Goal: Task Accomplishment & Management: Manage account settings

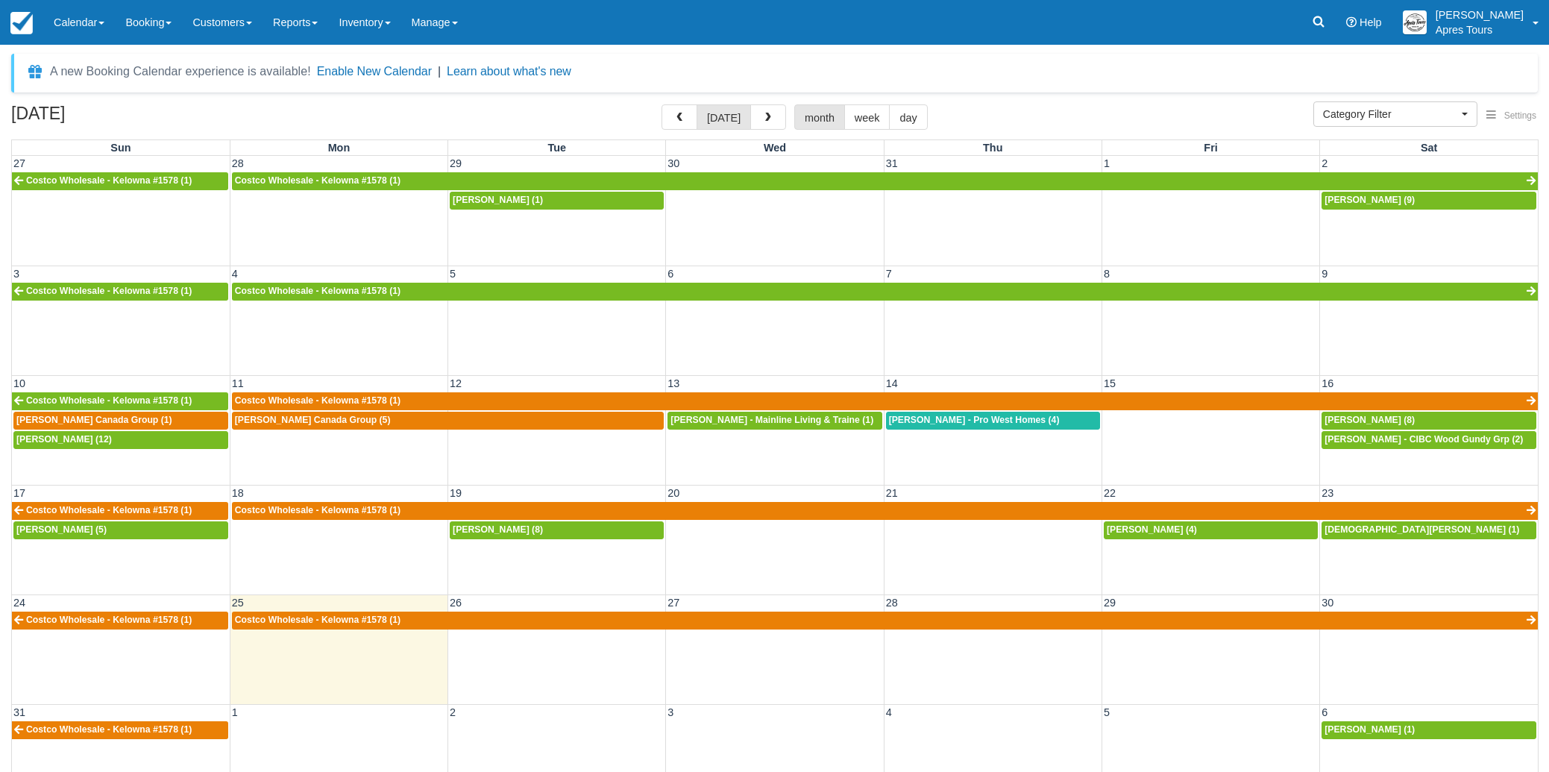
select select
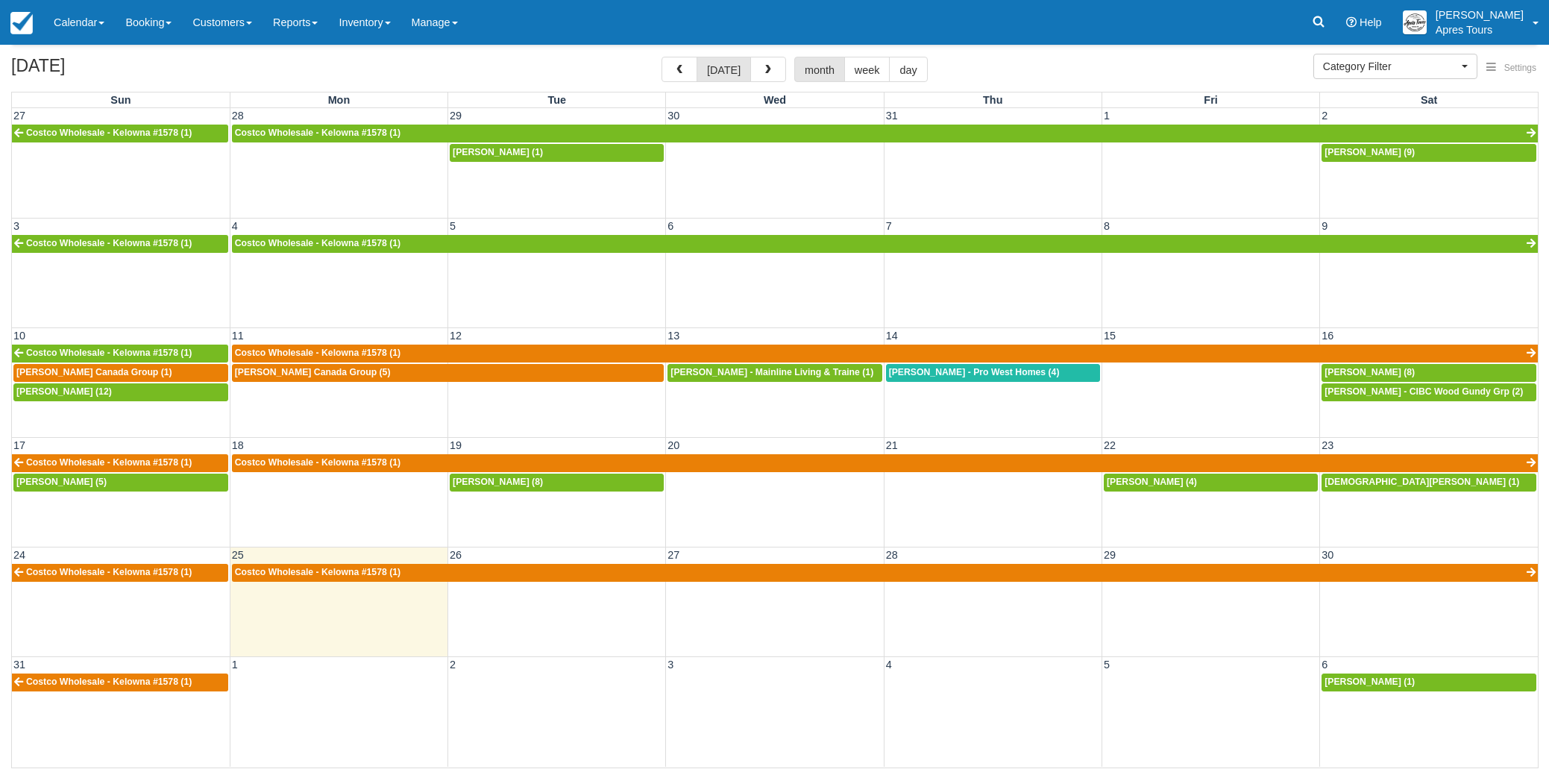
click at [772, 691] on td at bounding box center [775, 682] width 218 height 19
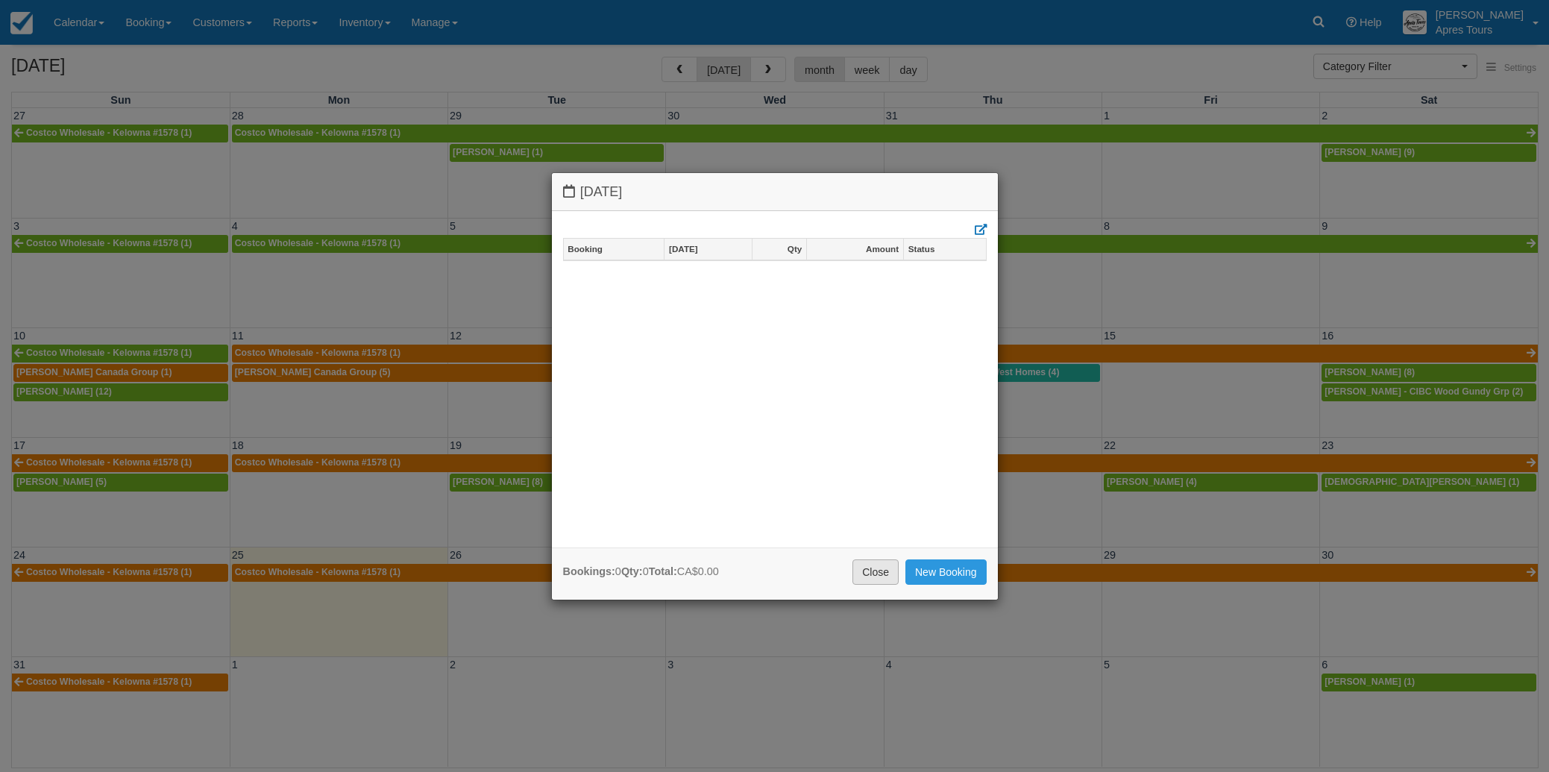
click at [866, 568] on link "Close" at bounding box center [875, 571] width 46 height 25
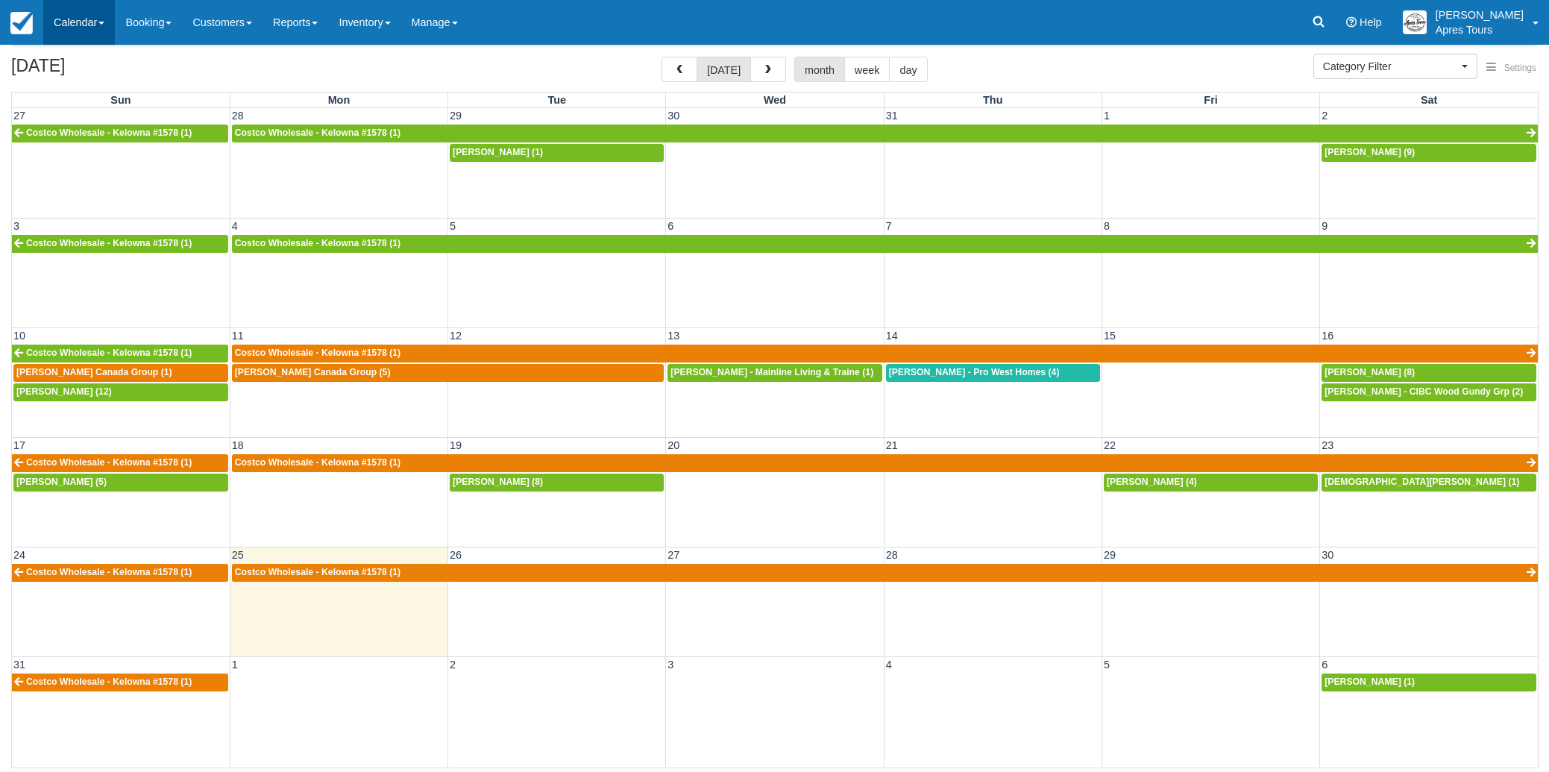
click at [101, 25] on link "Calendar" at bounding box center [79, 22] width 72 height 45
click at [87, 86] on link "Inventory" at bounding box center [103, 95] width 118 height 31
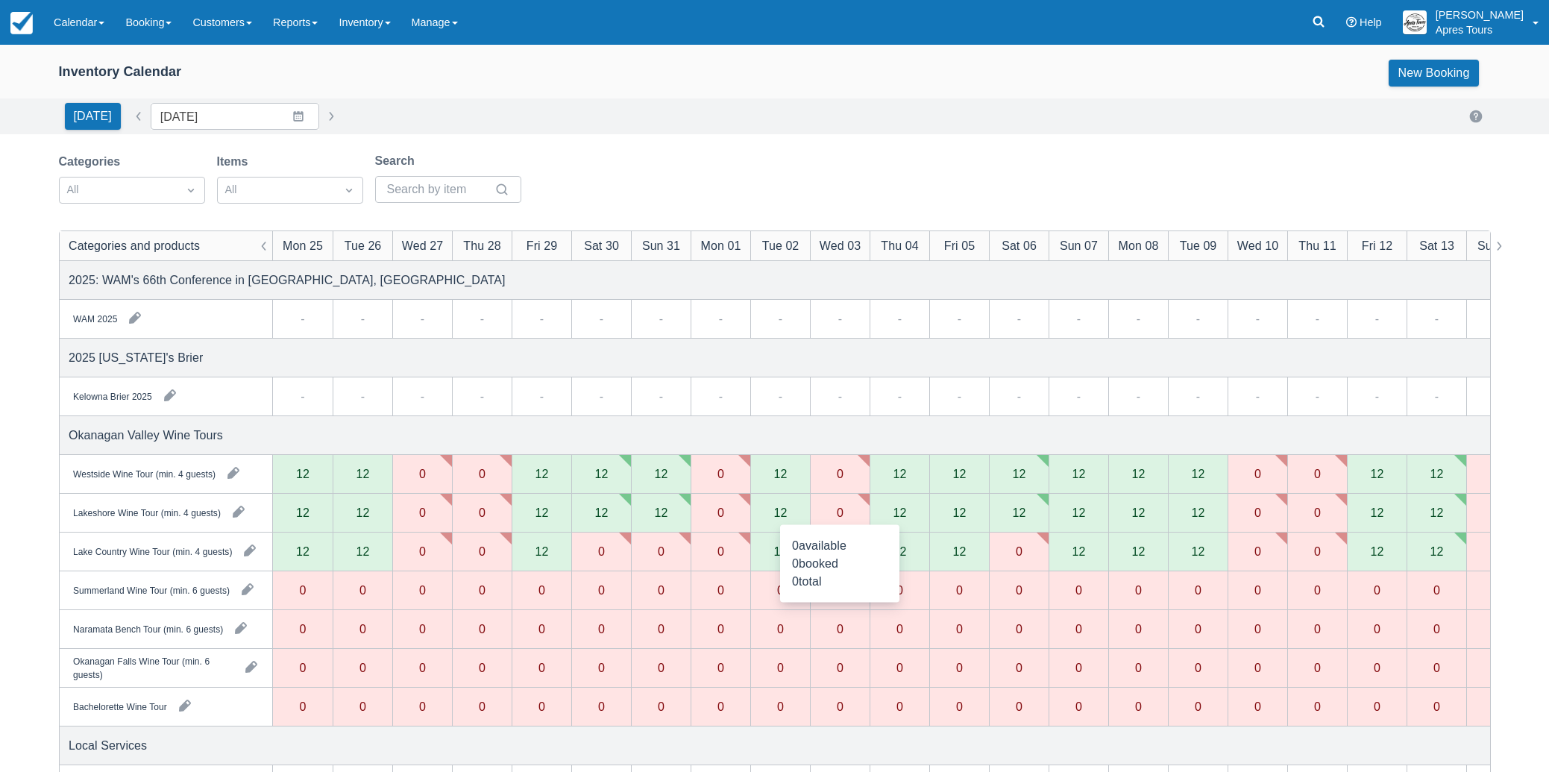
click at [842, 512] on div "0" at bounding box center [840, 512] width 7 height 12
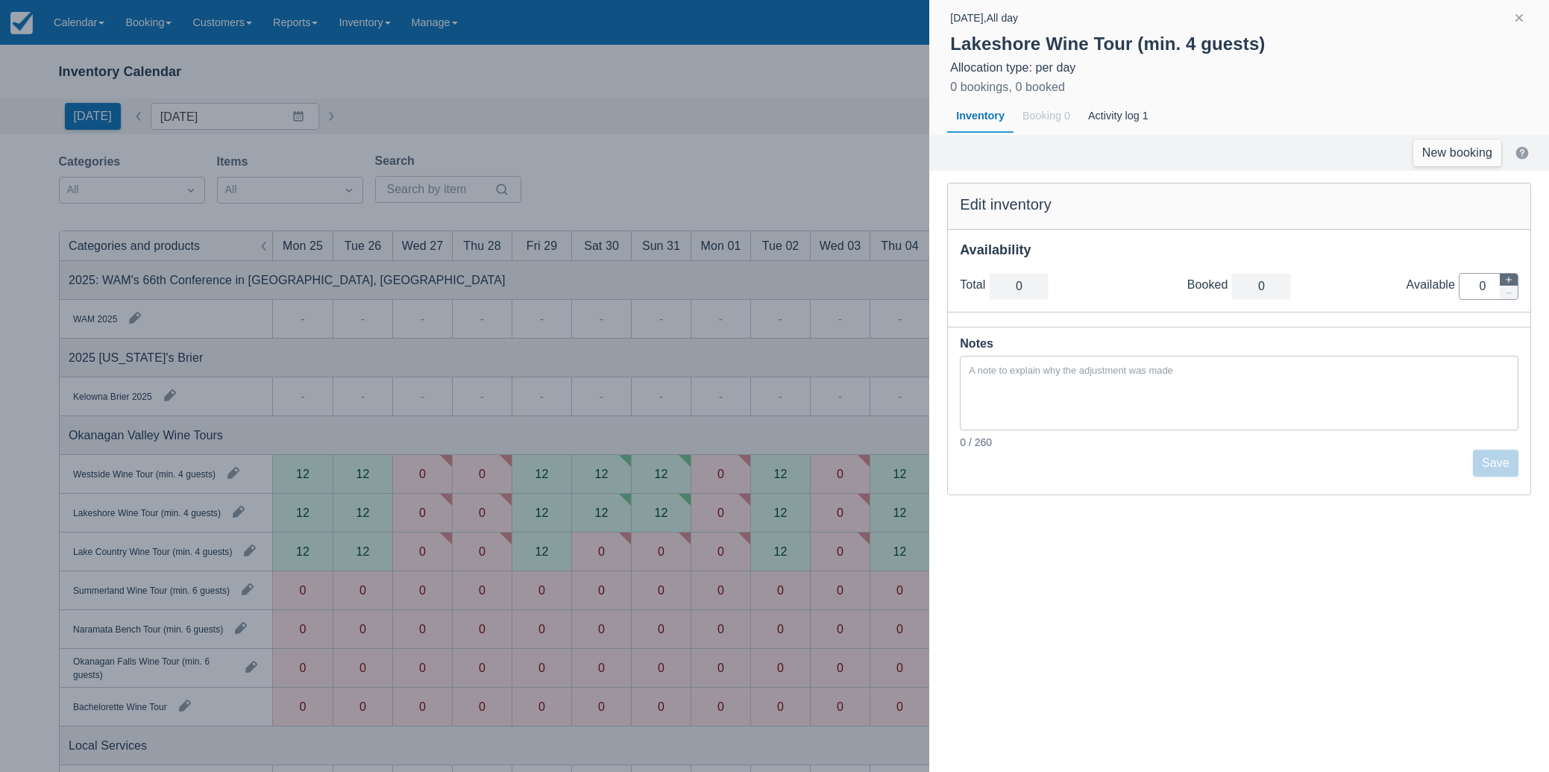
click at [1508, 279] on icon "button" at bounding box center [1509, 280] width 6 height 6
type input "1"
click at [1508, 279] on icon "button" at bounding box center [1509, 280] width 6 height 6
type input "2"
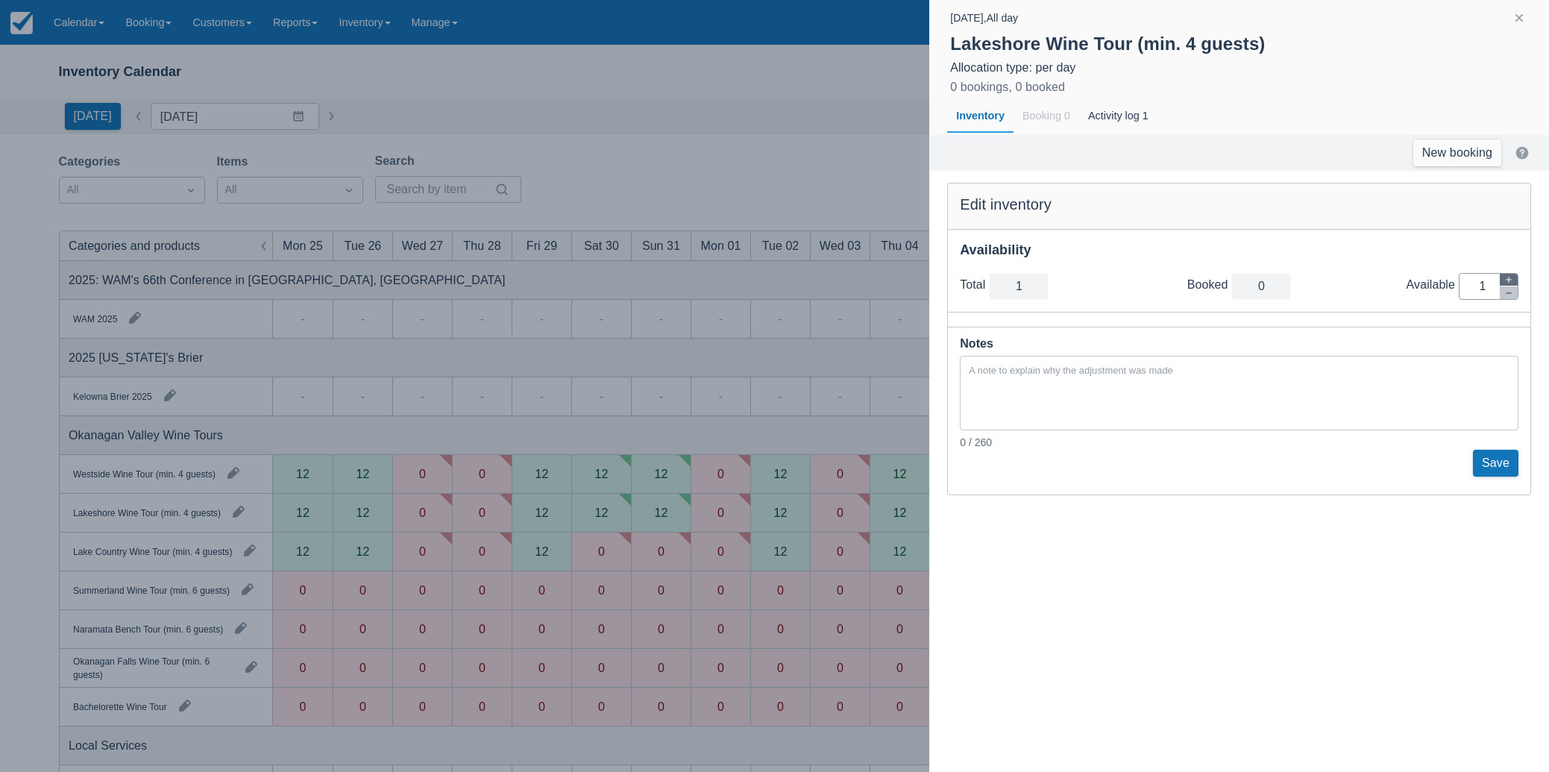
type input "2"
click at [1508, 279] on icon "button" at bounding box center [1509, 280] width 6 height 6
type input "3"
click at [1508, 279] on icon "button" at bounding box center [1509, 280] width 6 height 6
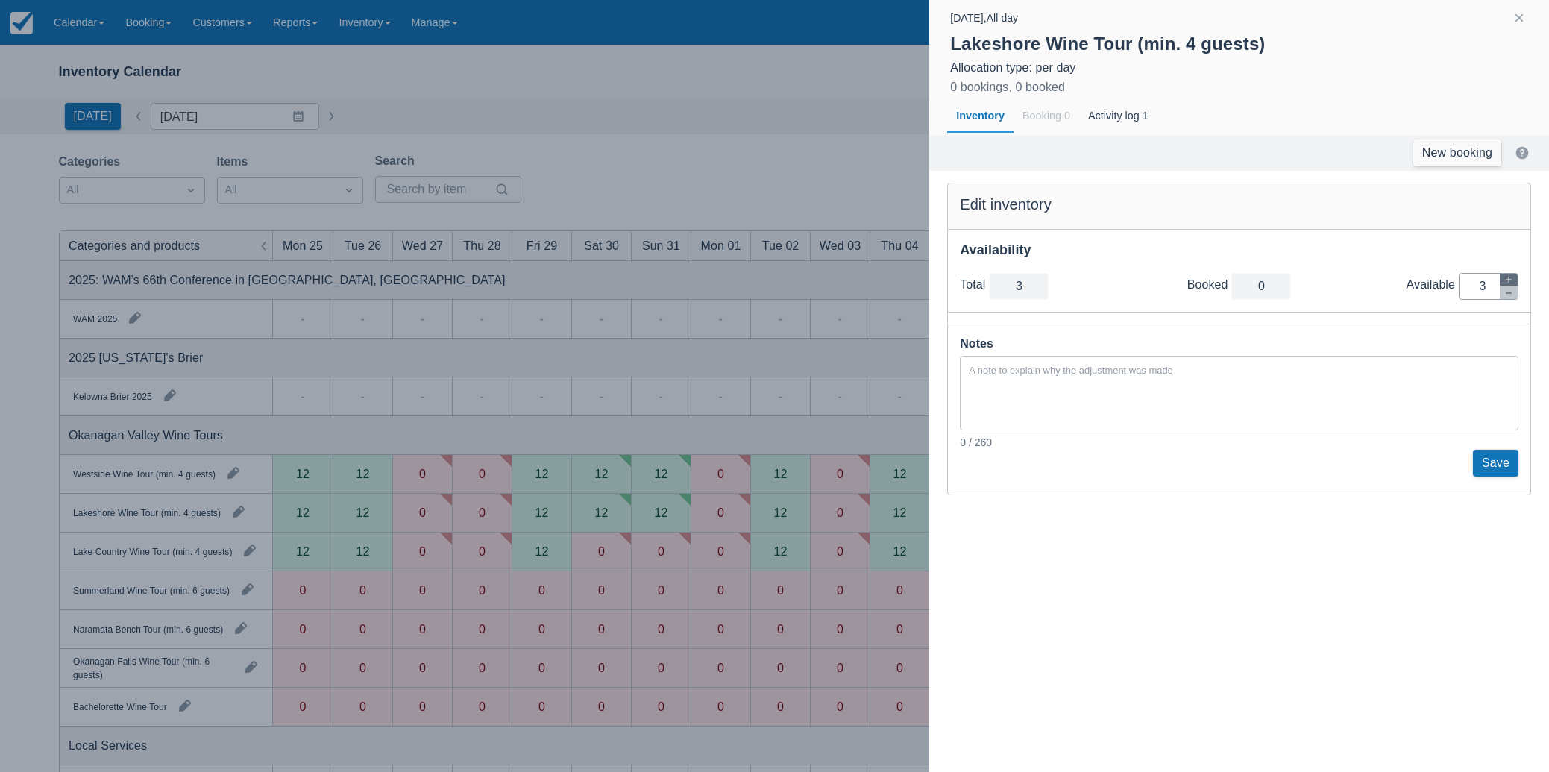
type input "4"
click at [1508, 279] on icon "button" at bounding box center [1509, 280] width 6 height 6
type input "5"
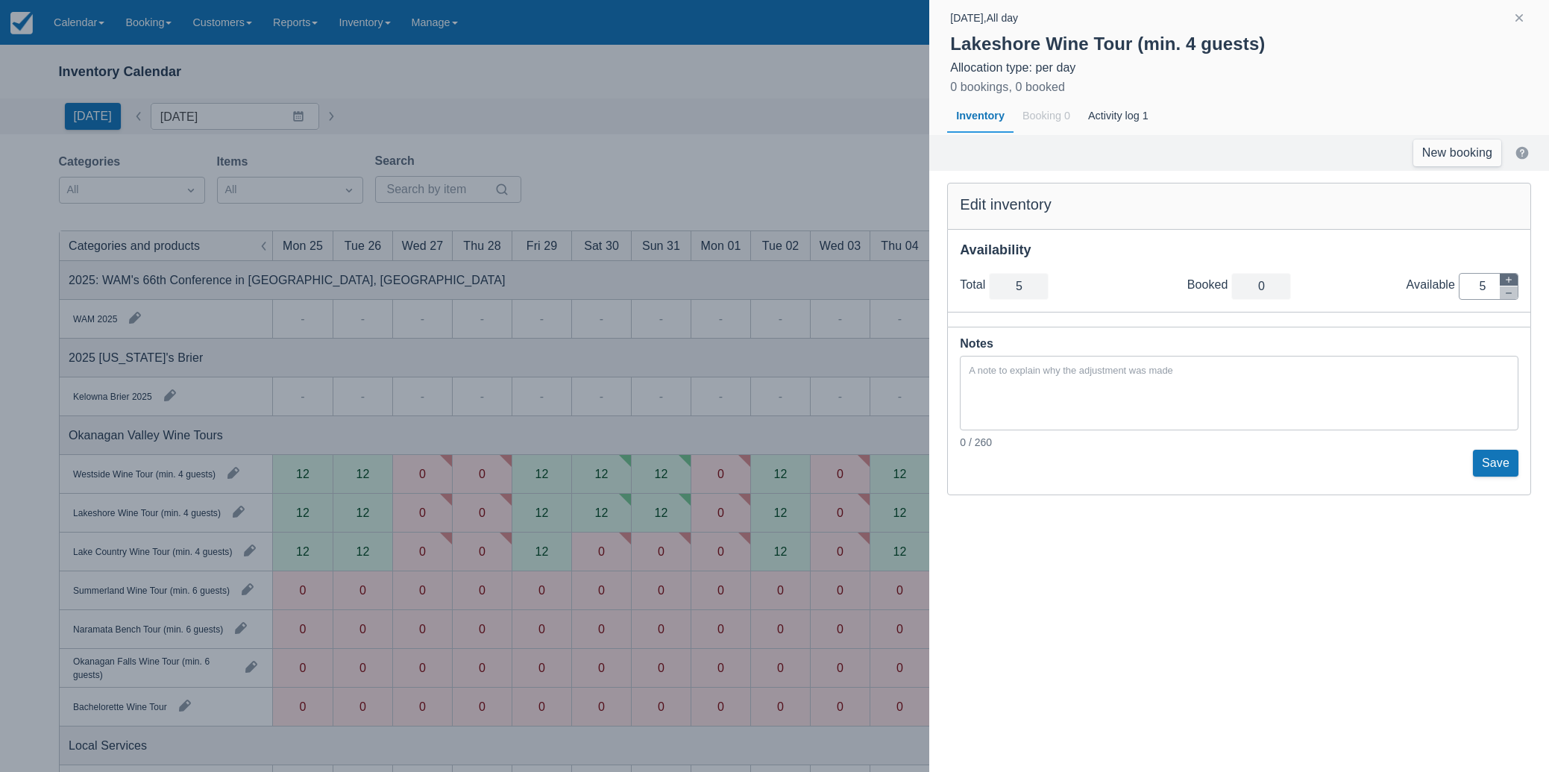
click at [1508, 279] on icon "button" at bounding box center [1509, 280] width 6 height 6
type input "6"
click at [1508, 279] on icon "button" at bounding box center [1509, 280] width 6 height 6
type input "7"
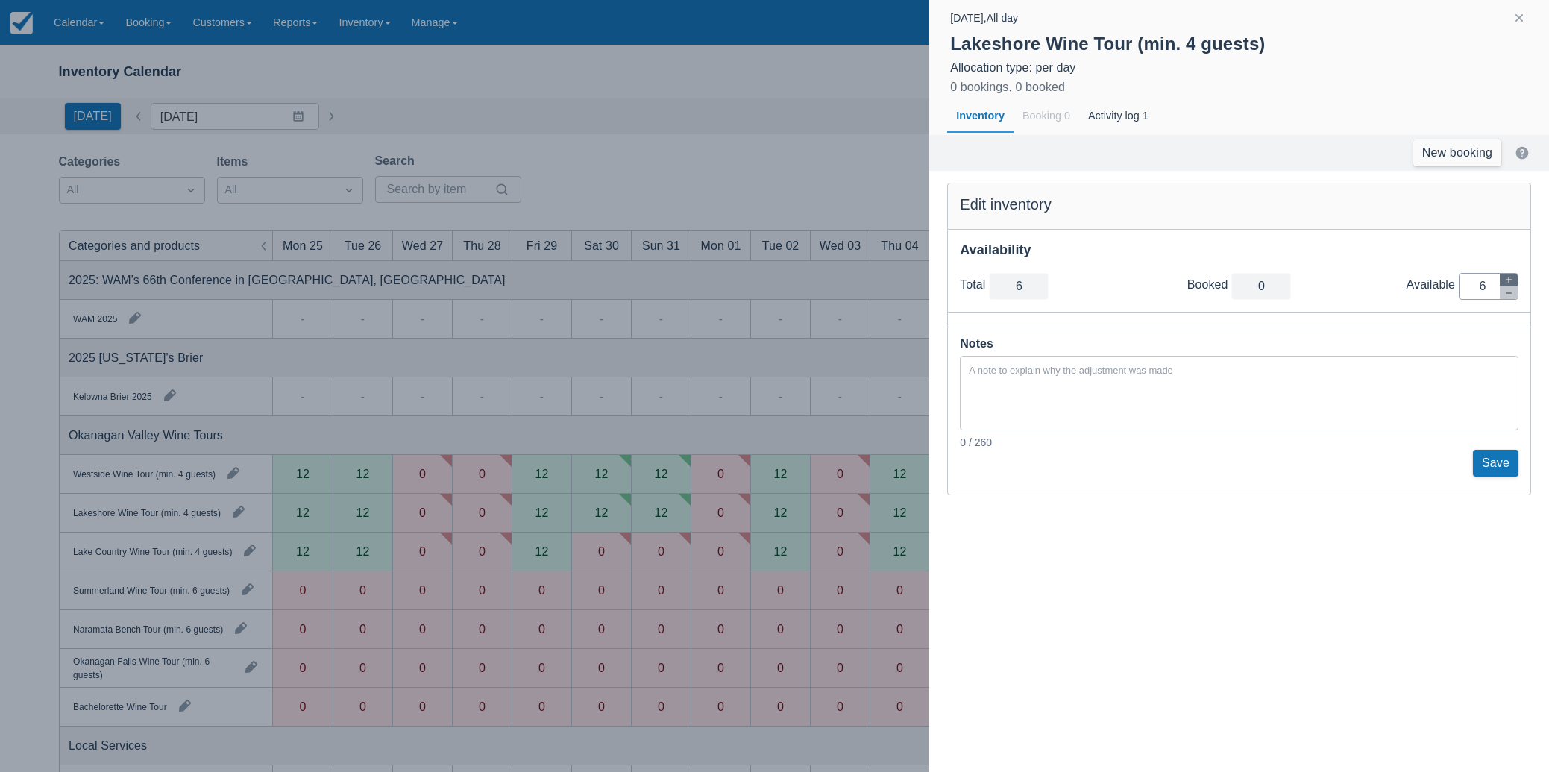
type input "7"
click at [1508, 279] on icon "button" at bounding box center [1509, 280] width 6 height 6
type input "8"
click at [1508, 279] on icon "button" at bounding box center [1509, 280] width 6 height 6
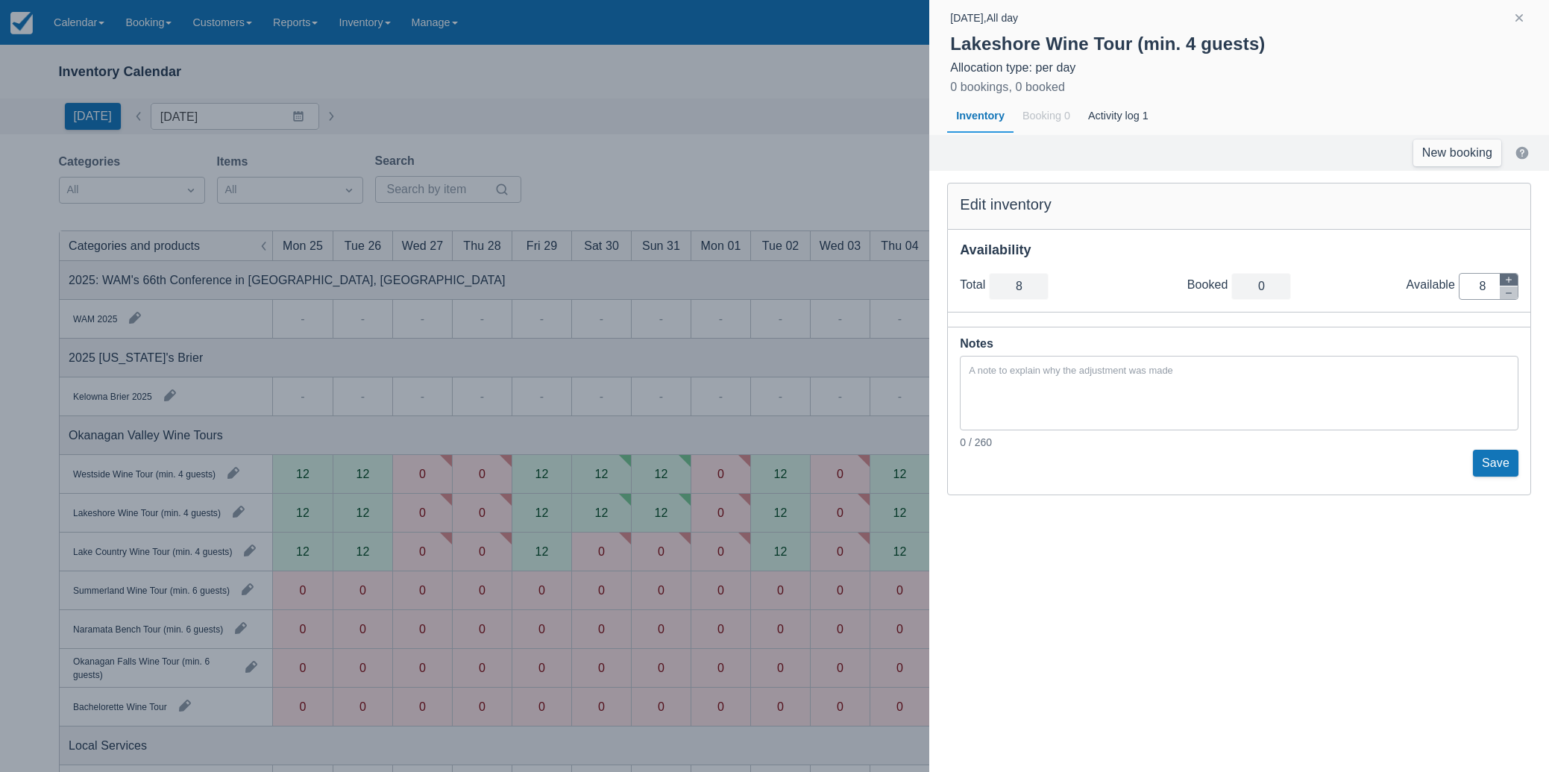
type input "9"
click at [1508, 279] on icon "button" at bounding box center [1509, 280] width 6 height 6
type input "10"
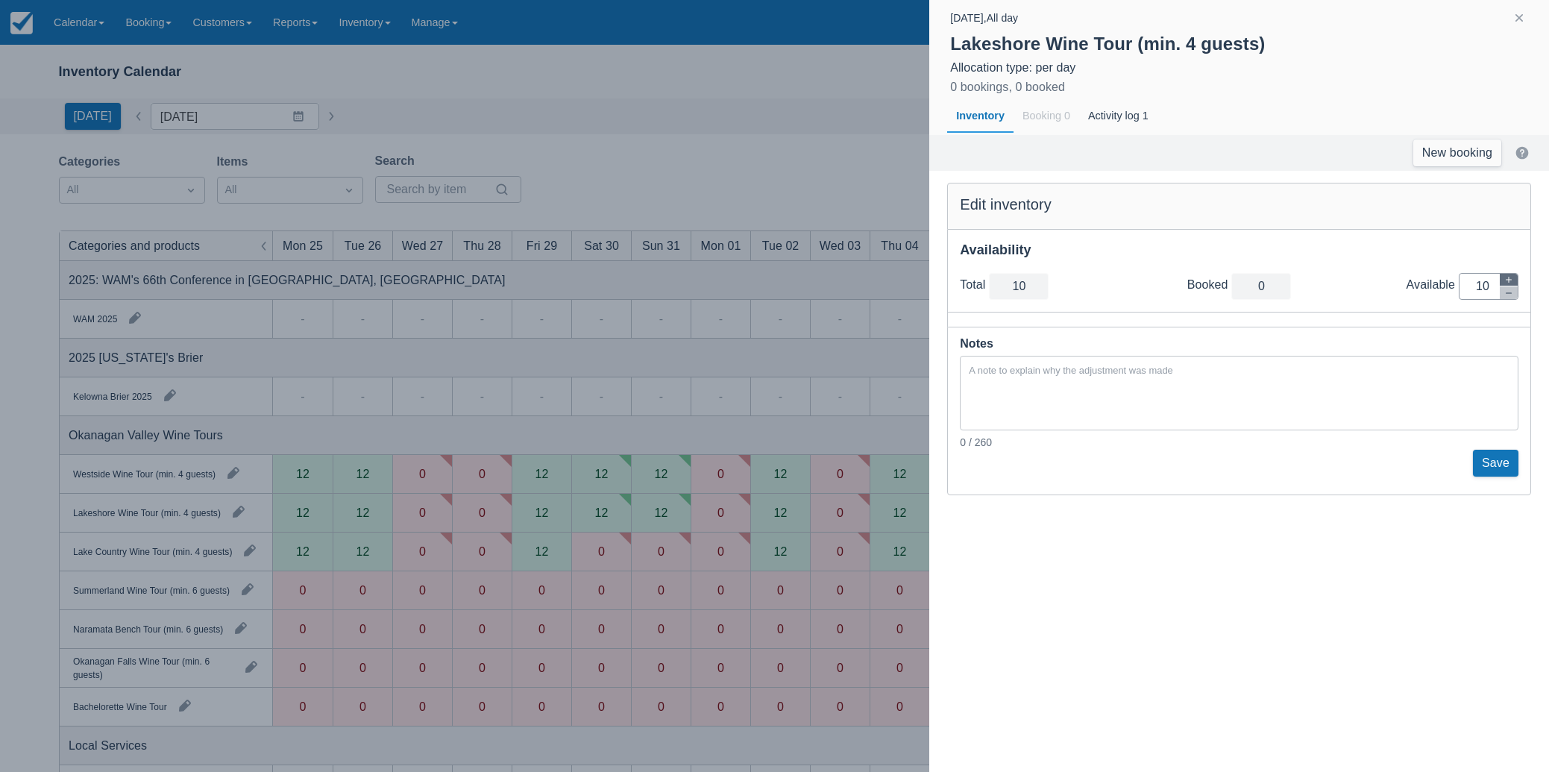
click at [1508, 279] on icon "button" at bounding box center [1509, 280] width 6 height 6
type input "11"
click at [1493, 471] on button "Save" at bounding box center [1495, 463] width 45 height 27
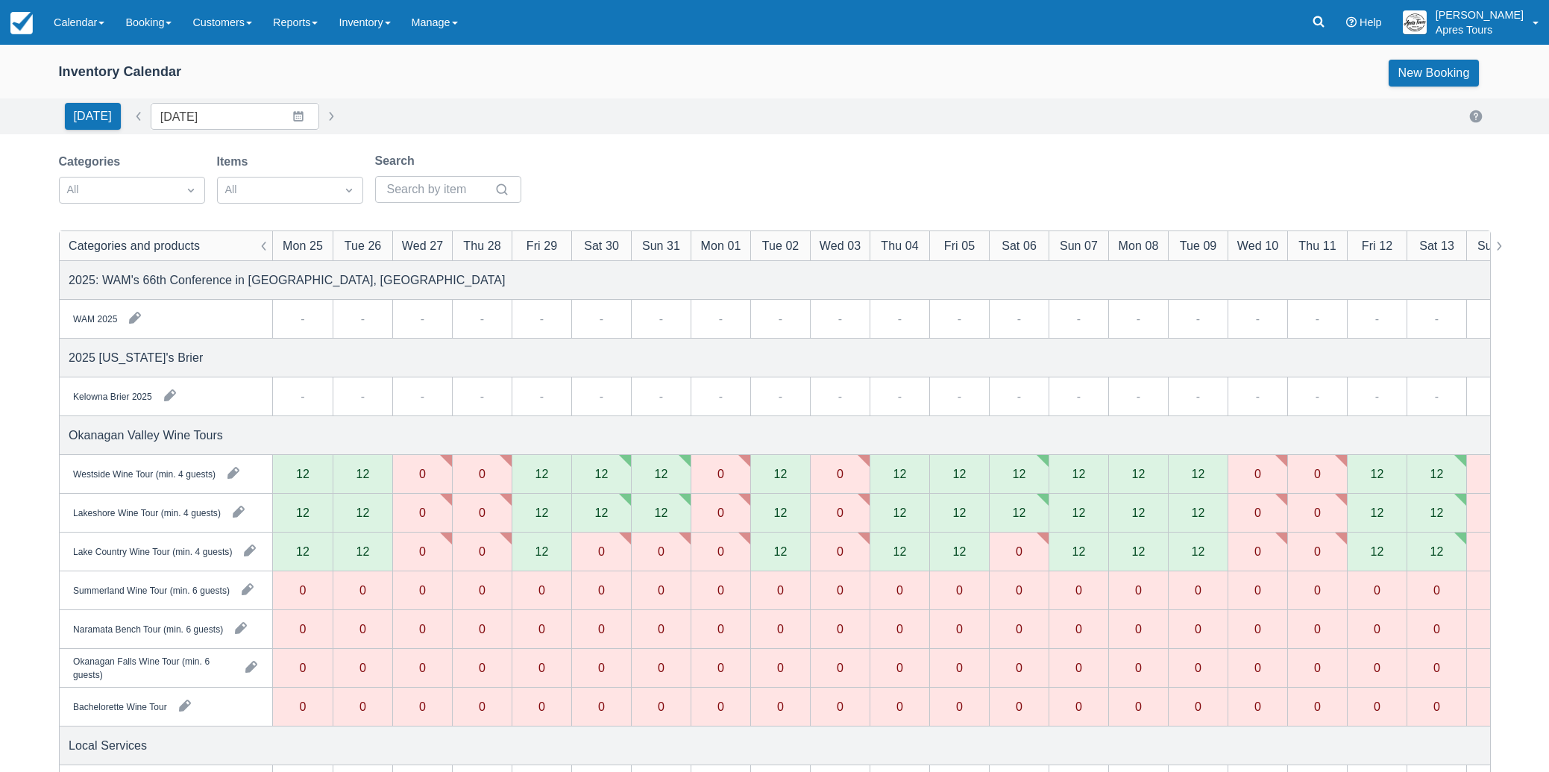
click at [839, 510] on div "0" at bounding box center [840, 512] width 7 height 12
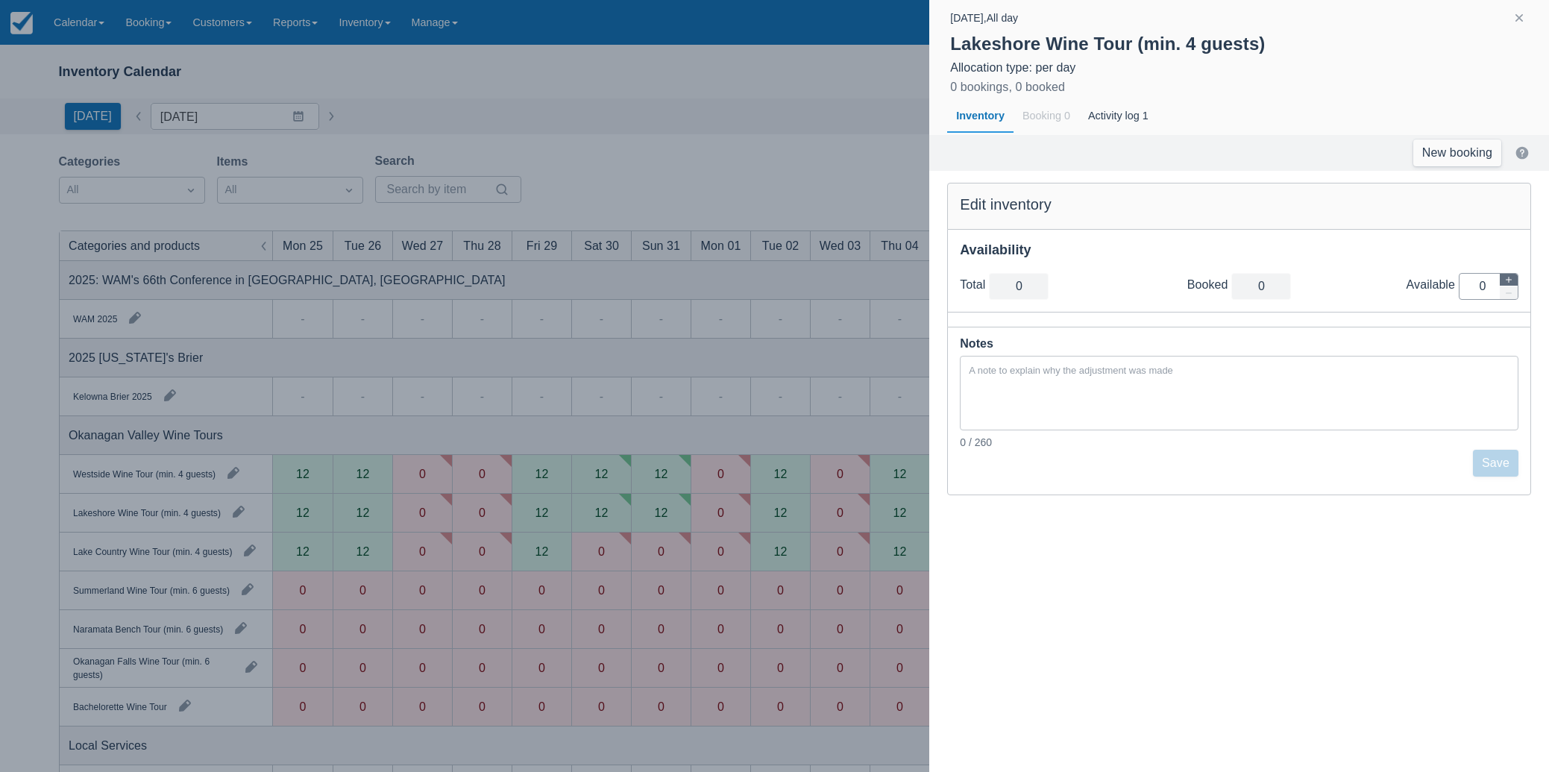
click at [1513, 278] on button "button" at bounding box center [1509, 280] width 18 height 13
type input "1"
click at [1512, 278] on icon "button" at bounding box center [1508, 279] width 9 height 9
type input "2"
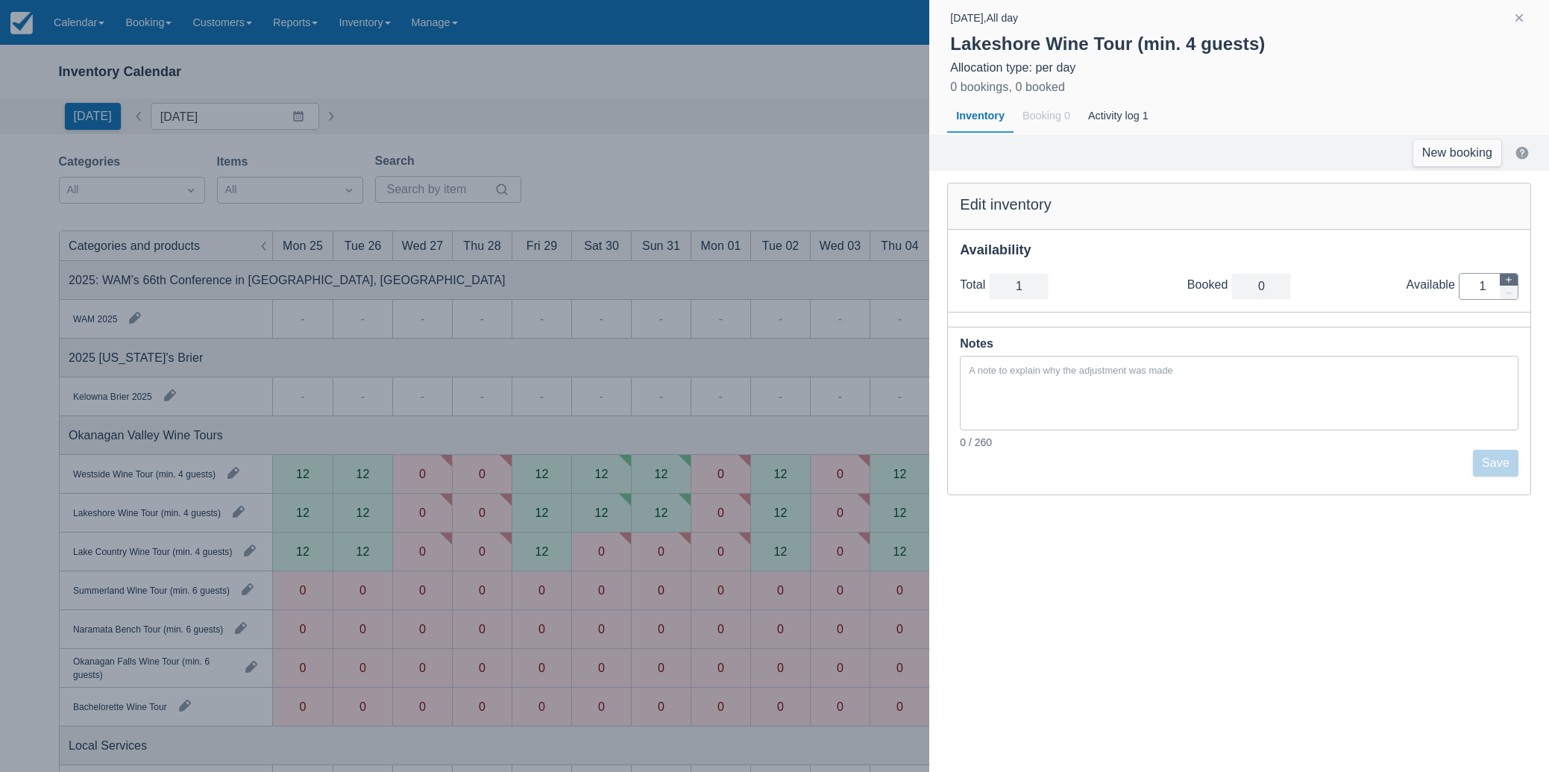
type input "2"
click at [1512, 278] on icon "button" at bounding box center [1508, 279] width 9 height 9
type input "3"
click at [1512, 278] on icon "button" at bounding box center [1508, 279] width 9 height 9
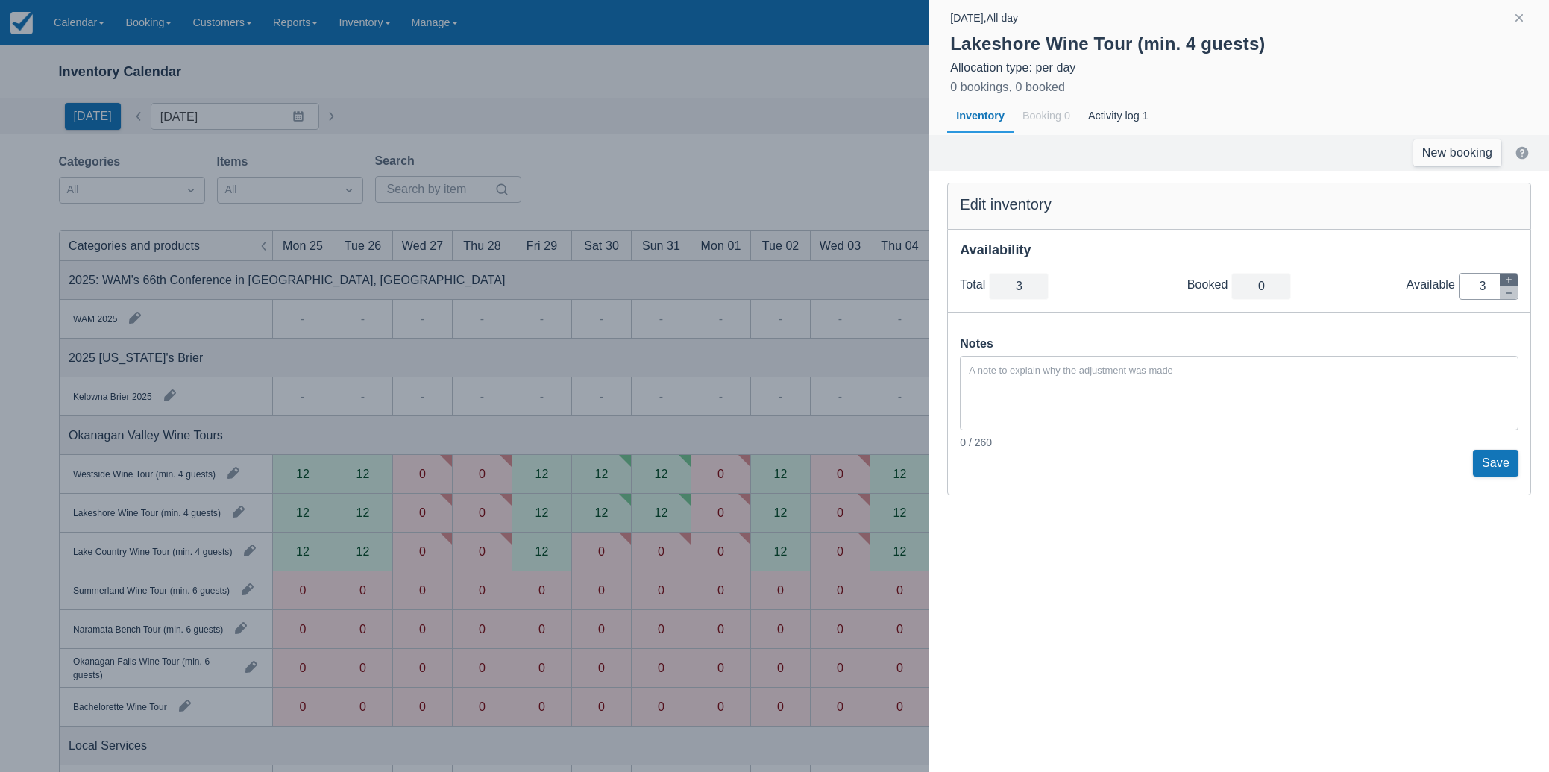
type input "4"
click at [1512, 278] on icon "button" at bounding box center [1508, 279] width 9 height 9
type input "5"
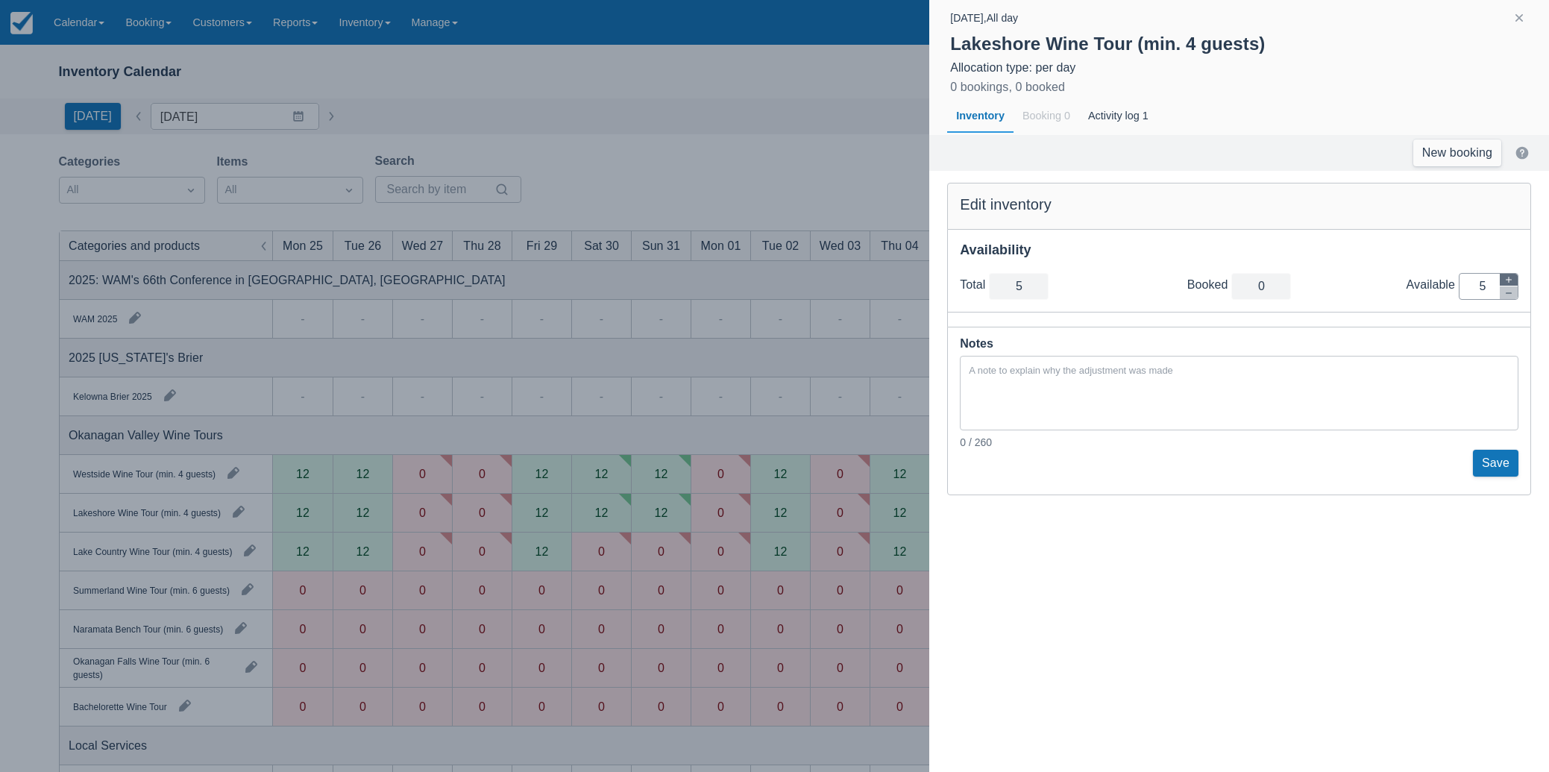
click at [1512, 278] on icon "button" at bounding box center [1508, 279] width 9 height 9
type input "6"
click at [1512, 278] on icon "button" at bounding box center [1508, 279] width 9 height 9
type input "7"
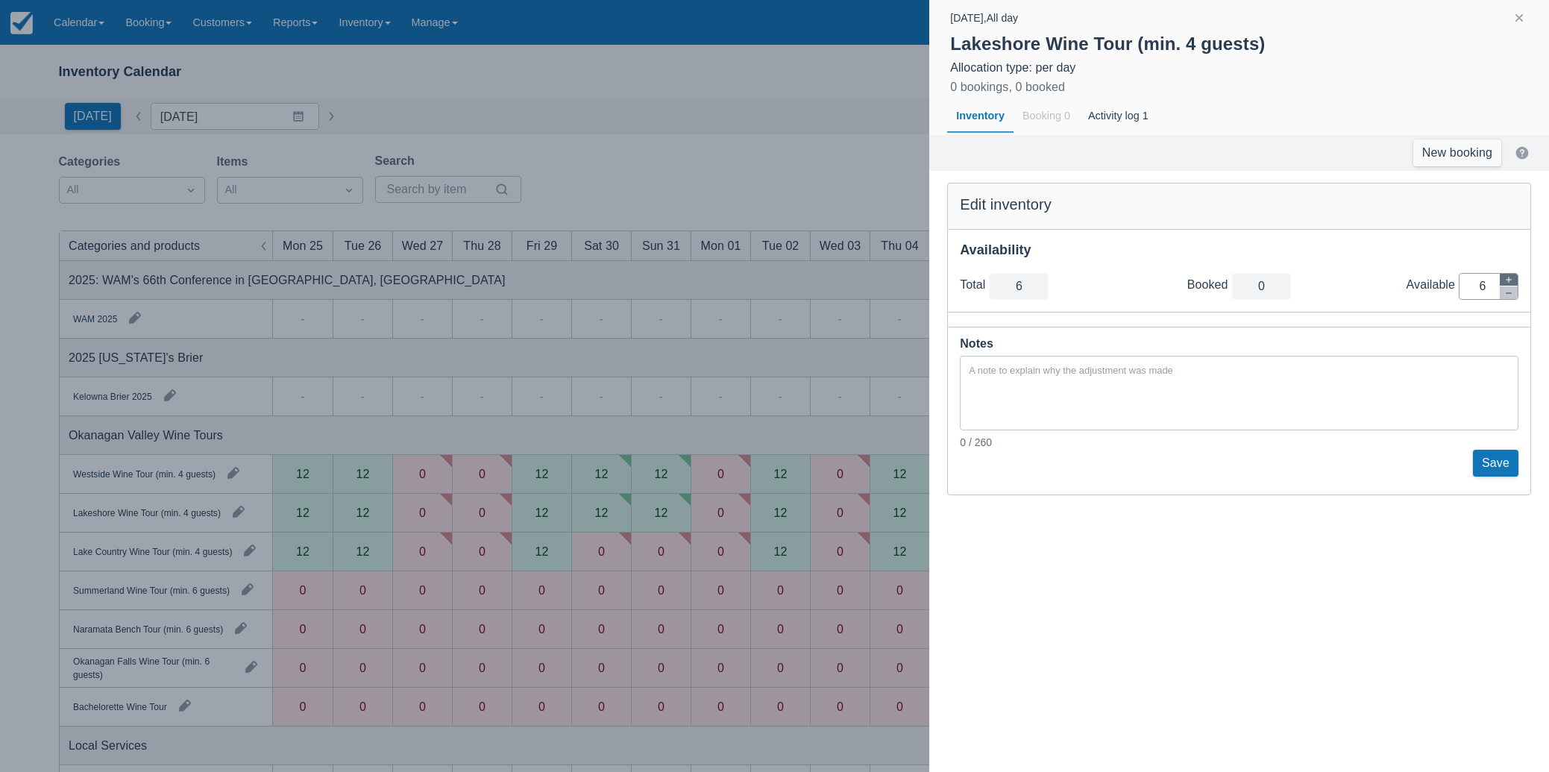
type input "7"
click at [1512, 278] on icon "button" at bounding box center [1508, 279] width 9 height 9
type input "8"
click at [1512, 278] on icon "button" at bounding box center [1508, 279] width 9 height 9
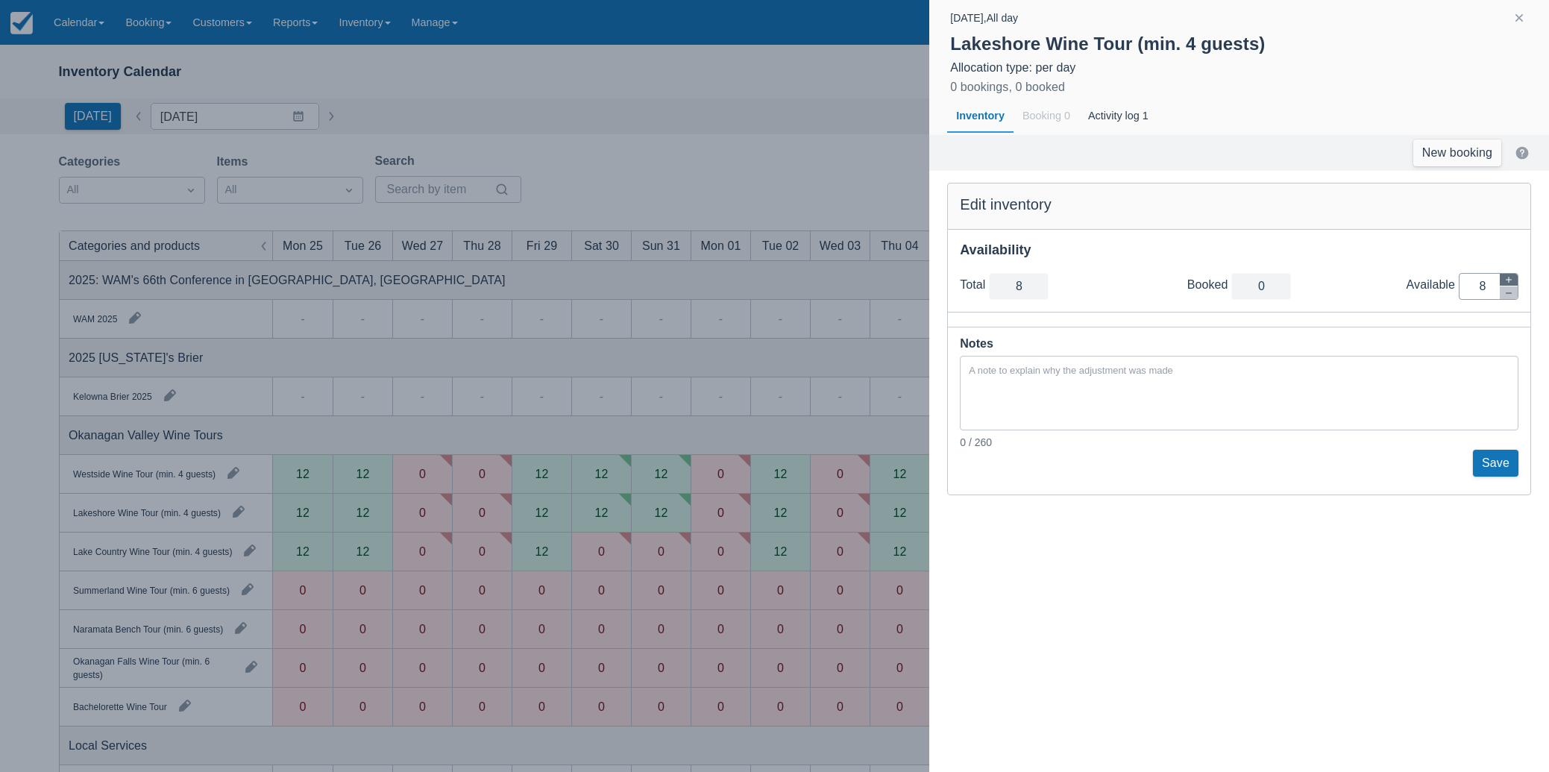
type input "9"
click at [1512, 278] on icon "button" at bounding box center [1508, 279] width 9 height 9
type input "10"
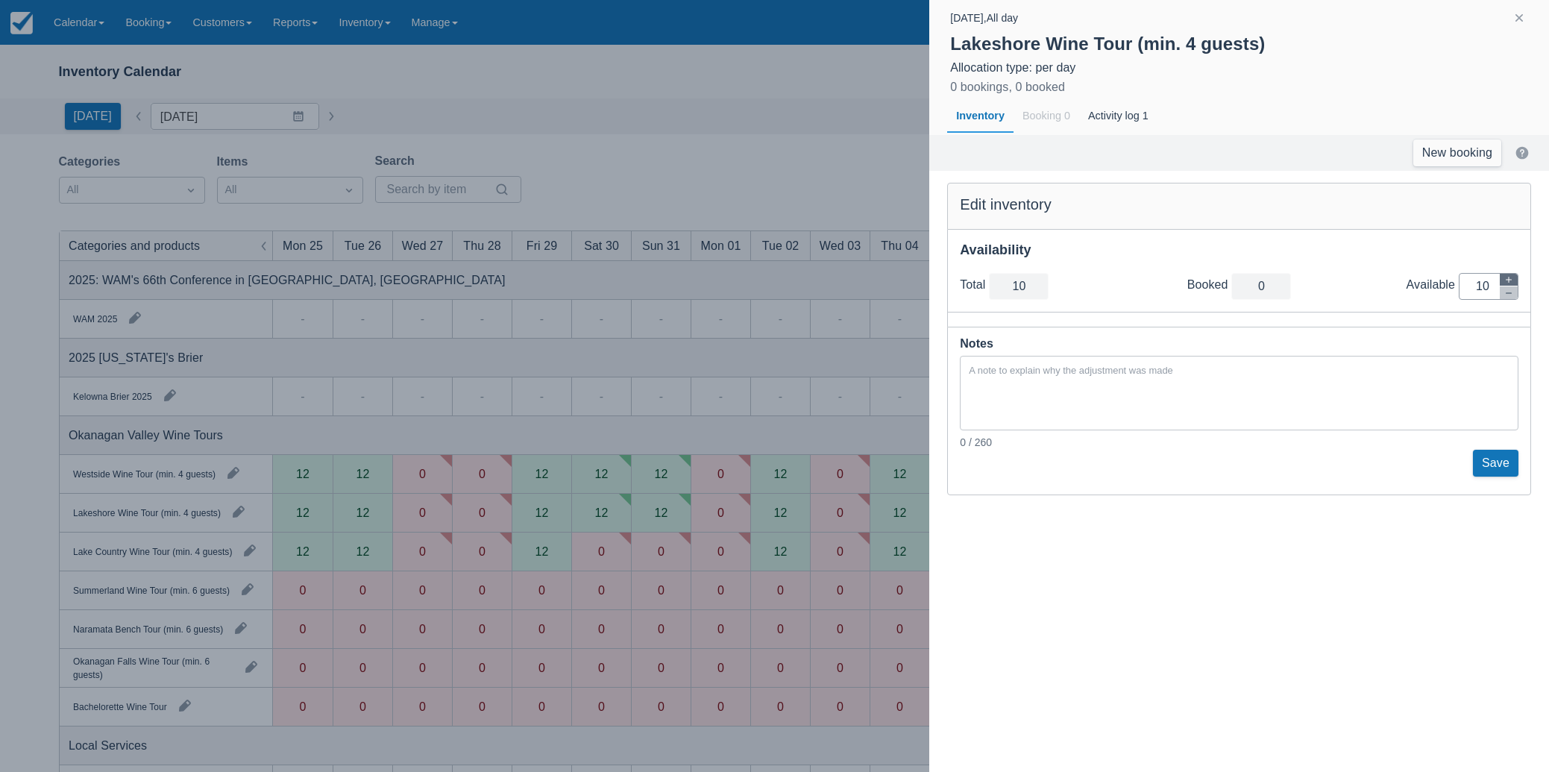
click at [1512, 278] on icon "button" at bounding box center [1508, 279] width 9 height 9
type input "11"
click at [1494, 464] on button "Save" at bounding box center [1495, 463] width 45 height 27
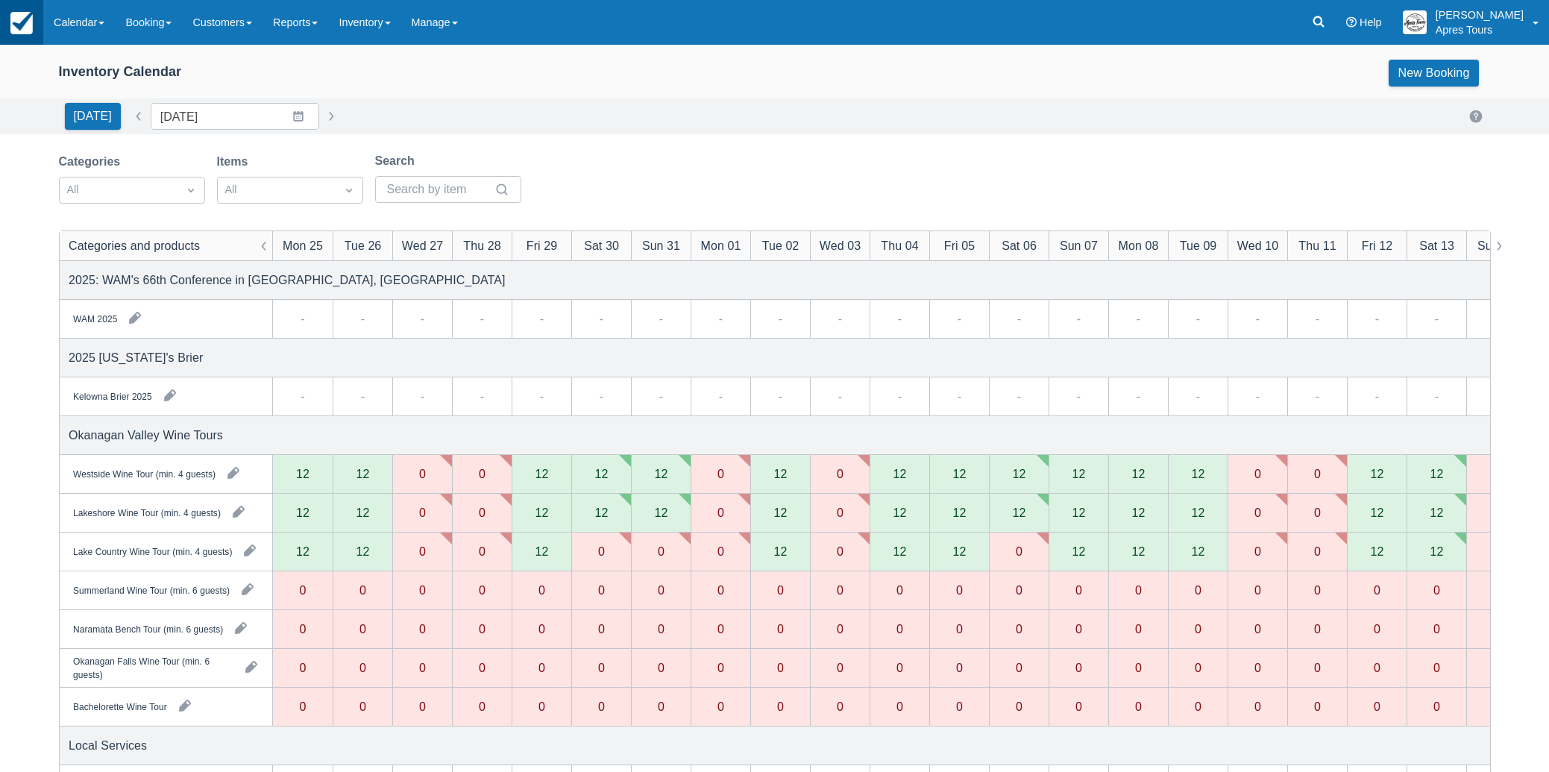
click at [34, 22] on link at bounding box center [21, 22] width 43 height 45
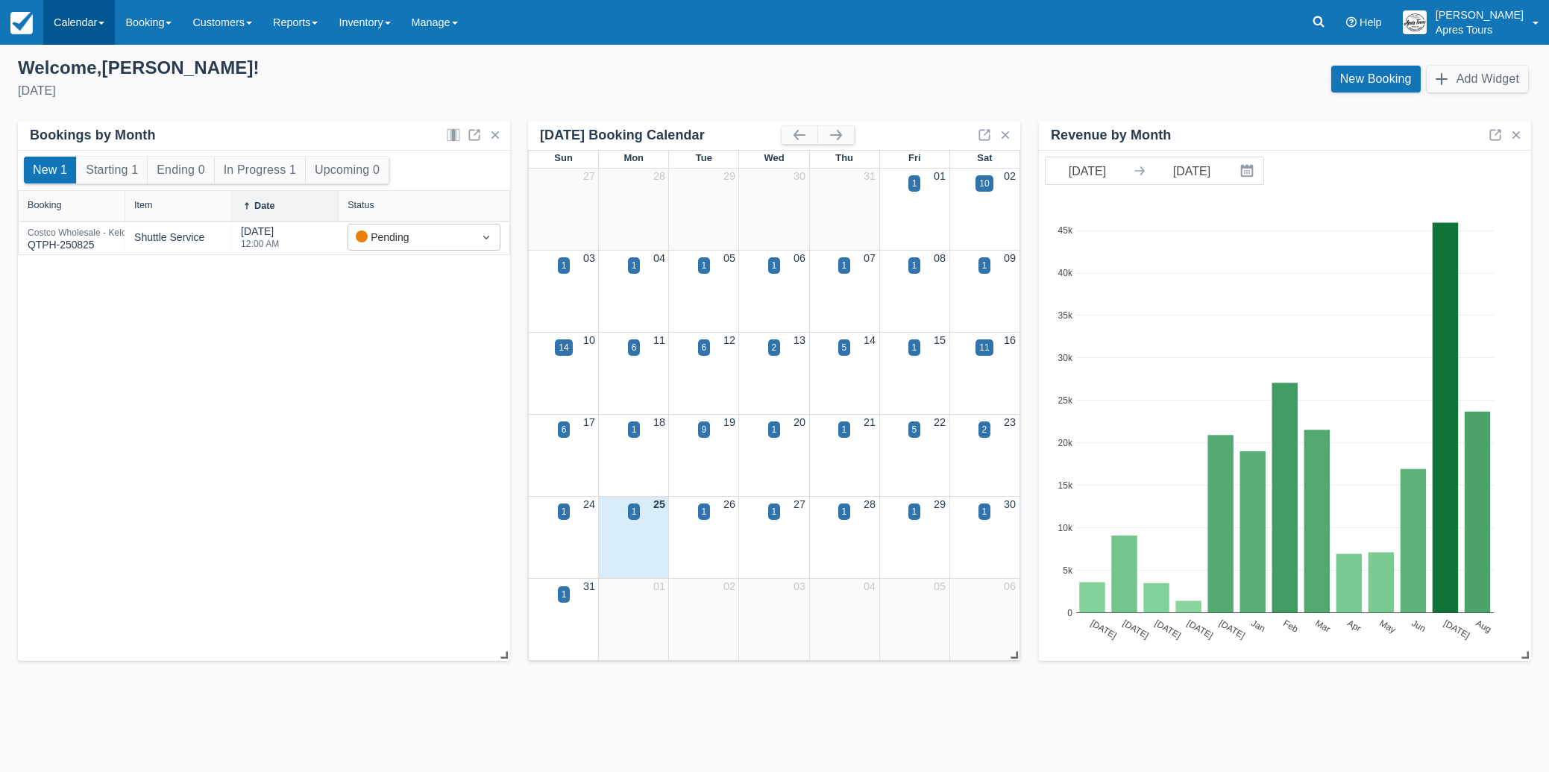
click at [72, 26] on link "Calendar" at bounding box center [79, 22] width 72 height 45
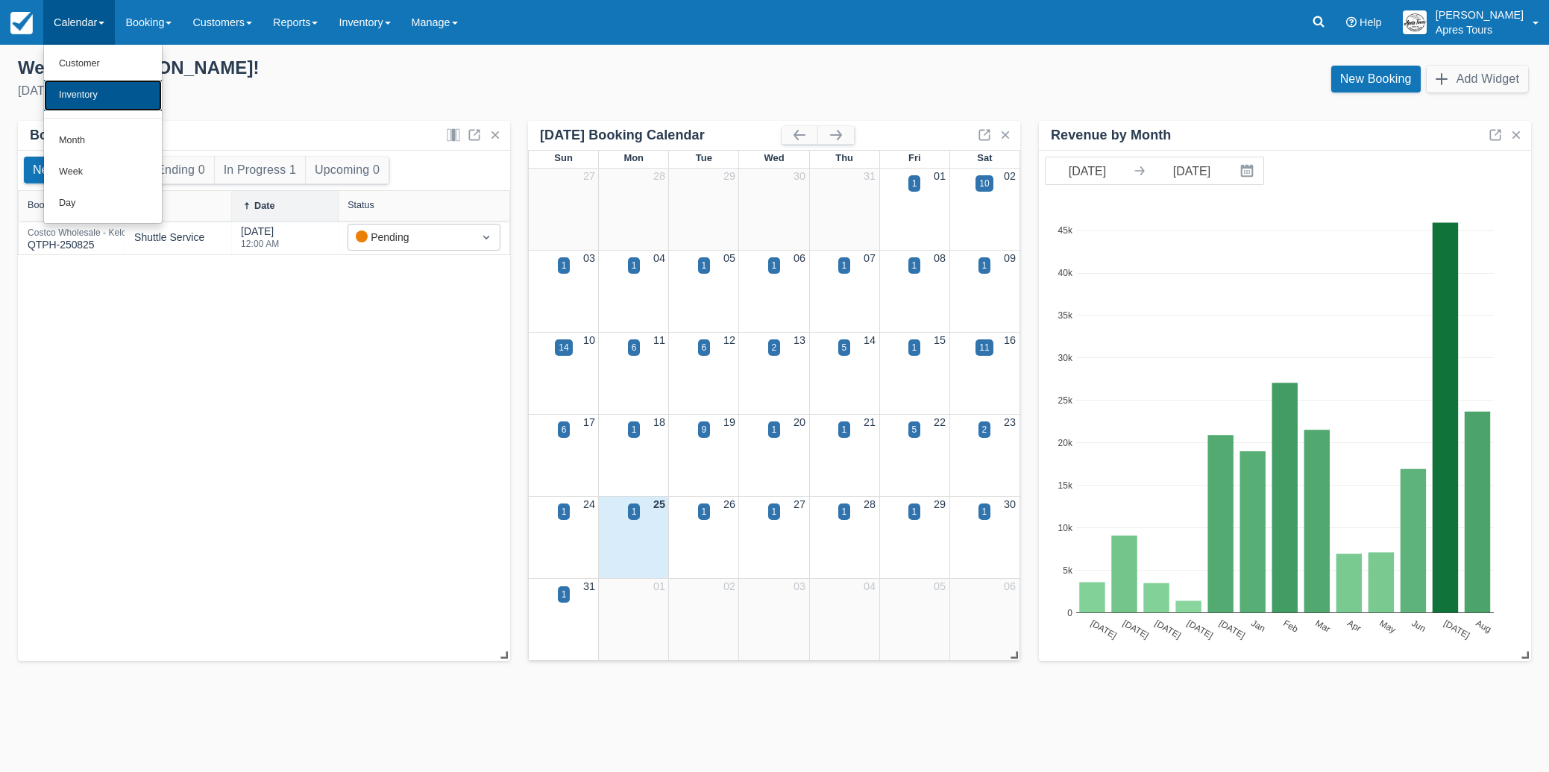
click at [74, 98] on link "Inventory" at bounding box center [103, 95] width 118 height 31
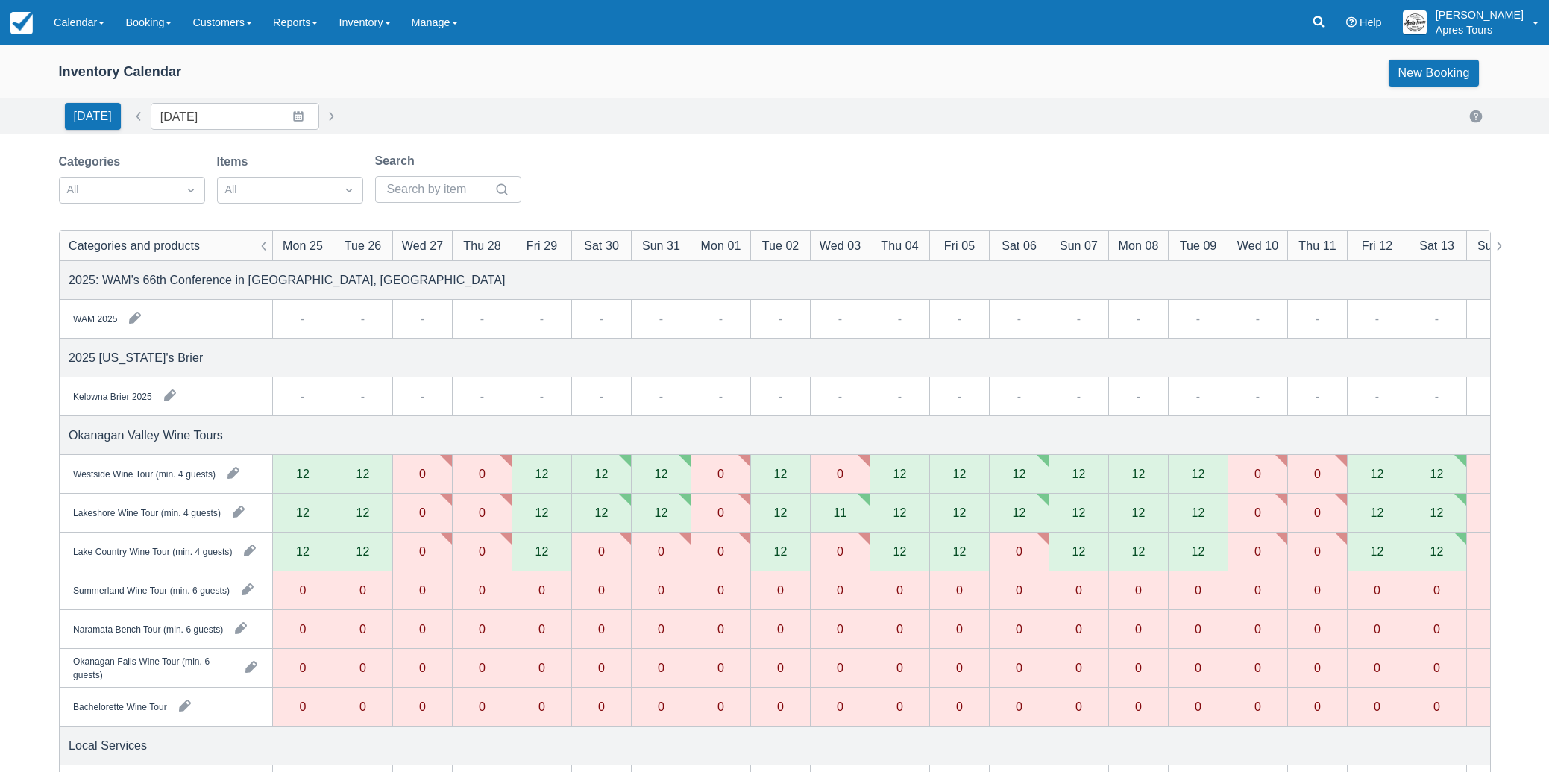
click at [843, 512] on div "11" at bounding box center [839, 512] width 13 height 12
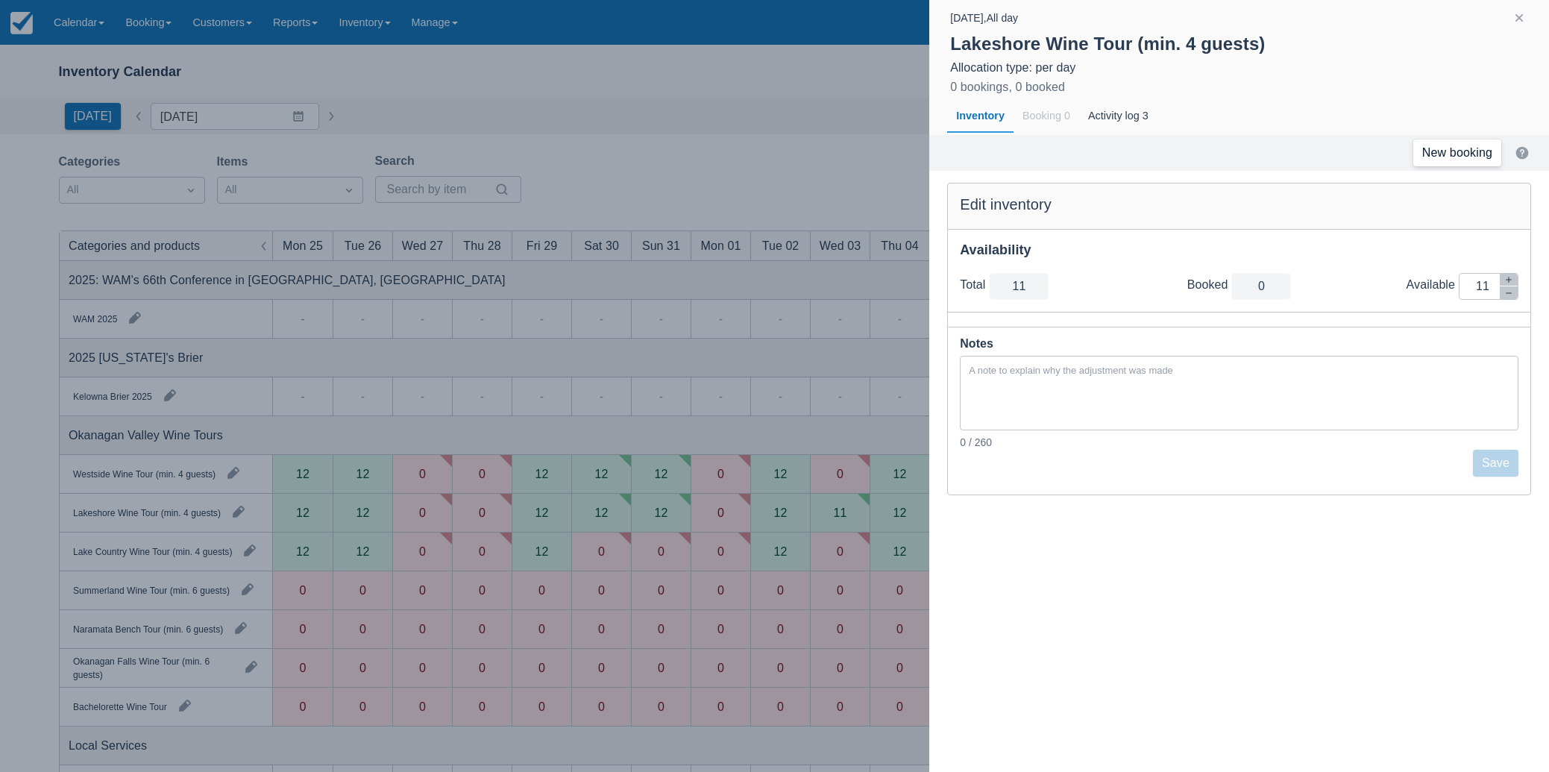
click at [1469, 152] on link "New booking" at bounding box center [1457, 152] width 88 height 27
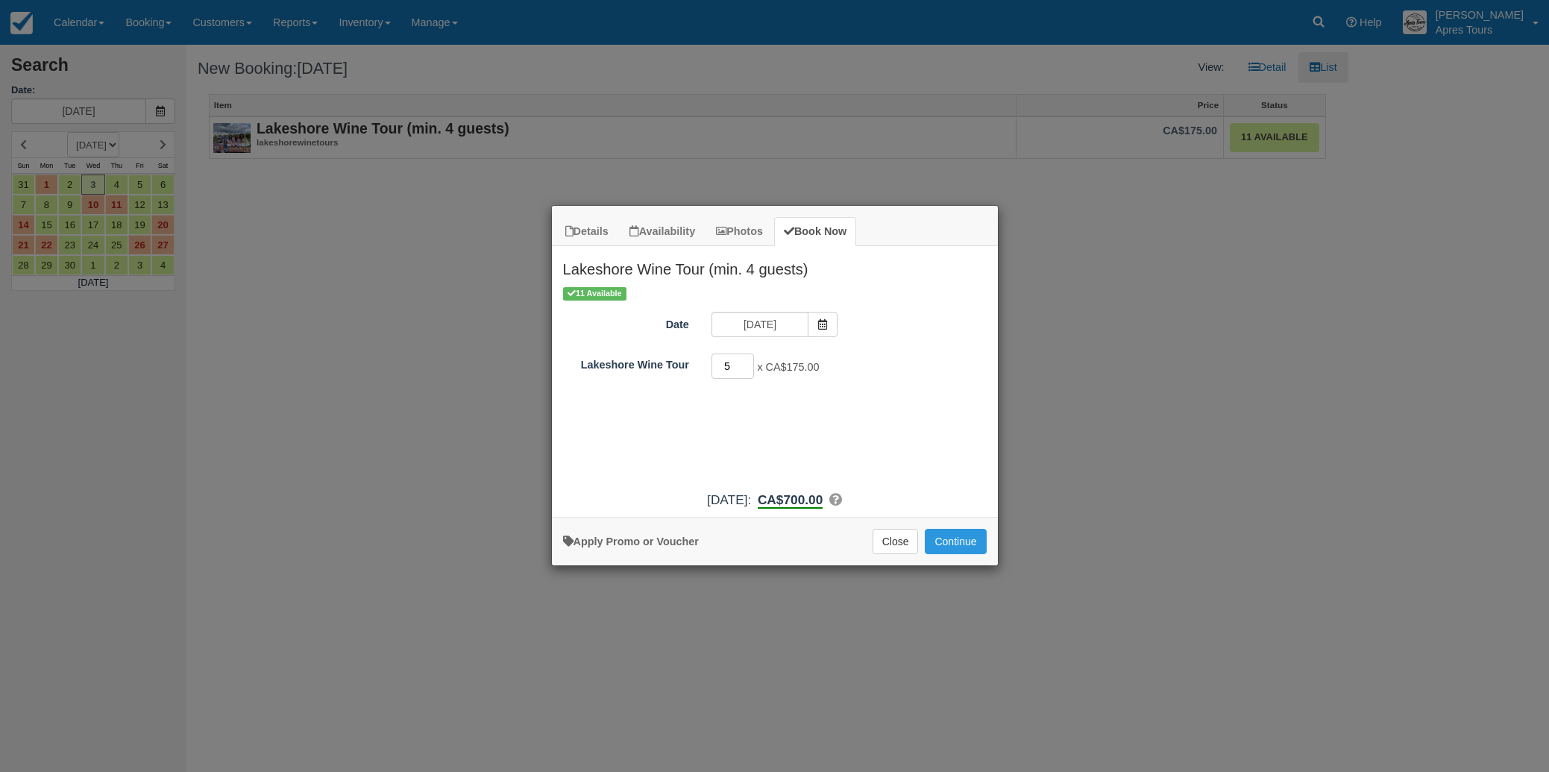
click at [748, 360] on input "5" at bounding box center [732, 365] width 43 height 25
click at [748, 360] on input "6" at bounding box center [732, 365] width 43 height 25
click at [748, 360] on input "7" at bounding box center [732, 365] width 43 height 25
click at [748, 360] on input "8" at bounding box center [732, 365] width 43 height 25
click at [748, 360] on input "9" at bounding box center [732, 365] width 43 height 25
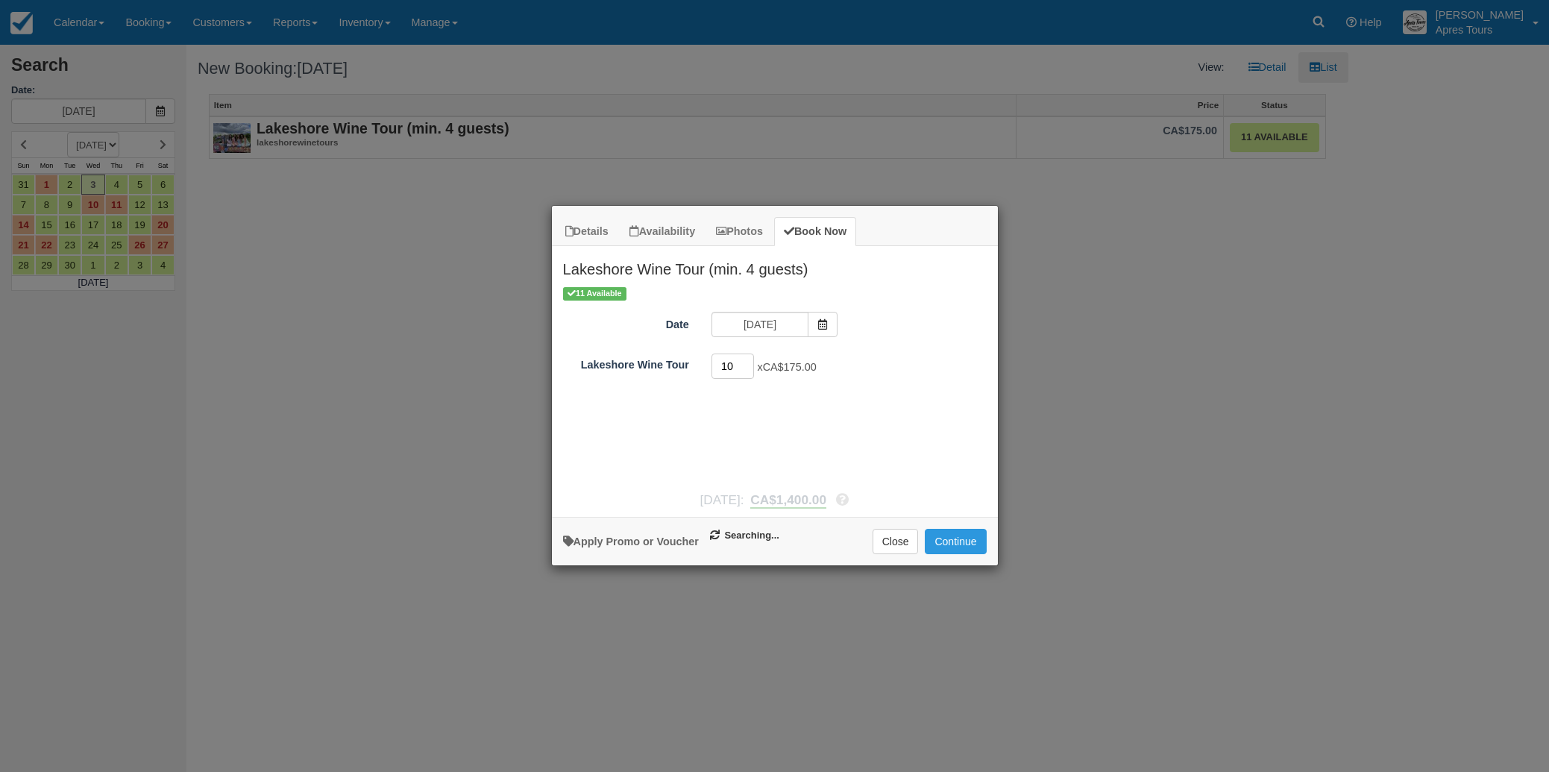
click at [748, 360] on input "10" at bounding box center [732, 365] width 43 height 25
type input "11"
click at [748, 360] on input "11" at bounding box center [732, 365] width 43 height 25
click at [964, 545] on button "Continue" at bounding box center [955, 541] width 61 height 25
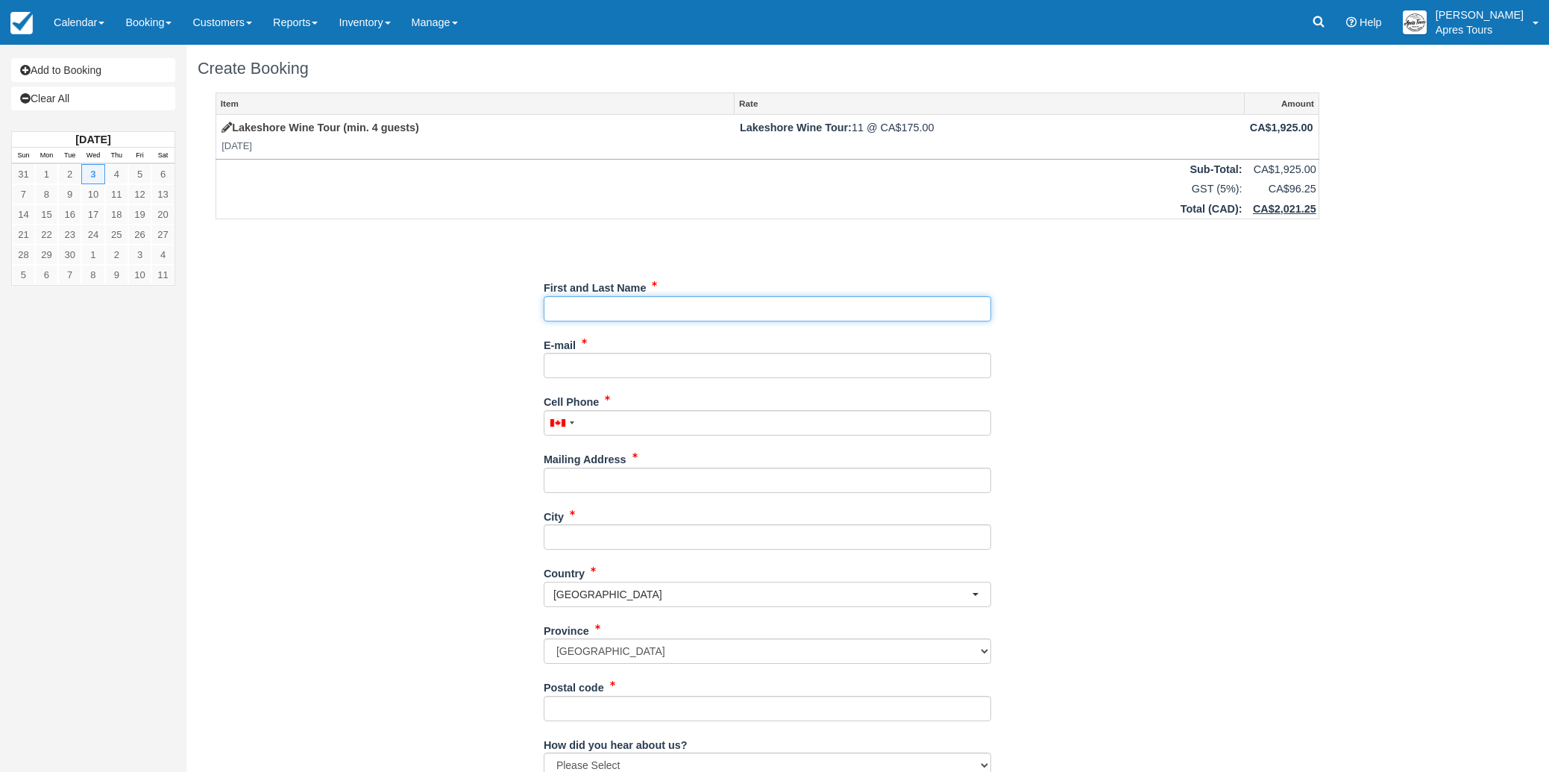
click at [749, 306] on input "First and Last Name" at bounding box center [767, 308] width 447 height 25
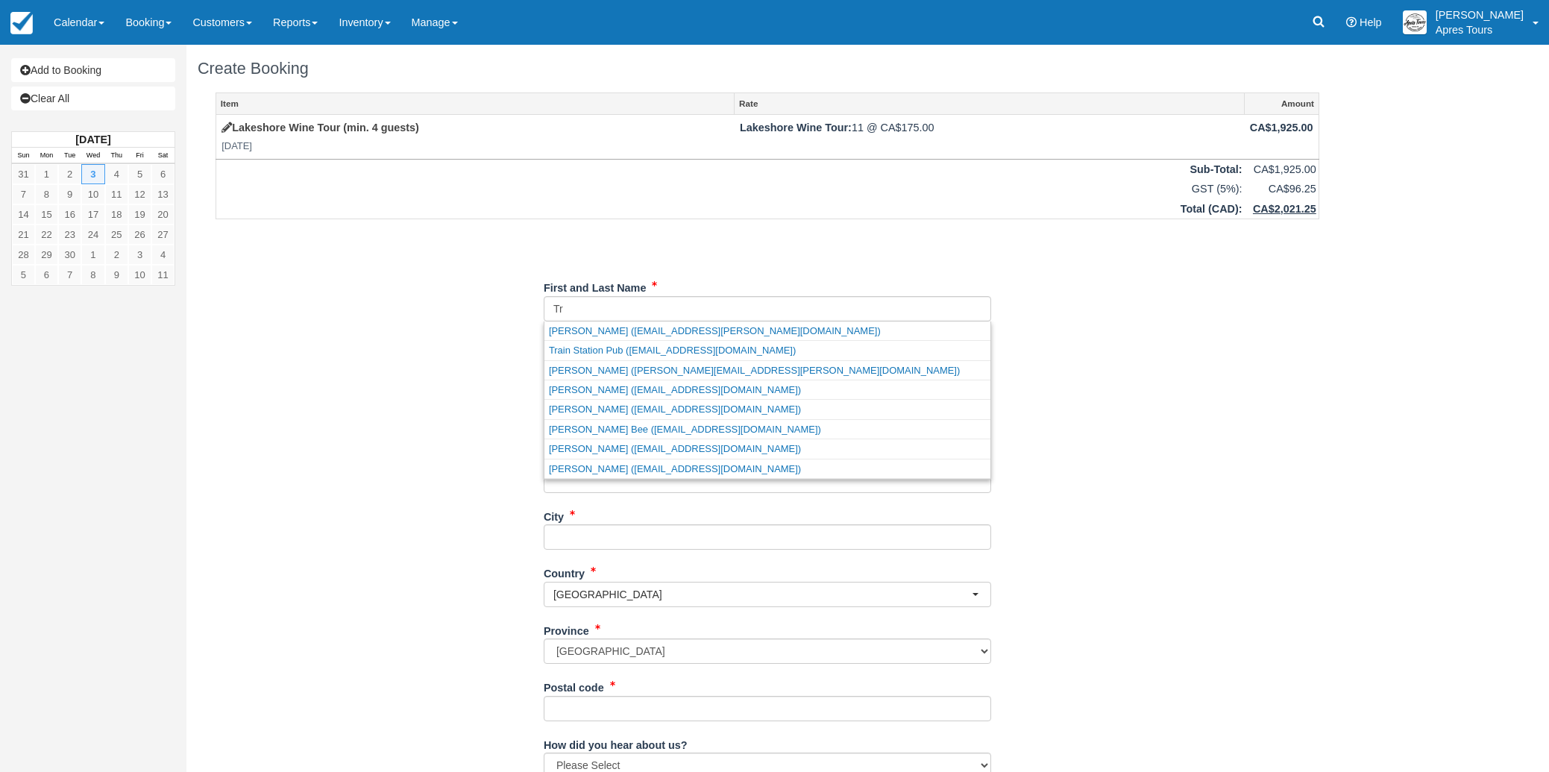
click at [395, 346] on div "Item Rate Amount Lakeshore Wine Tour (min. 4 guests) Wed Sep 3, 2025 Lakeshore …" at bounding box center [767, 494] width 1139 height 804
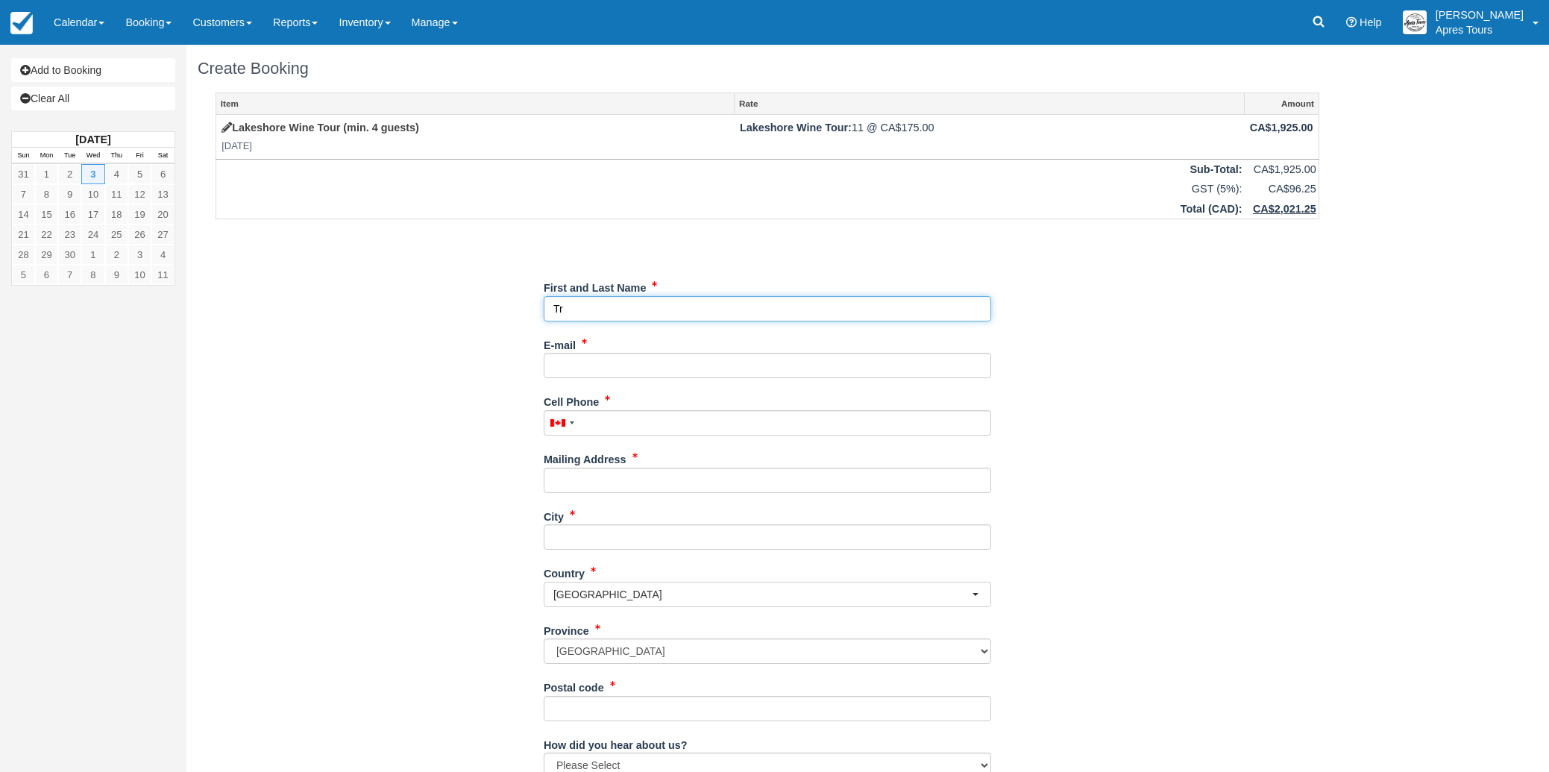
click at [661, 313] on input "First and Last Name" at bounding box center [767, 308] width 447 height 25
type input "T"
paste input "Traine & Mainline Living"
type input "Traine & Mainline Living"
click at [385, 369] on div "Item Rate Amount Lakeshore Wine Tour (min. 4 guests) Wed Sep 3, 2025 Lakeshore …" at bounding box center [767, 494] width 1139 height 804
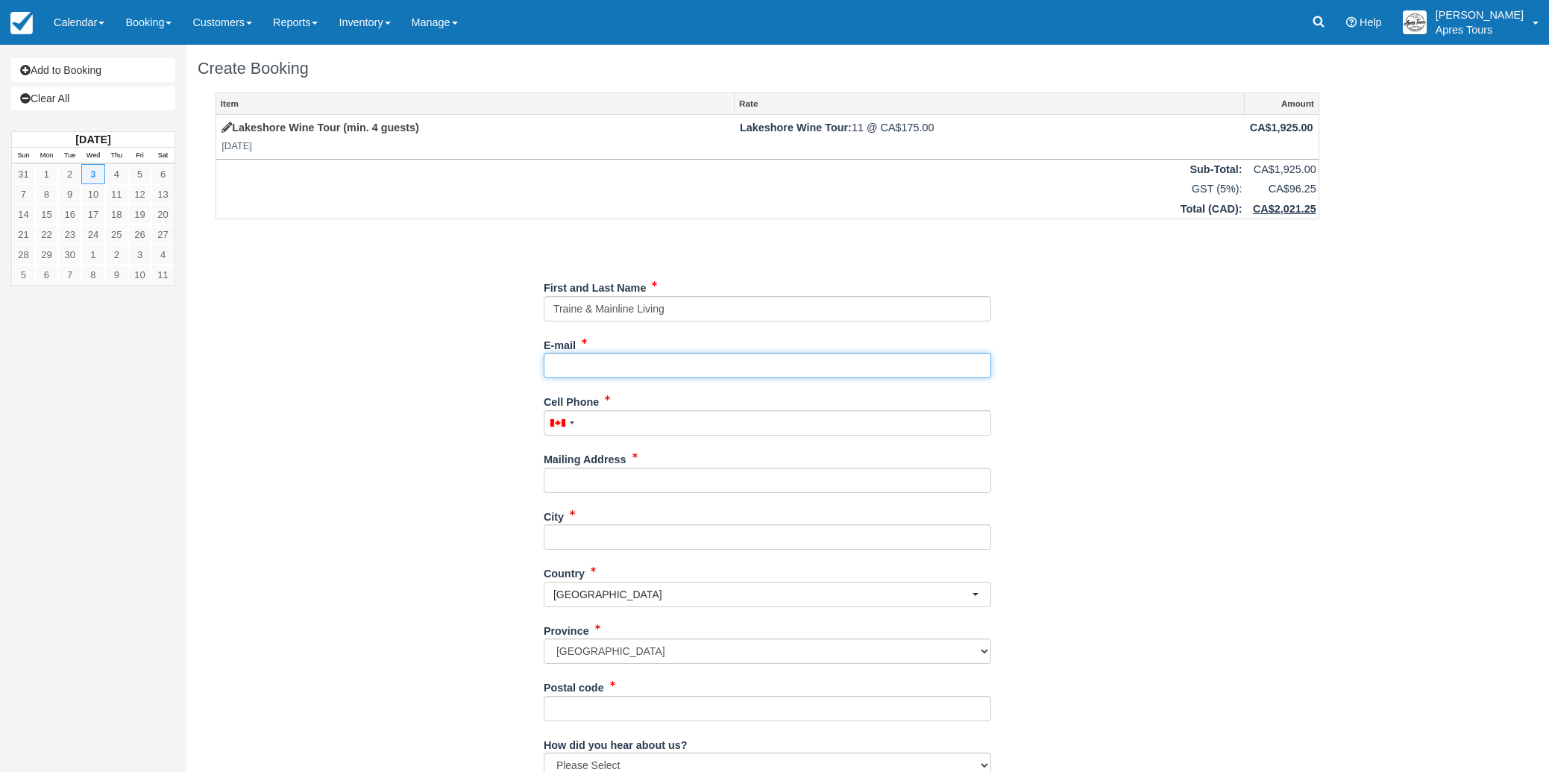
click at [609, 371] on input "E-mail" at bounding box center [767, 365] width 447 height 25
paste input "[EMAIL_ADDRESS][DOMAIN_NAME]"
type input "[EMAIL_ADDRESS][DOMAIN_NAME]"
click at [604, 427] on input "Cell Phone" at bounding box center [767, 422] width 447 height 25
paste input "[PHONE_NUMBER]"
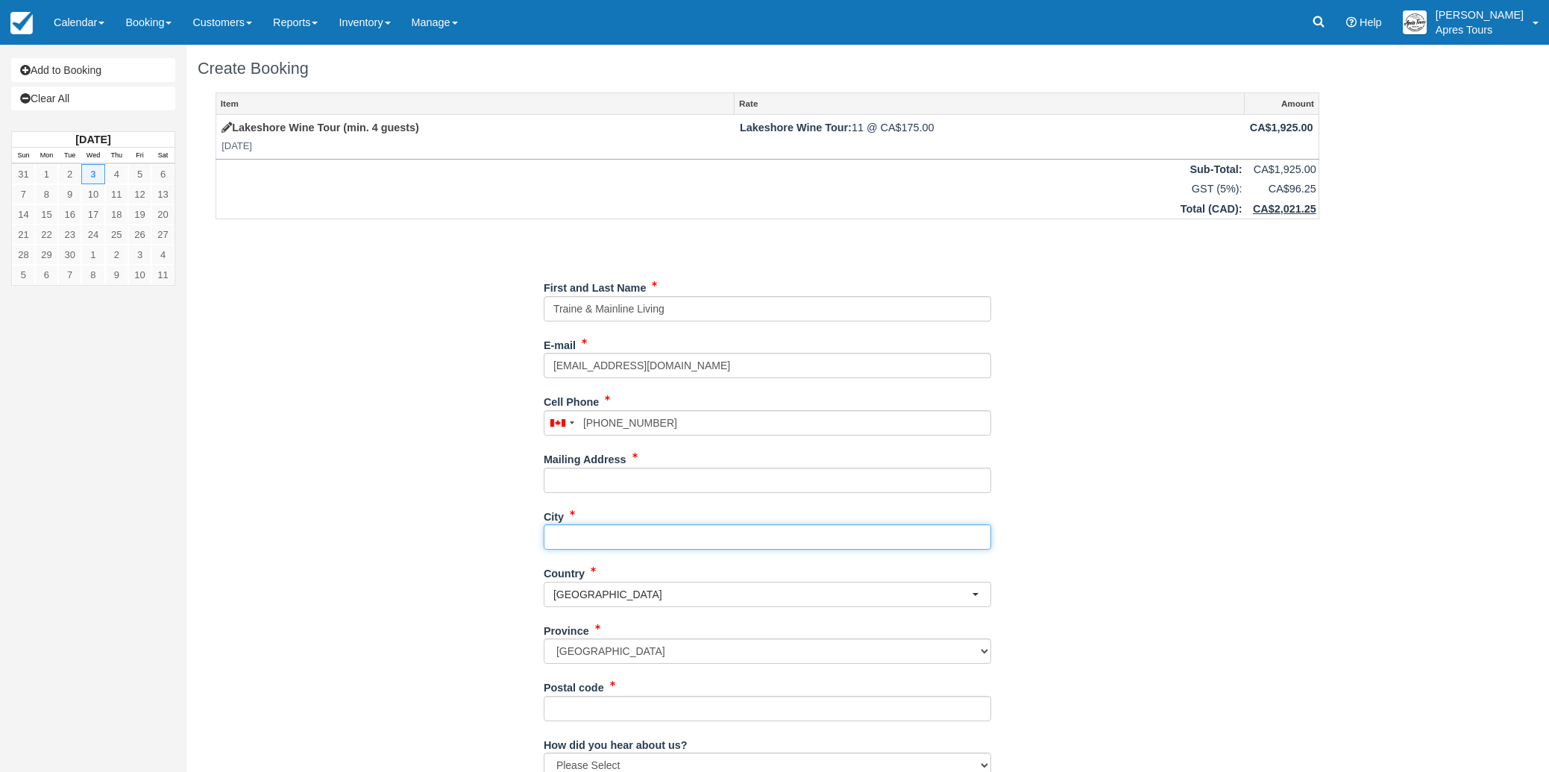
type input "[PHONE_NUMBER]"
click at [612, 539] on input "City" at bounding box center [767, 536] width 447 height 25
type input "Kelowna"
click at [458, 518] on div "Item Rate Amount Lakeshore Wine Tour (min. 4 guests) Wed Sep 3, 2025 Lakeshore …" at bounding box center [767, 494] width 1139 height 804
click at [567, 482] on input "Mailing Address" at bounding box center [767, 480] width 447 height 25
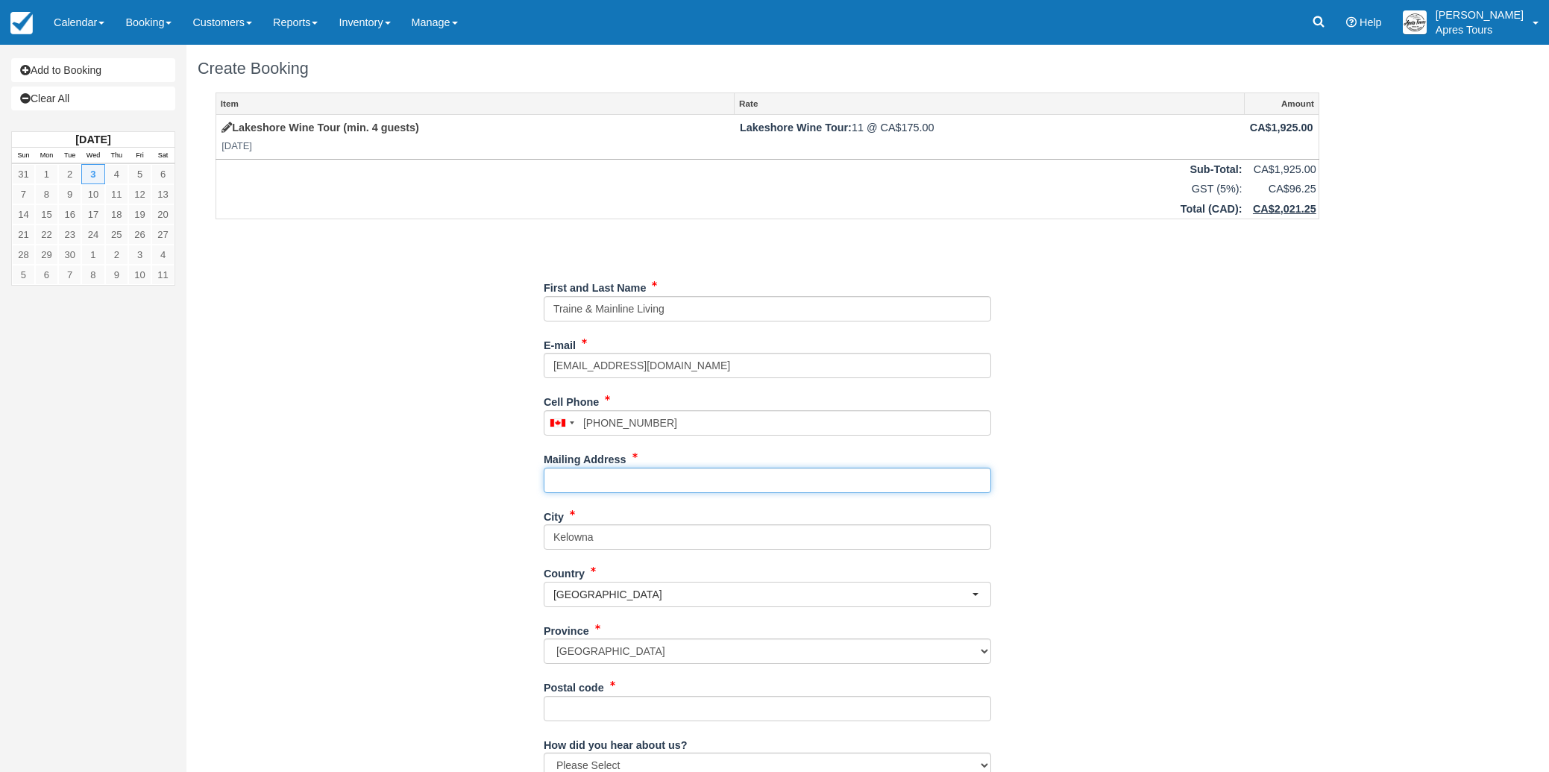
paste input "1708 Dolphin Avenue, Suite 500"
type input "1708 Dolphin Avenue, Suite 500"
click at [313, 491] on div "Item Rate Amount Lakeshore Wine Tour (min. 4 guests) Wed Sep 3, 2025 Lakeshore …" at bounding box center [767, 494] width 1139 height 804
click at [566, 707] on input "Postal code" at bounding box center [767, 708] width 447 height 25
paste input "V1Y 9S4"
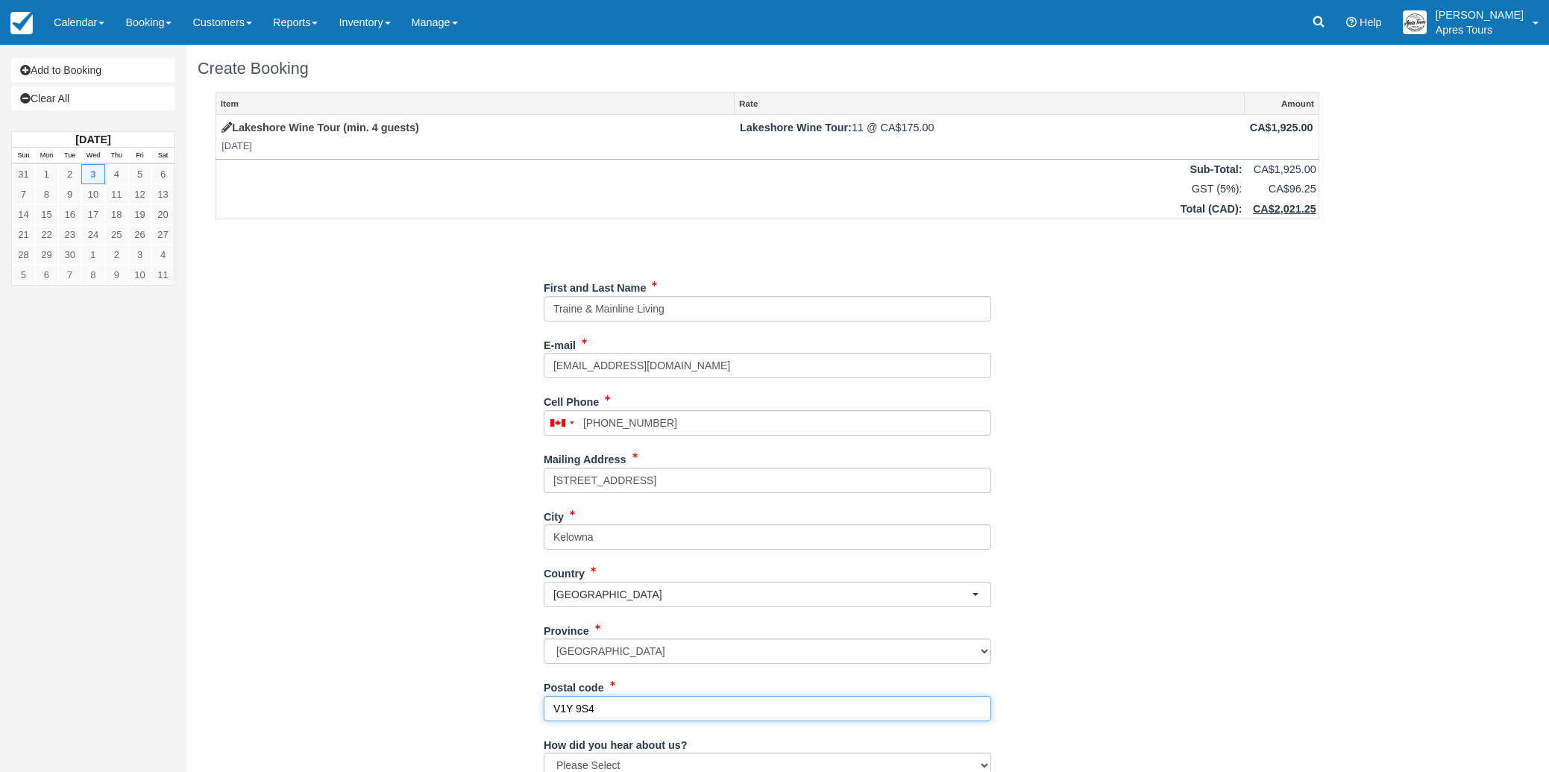
scroll to position [161, 0]
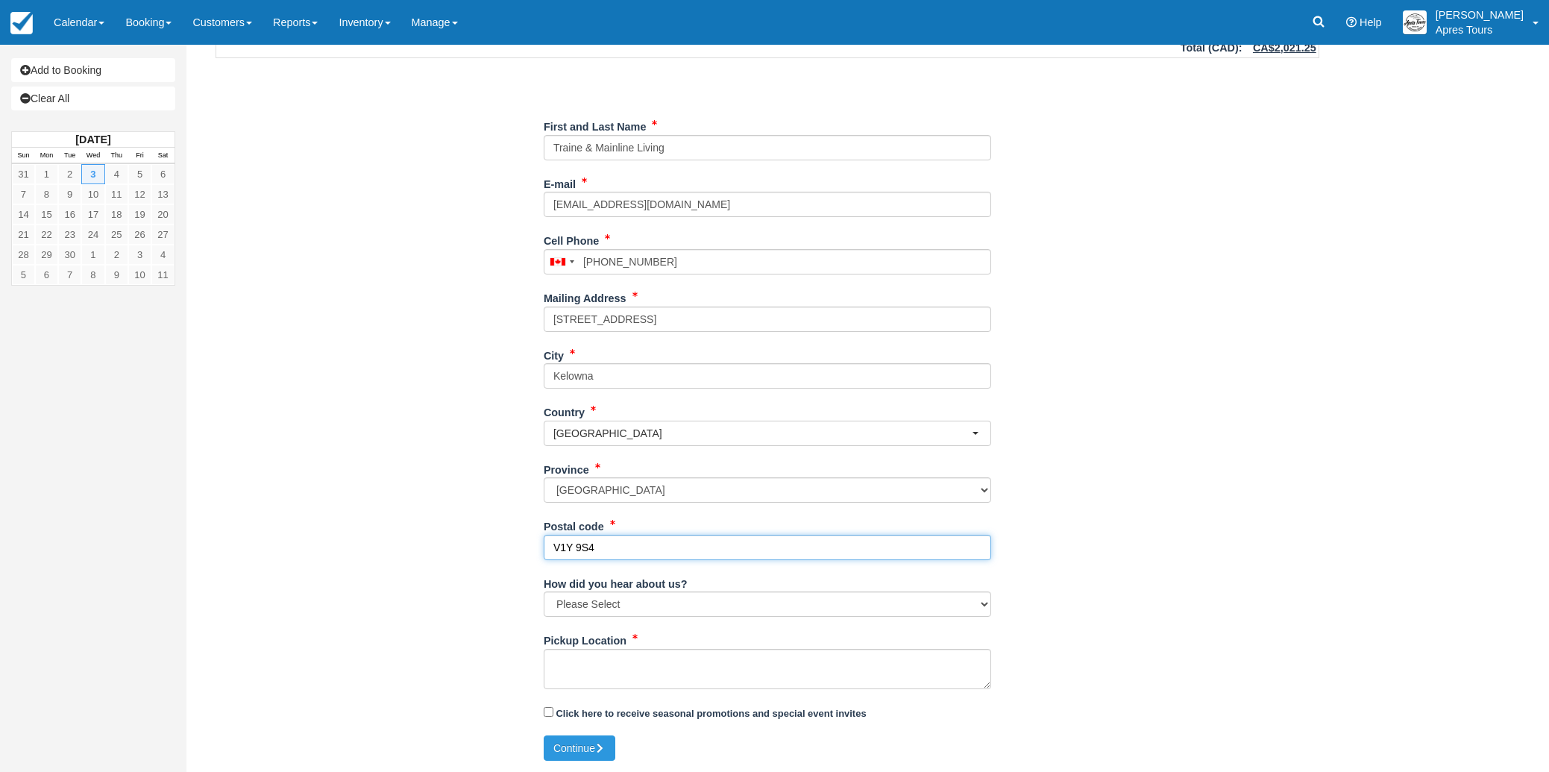
type input "V1Y 9S4"
click at [585, 664] on textarea "Pickup Location" at bounding box center [767, 669] width 447 height 40
type textarea "Office address for 12pm - (noon)"
click at [572, 742] on button "Continue" at bounding box center [580, 747] width 72 height 25
type input "+12508643469"
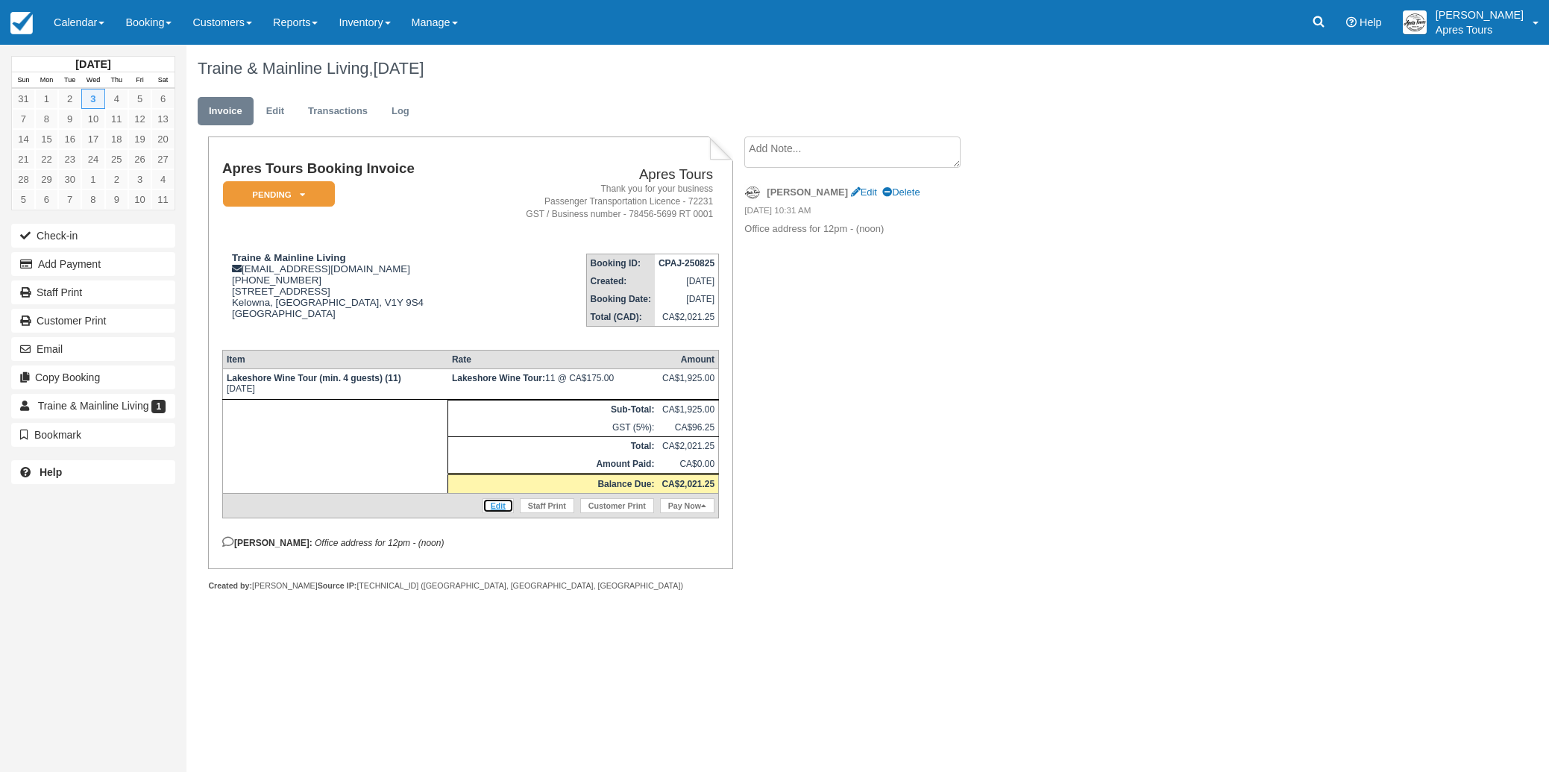
click at [495, 513] on link "Edit" at bounding box center [497, 505] width 31 height 15
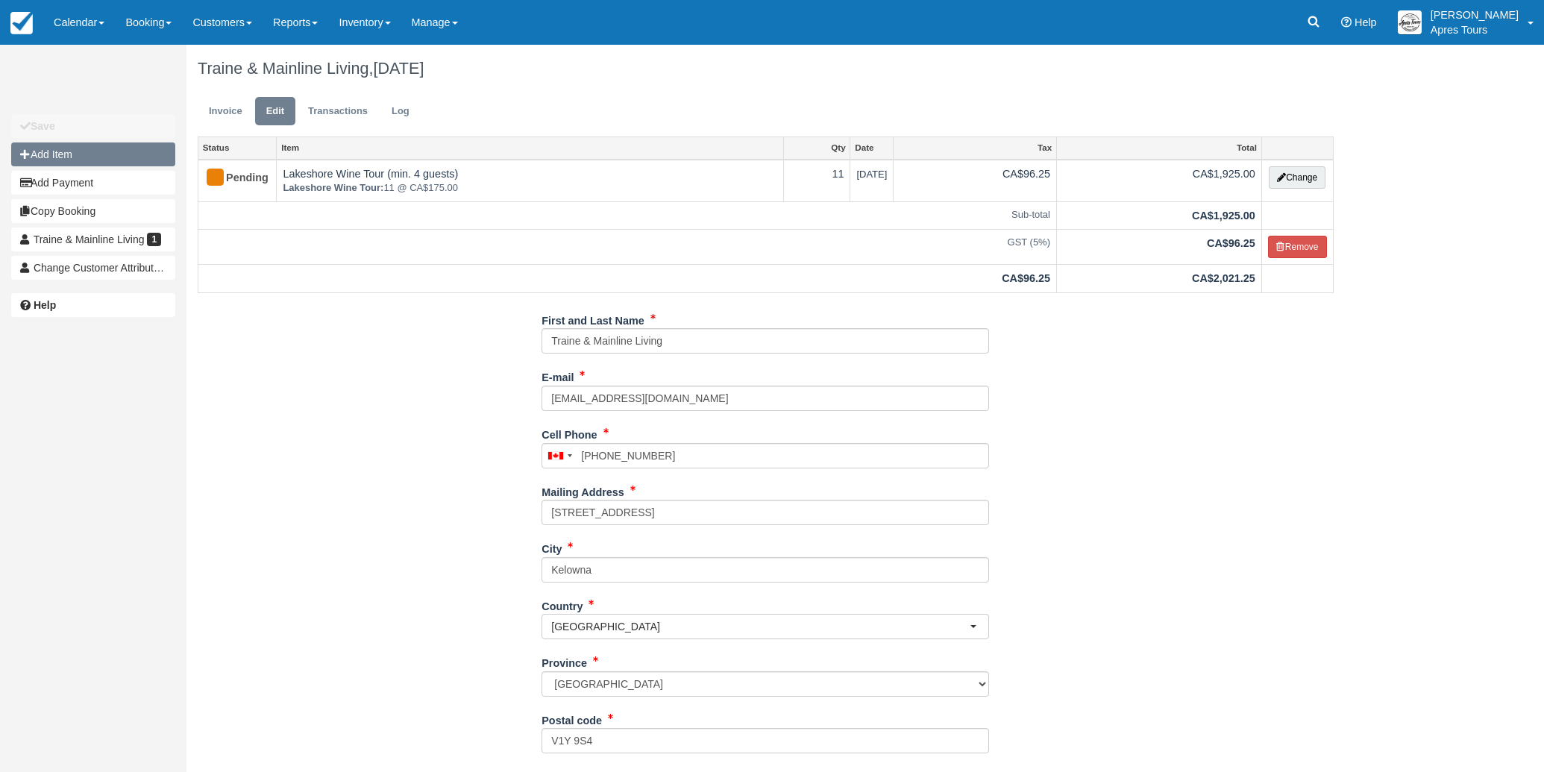
click at [63, 154] on button "Add Item" at bounding box center [93, 154] width 164 height 24
type input "0.00"
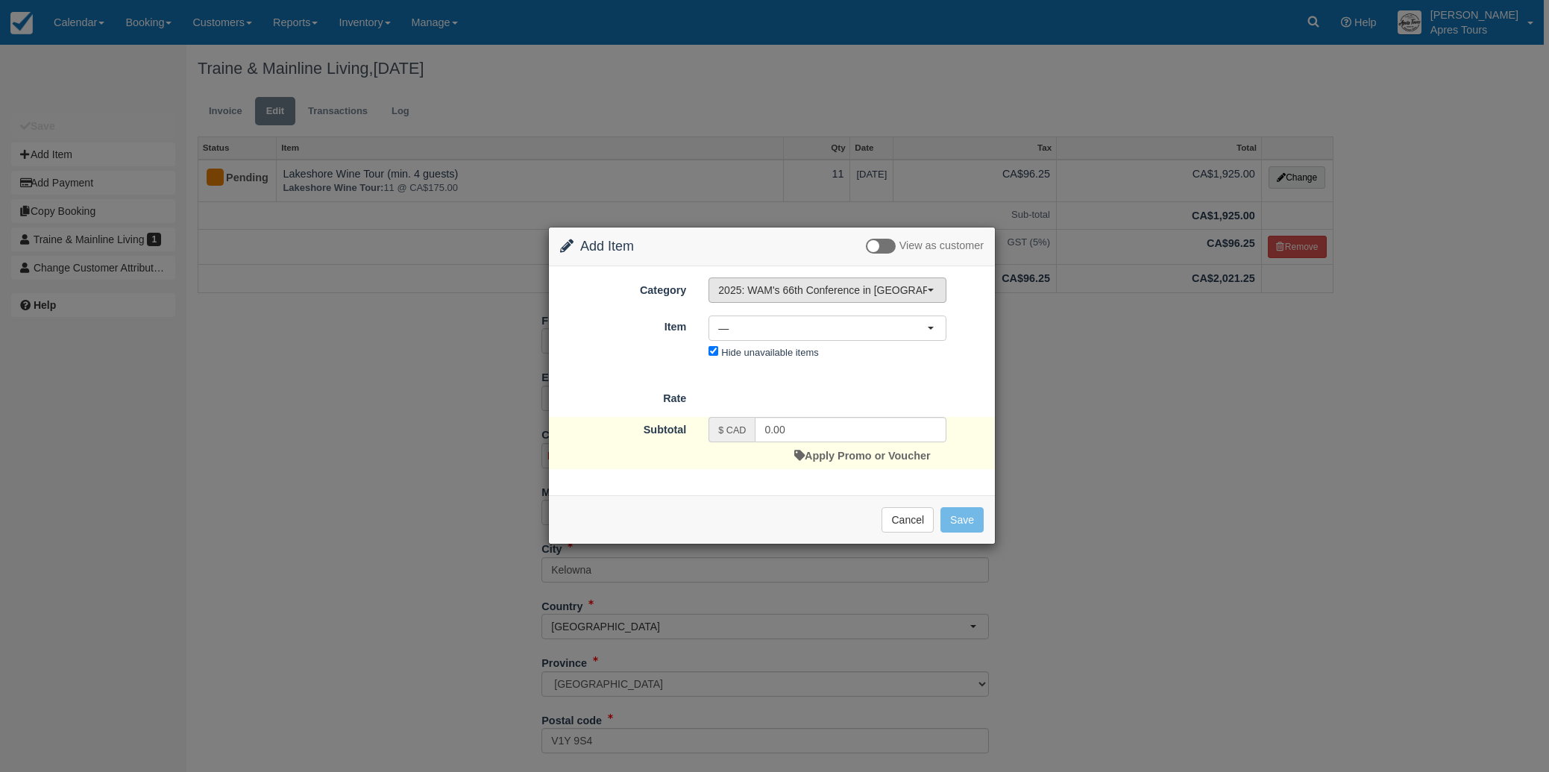
click at [820, 290] on span "2025: WAM's 66th Conference in [GEOGRAPHIC_DATA], [GEOGRAPHIC_DATA]" at bounding box center [822, 290] width 209 height 15
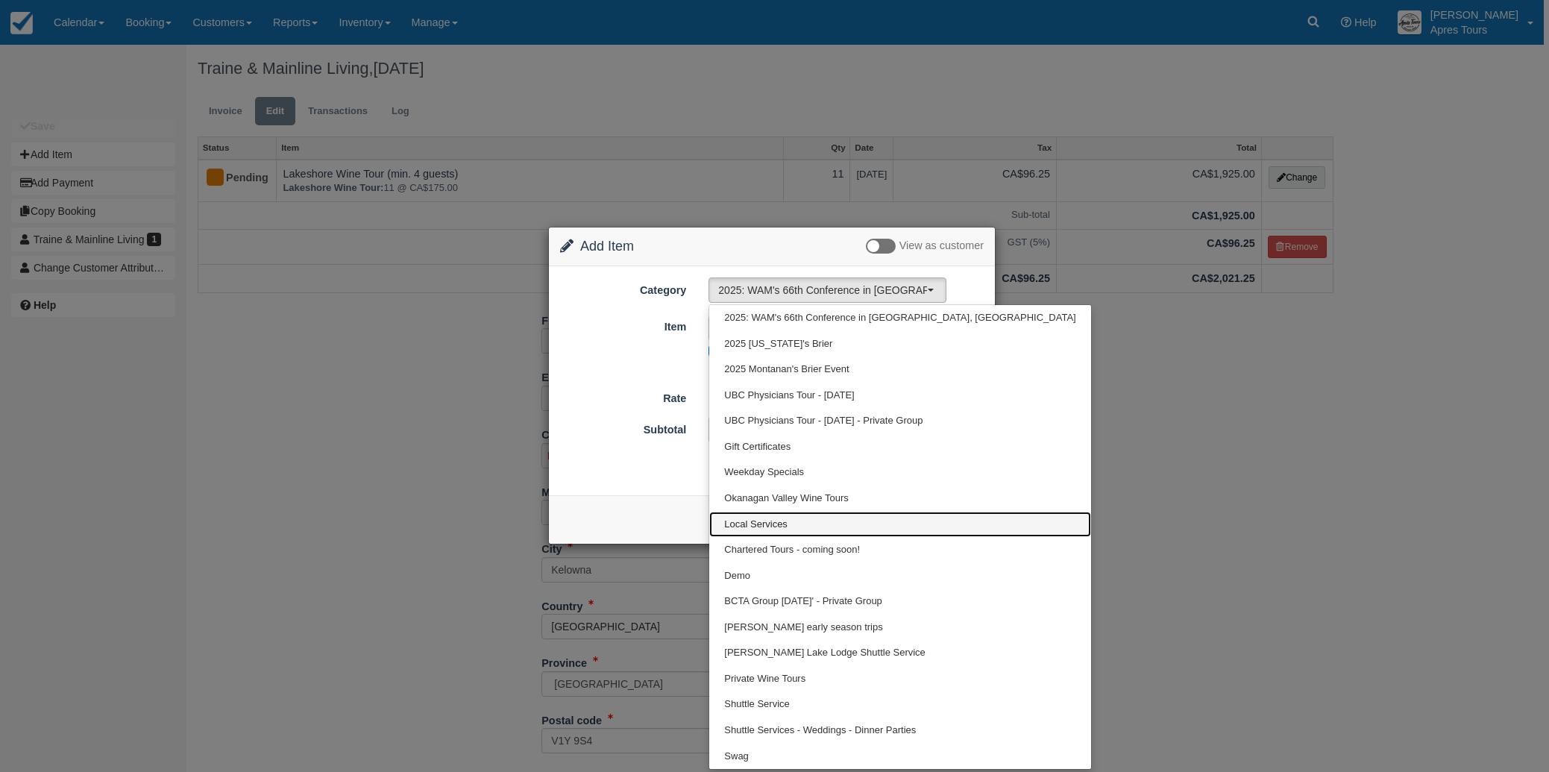
click at [779, 526] on span "Local Services" at bounding box center [755, 525] width 63 height 14
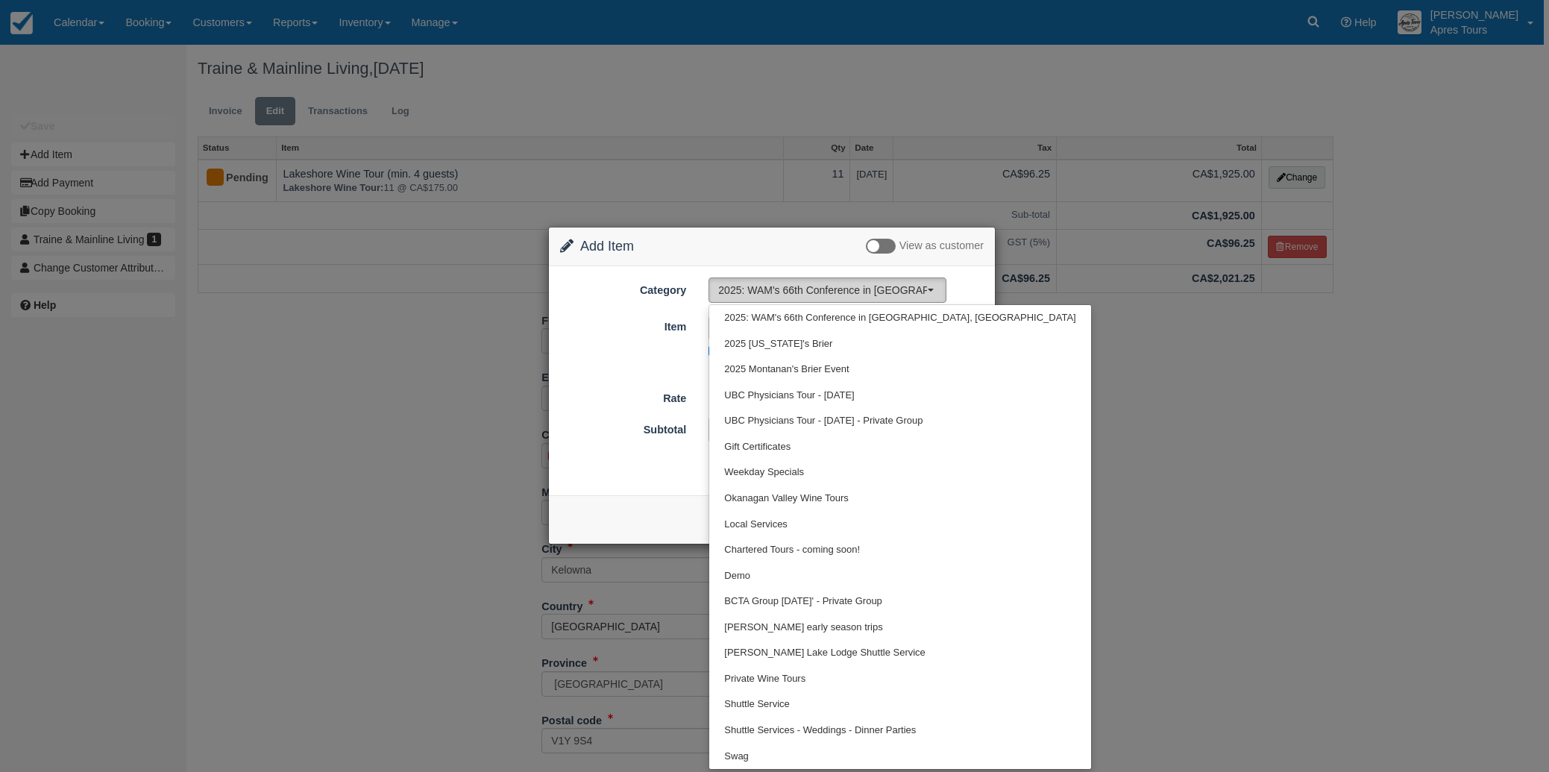
select select "4"
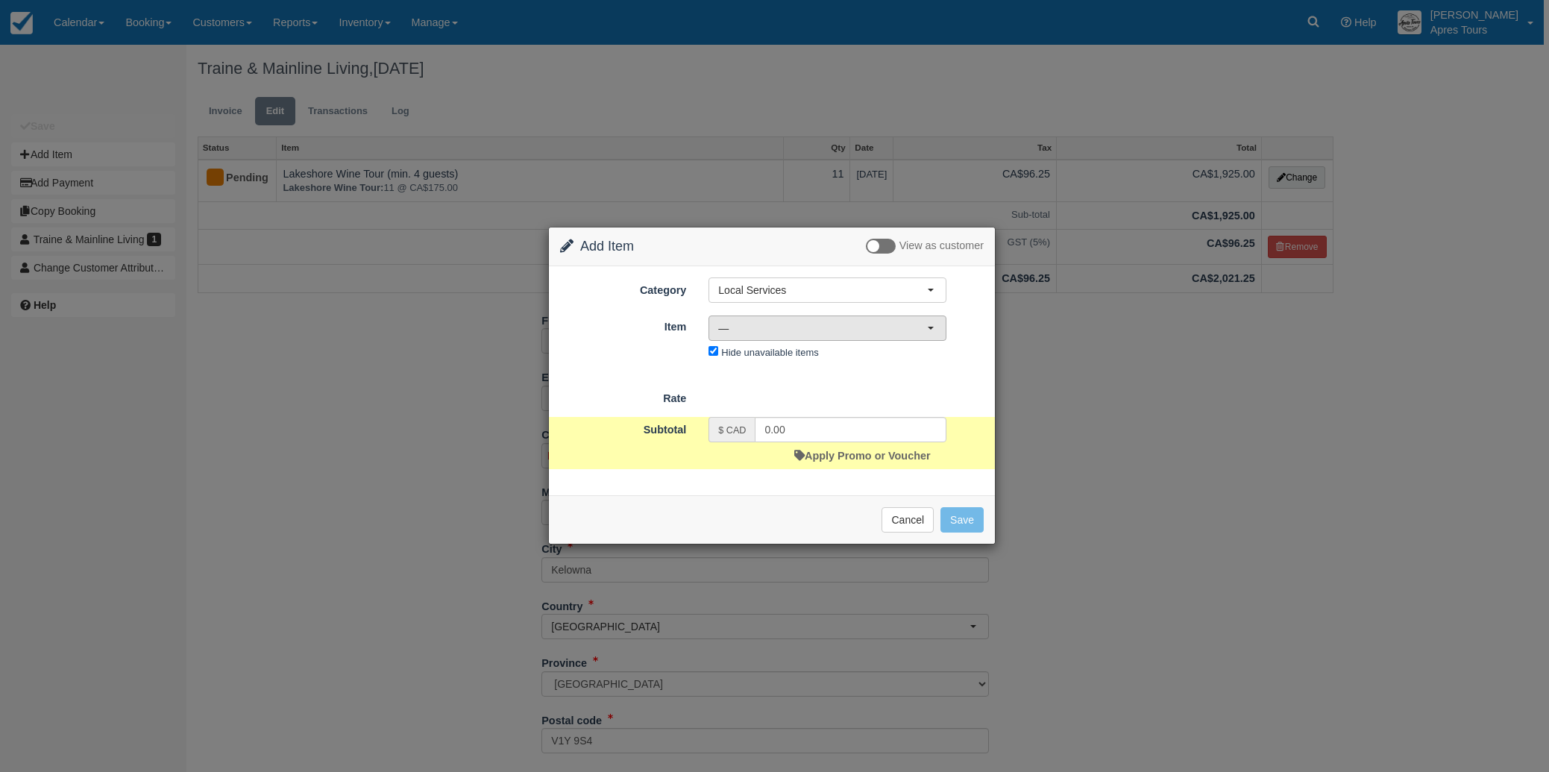
click at [793, 328] on span "—" at bounding box center [822, 328] width 209 height 15
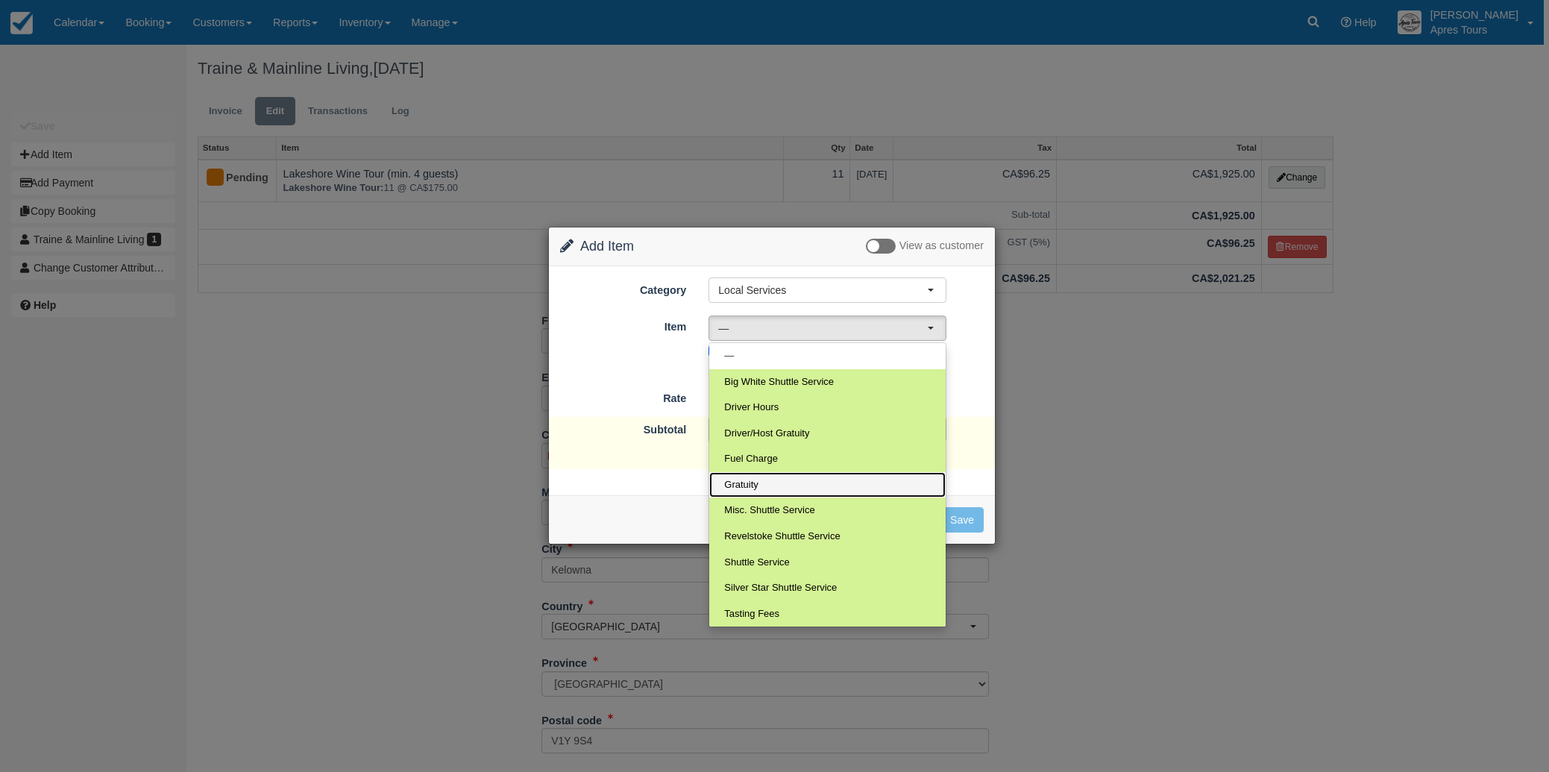
click at [764, 479] on link "Gratuity" at bounding box center [827, 485] width 236 height 26
select select "13"
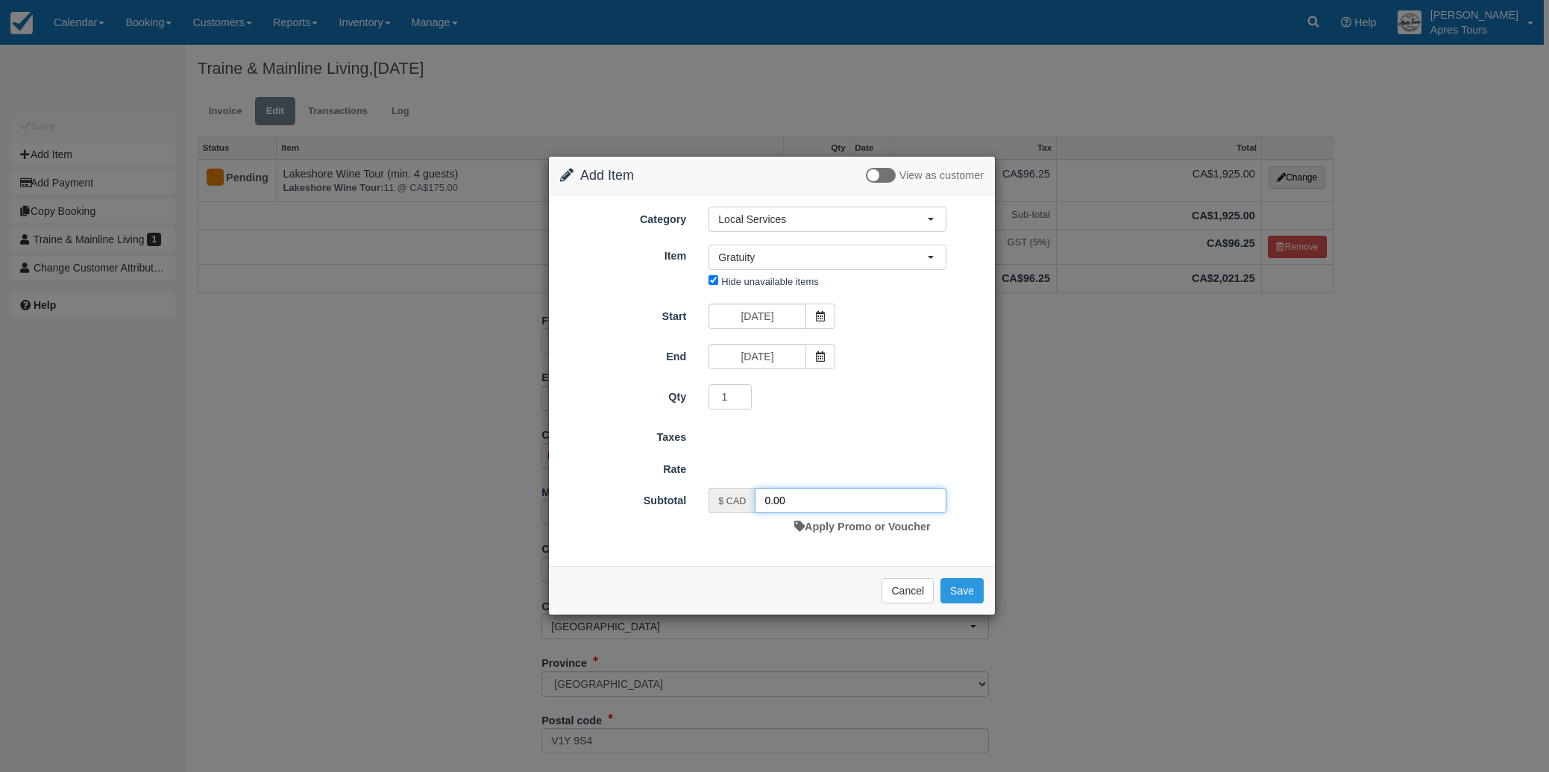
drag, startPoint x: 764, startPoint y: 500, endPoint x: 785, endPoint y: 500, distance: 21.6
click at [764, 500] on input "0.00" at bounding box center [851, 500] width 192 height 25
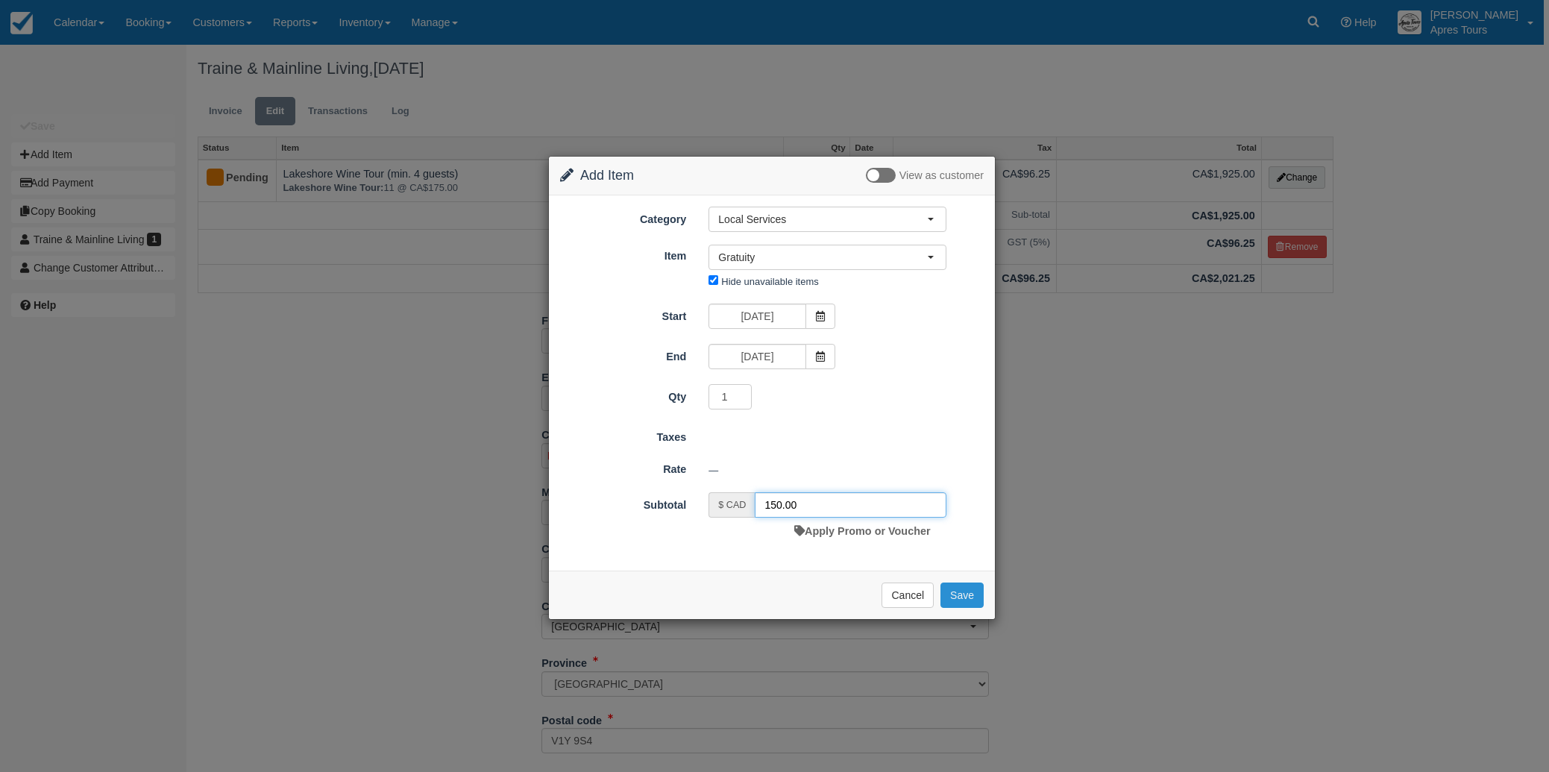
type input "150.00"
click at [969, 597] on button "Save" at bounding box center [961, 594] width 43 height 25
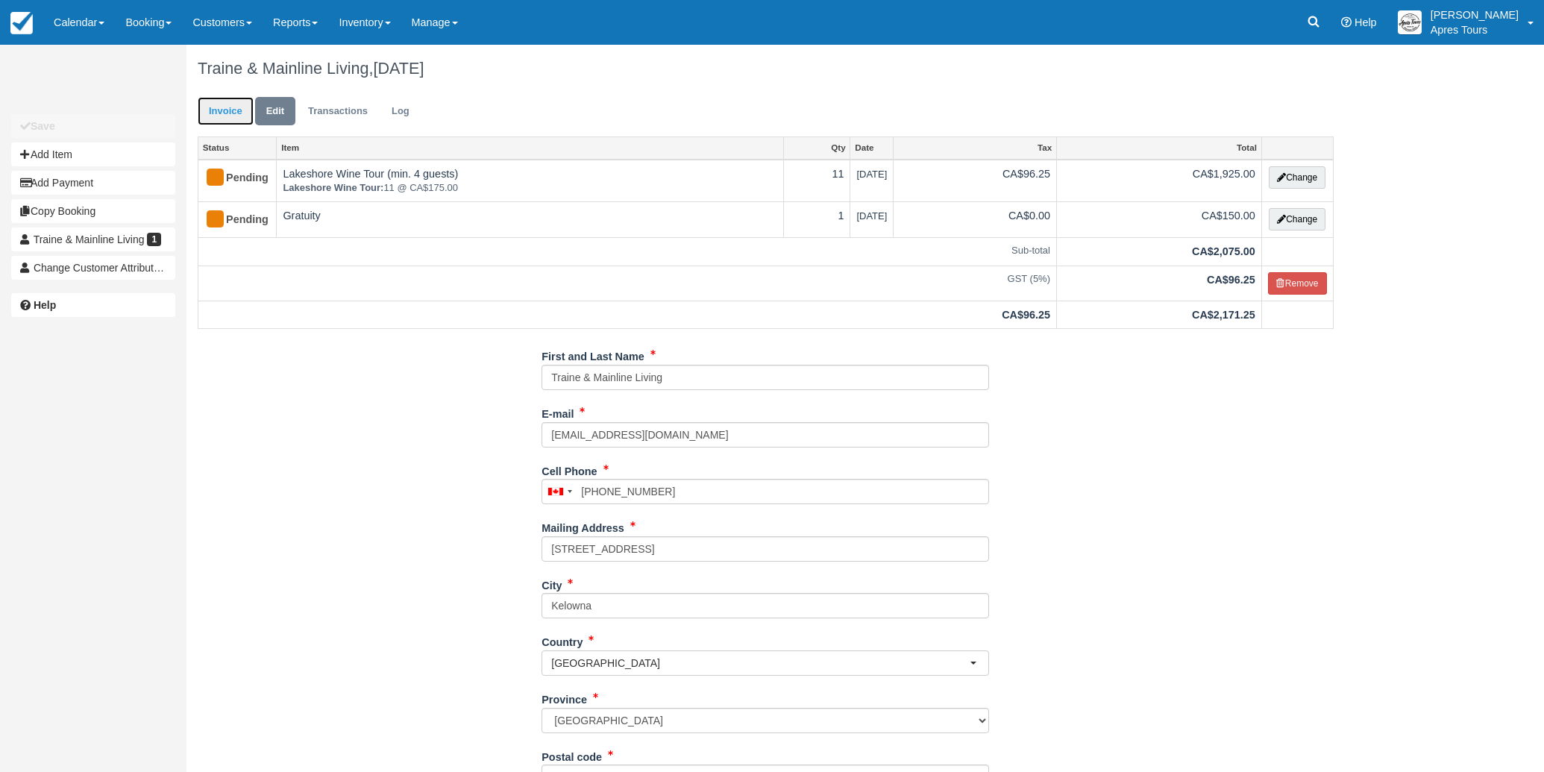
click at [234, 111] on link "Invoice" at bounding box center [226, 111] width 56 height 29
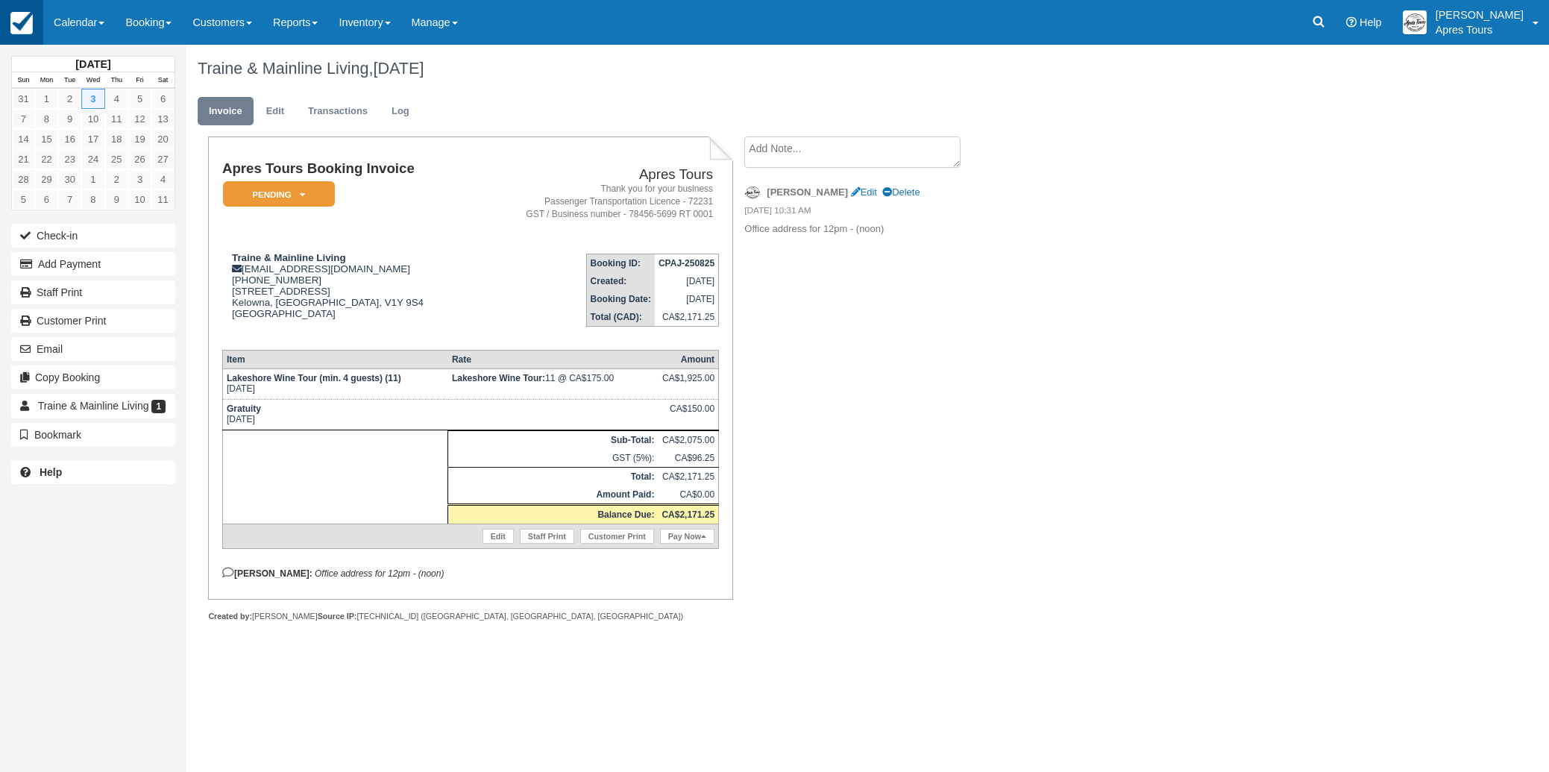
click at [27, 17] on img at bounding box center [21, 23] width 22 height 22
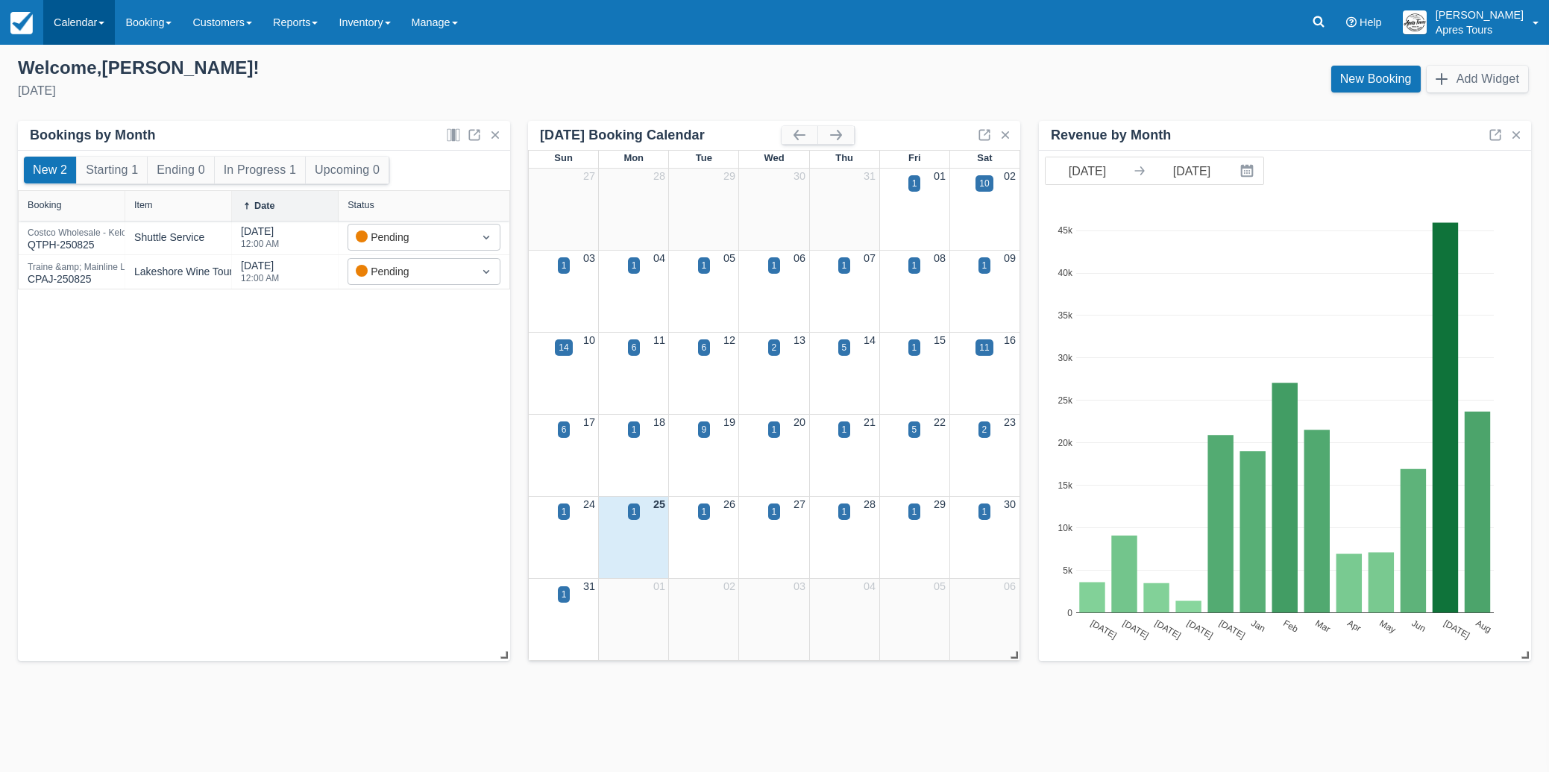
click at [72, 19] on link "Calendar" at bounding box center [79, 22] width 72 height 45
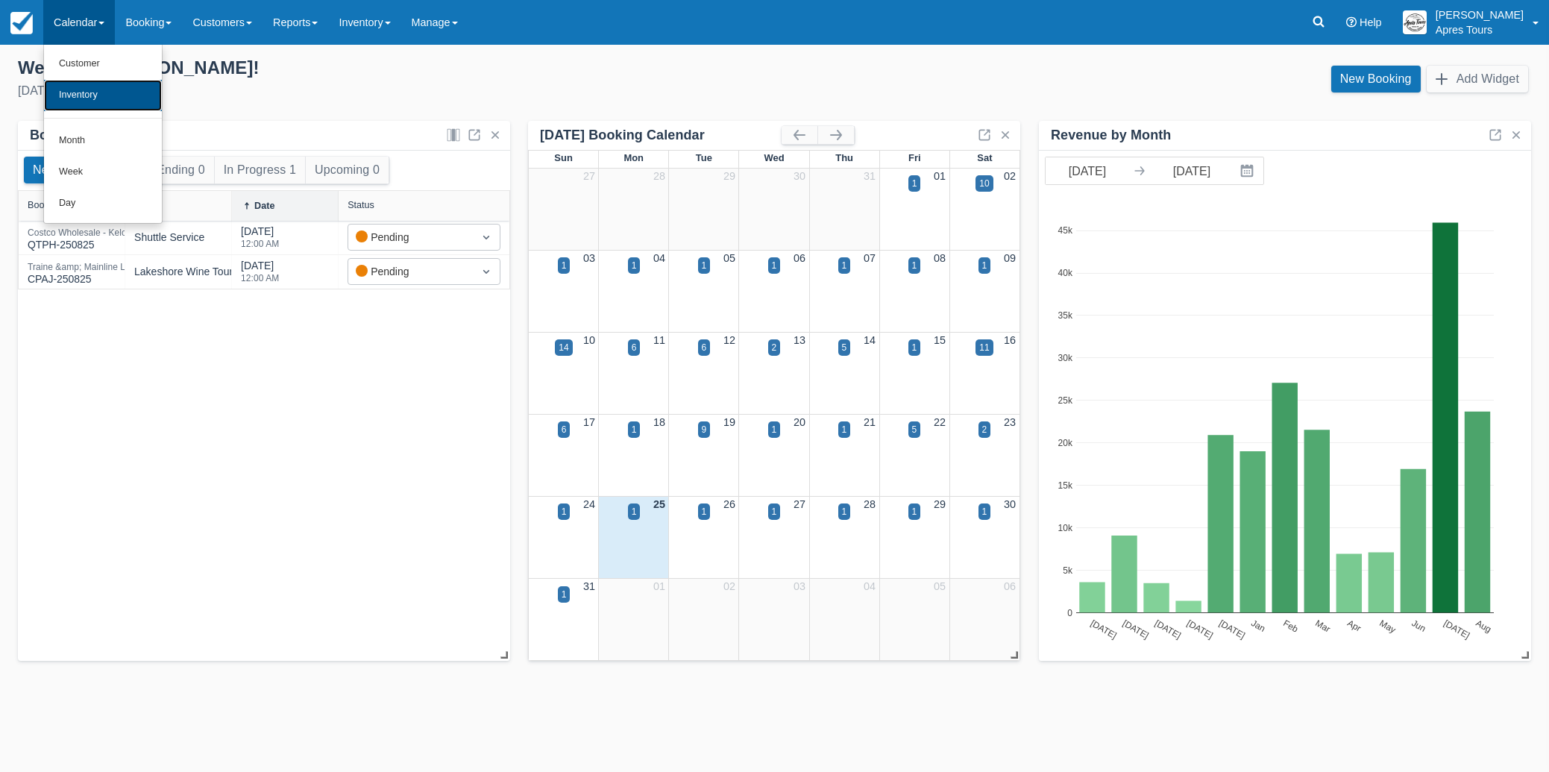
click at [68, 101] on link "Inventory" at bounding box center [103, 95] width 118 height 31
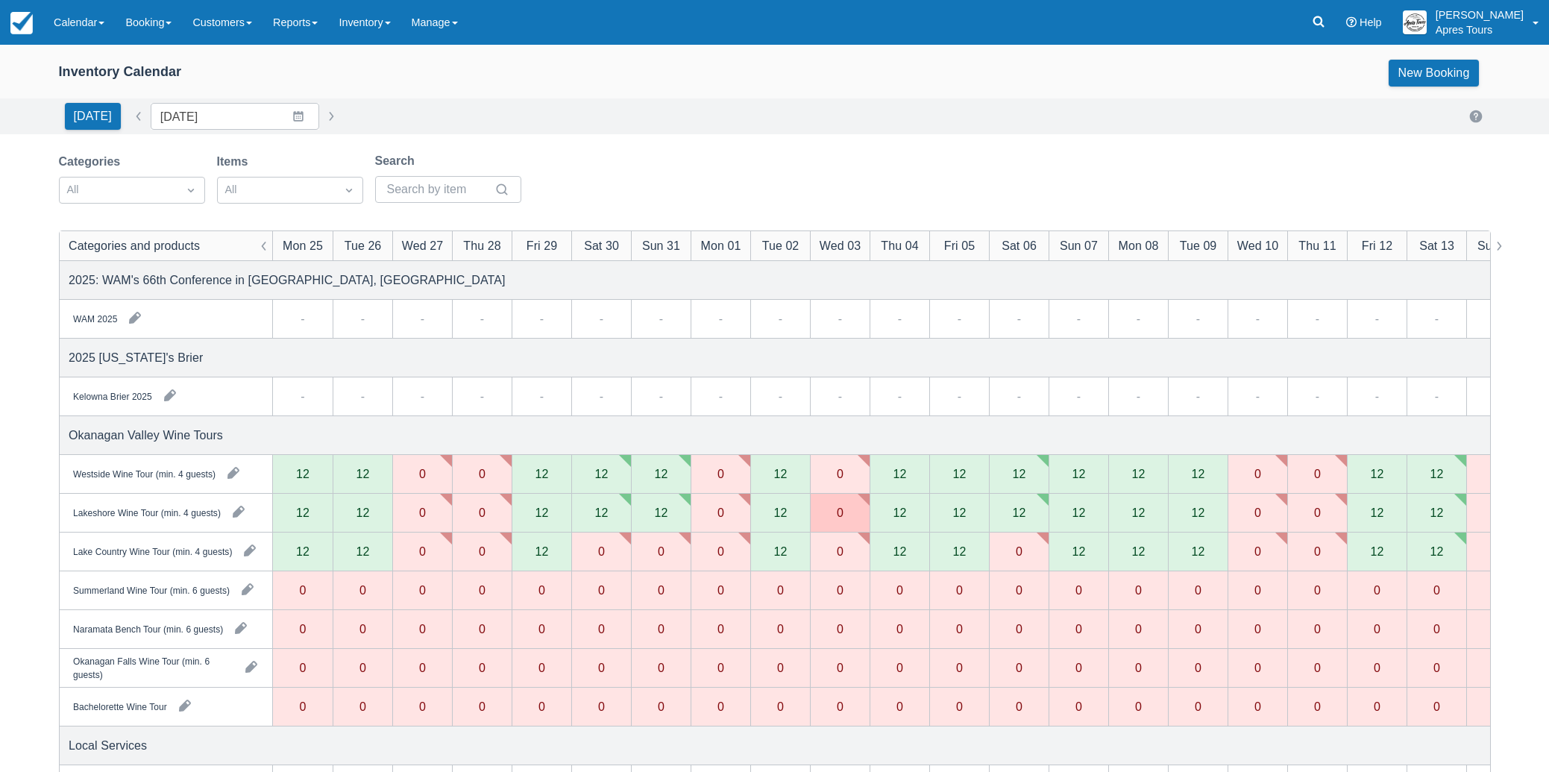
click at [1256, 546] on div "0" at bounding box center [1257, 551] width 7 height 12
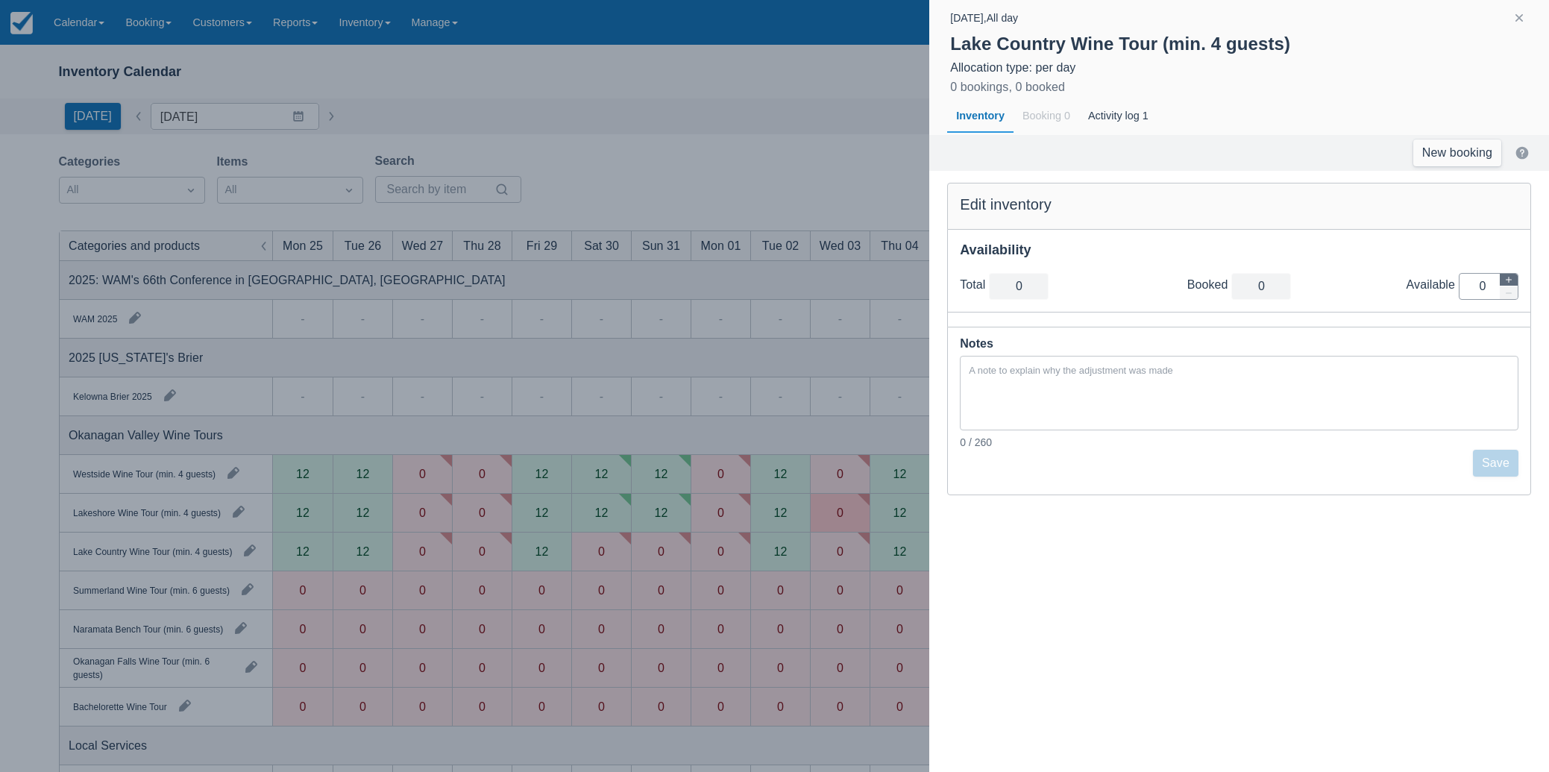
click at [1510, 282] on icon "button" at bounding box center [1508, 279] width 9 height 9
type input "1"
click at [1509, 282] on icon "button" at bounding box center [1508, 279] width 9 height 9
type input "2"
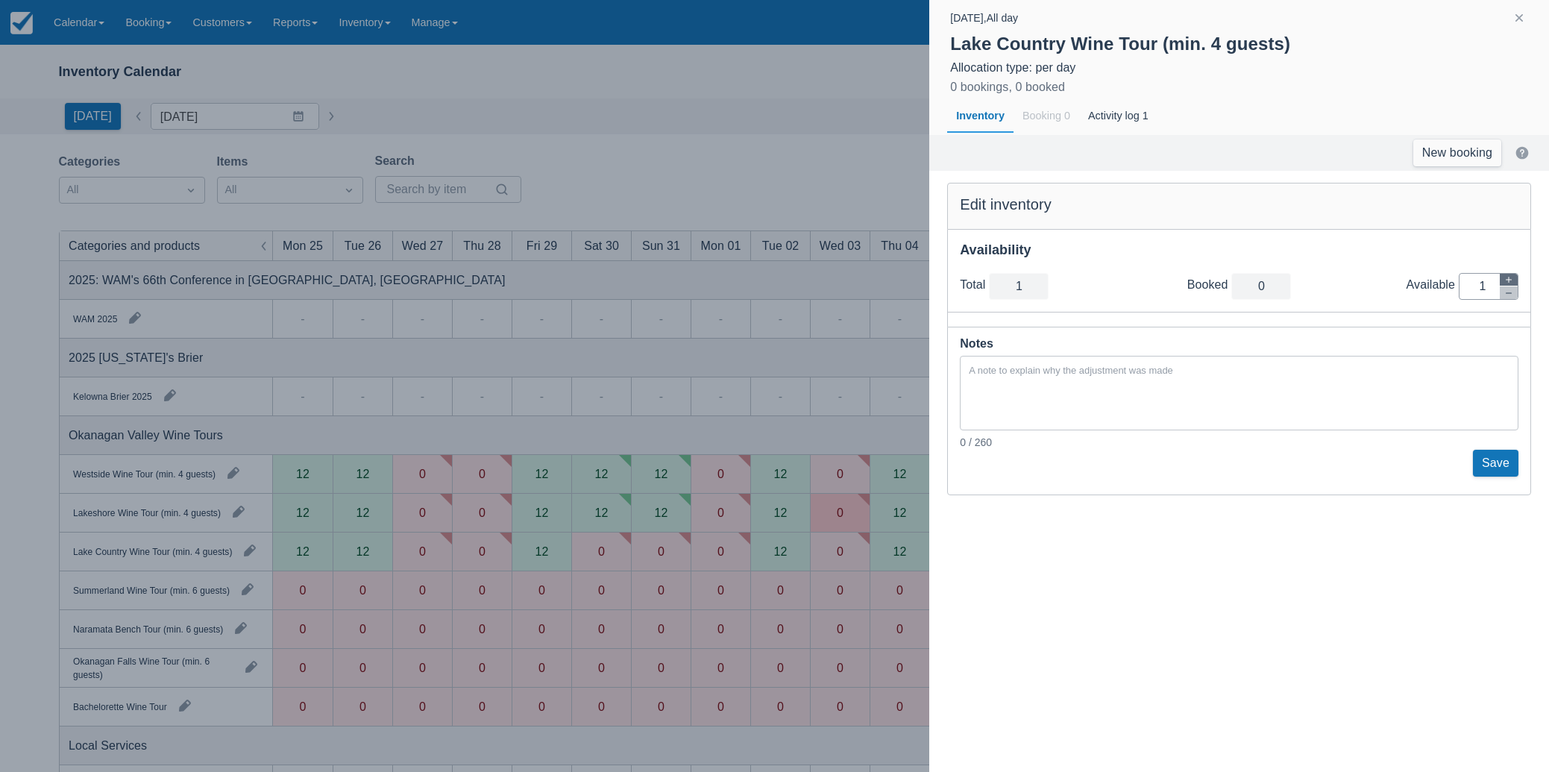
type input "2"
click at [1509, 282] on icon "button" at bounding box center [1508, 279] width 9 height 9
type input "3"
click at [1509, 282] on icon "button" at bounding box center [1508, 279] width 9 height 9
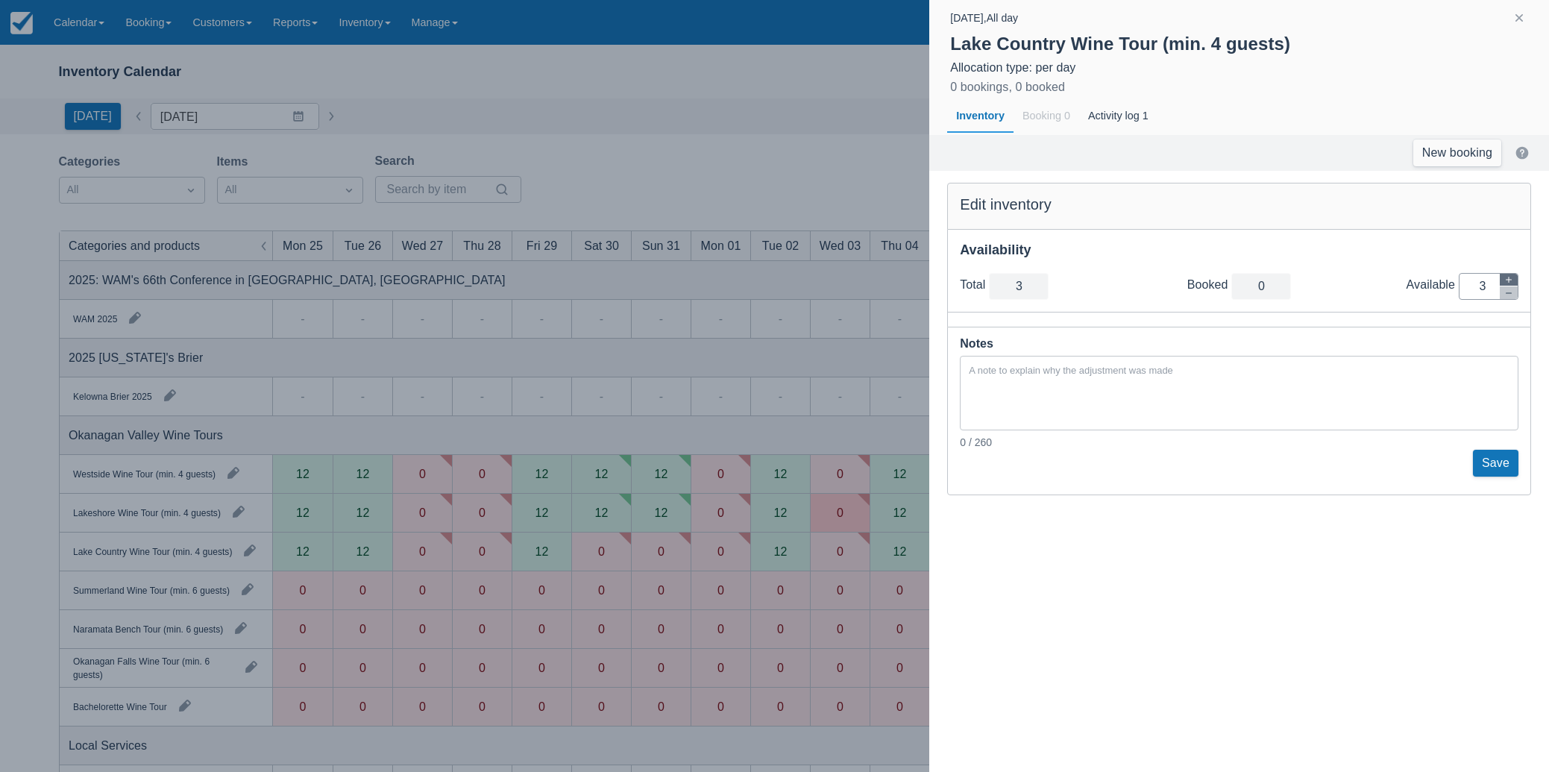
type input "4"
click at [1509, 282] on icon "button" at bounding box center [1508, 279] width 9 height 9
type input "5"
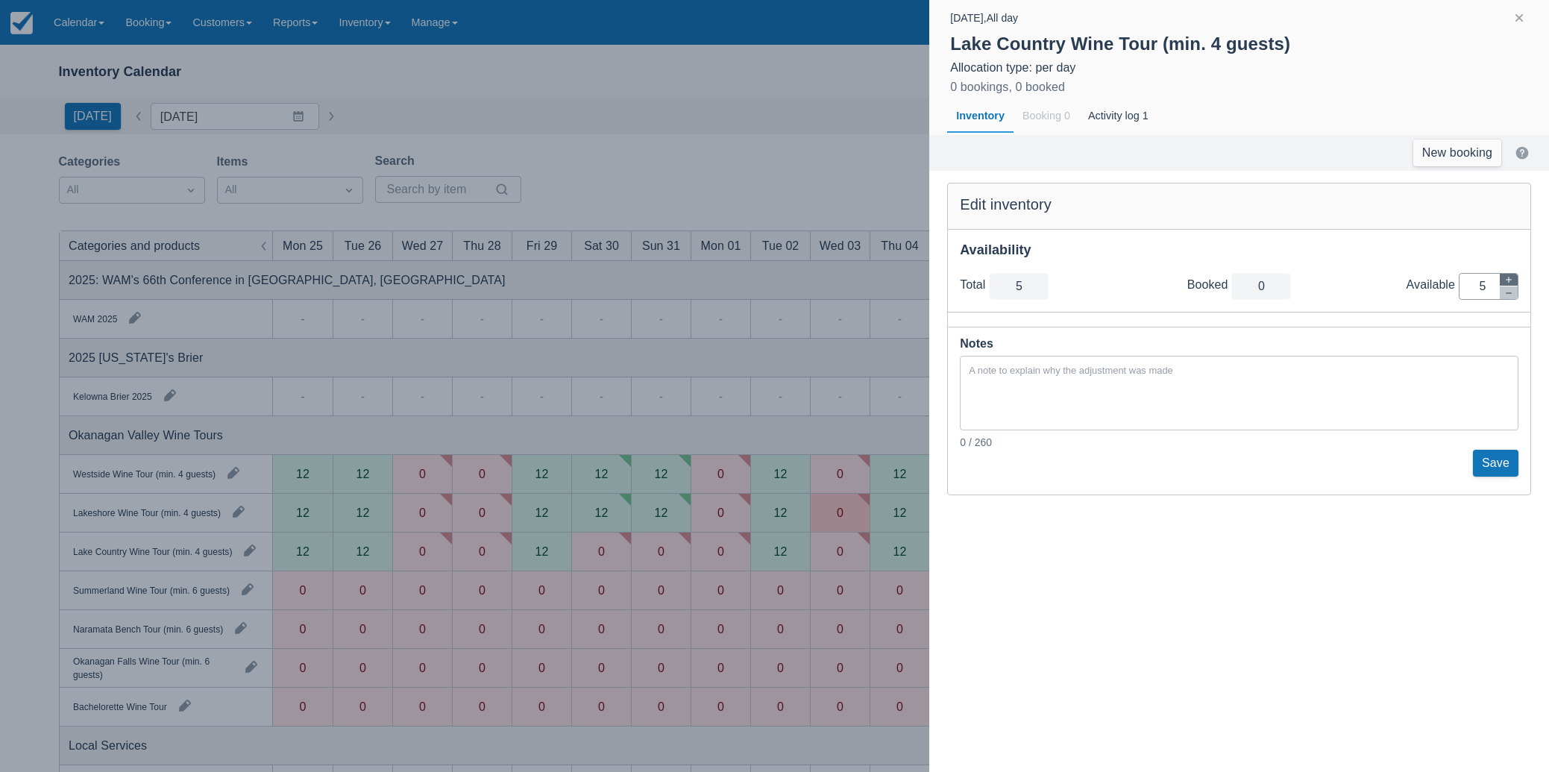
click at [1509, 282] on icon "button" at bounding box center [1508, 279] width 9 height 9
type input "6"
click at [1485, 459] on button "Save" at bounding box center [1495, 463] width 45 height 27
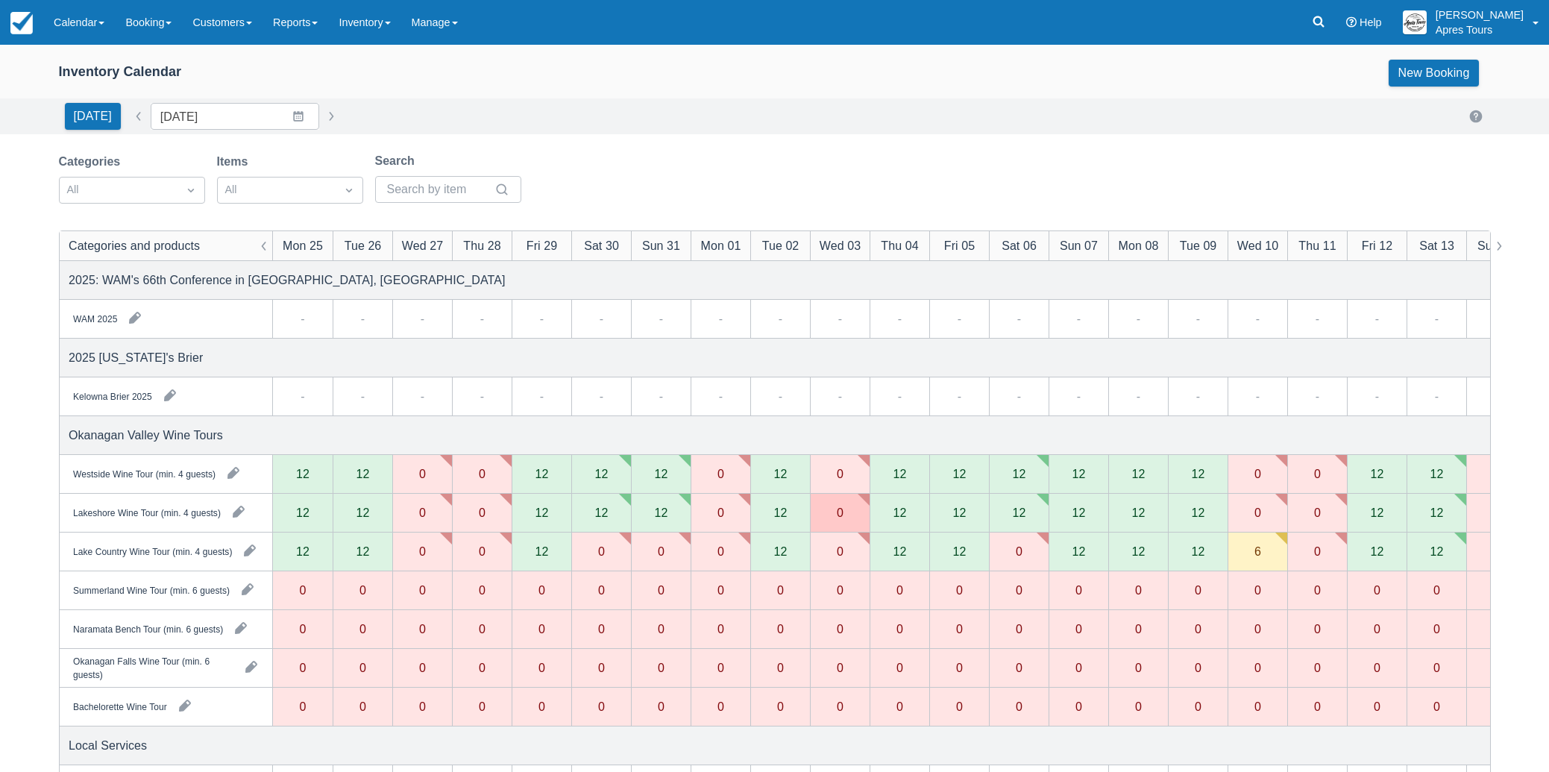
click at [1251, 550] on div "6" at bounding box center [1257, 551] width 60 height 39
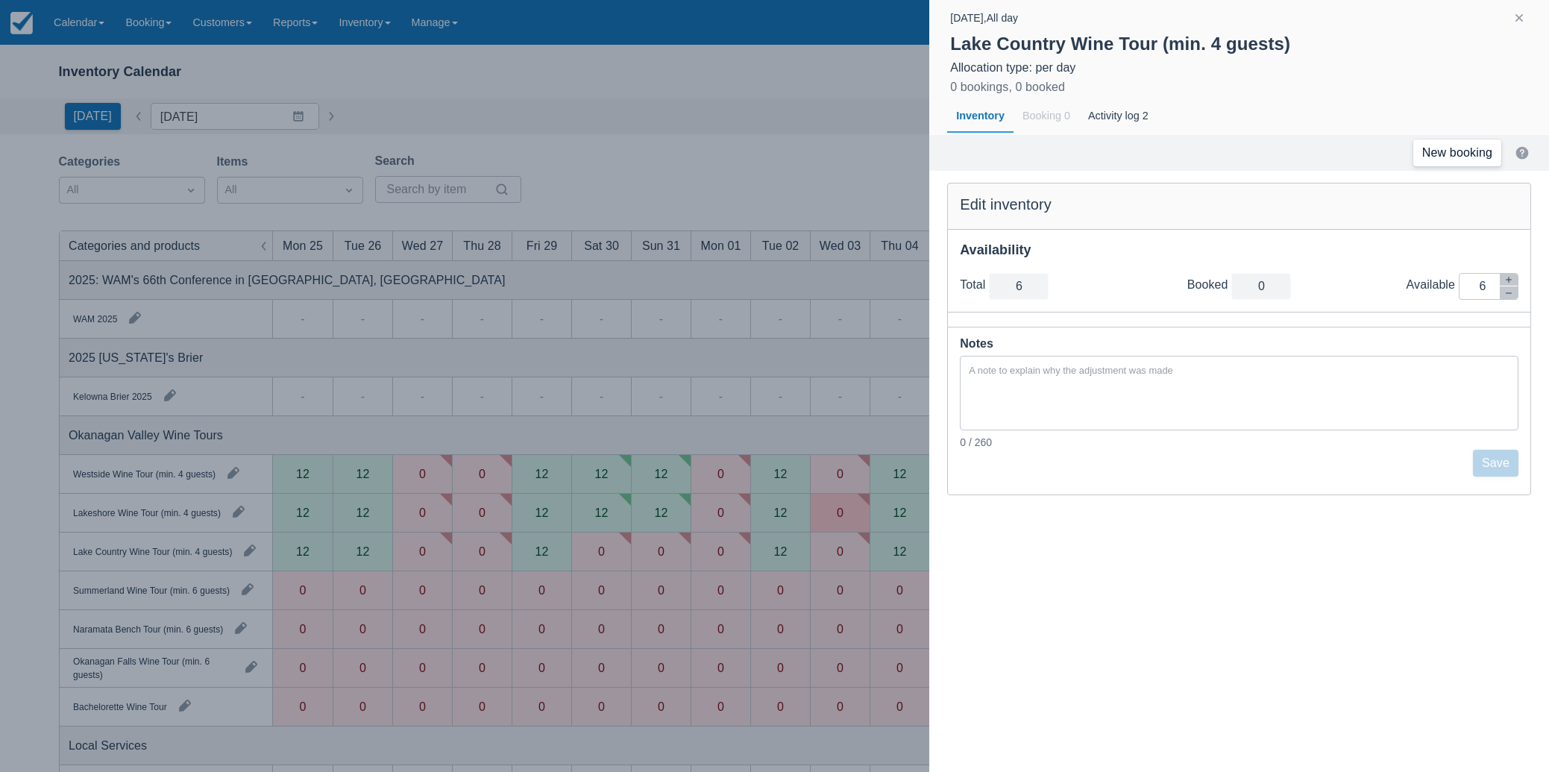
click at [1454, 151] on link "New booking" at bounding box center [1457, 152] width 88 height 27
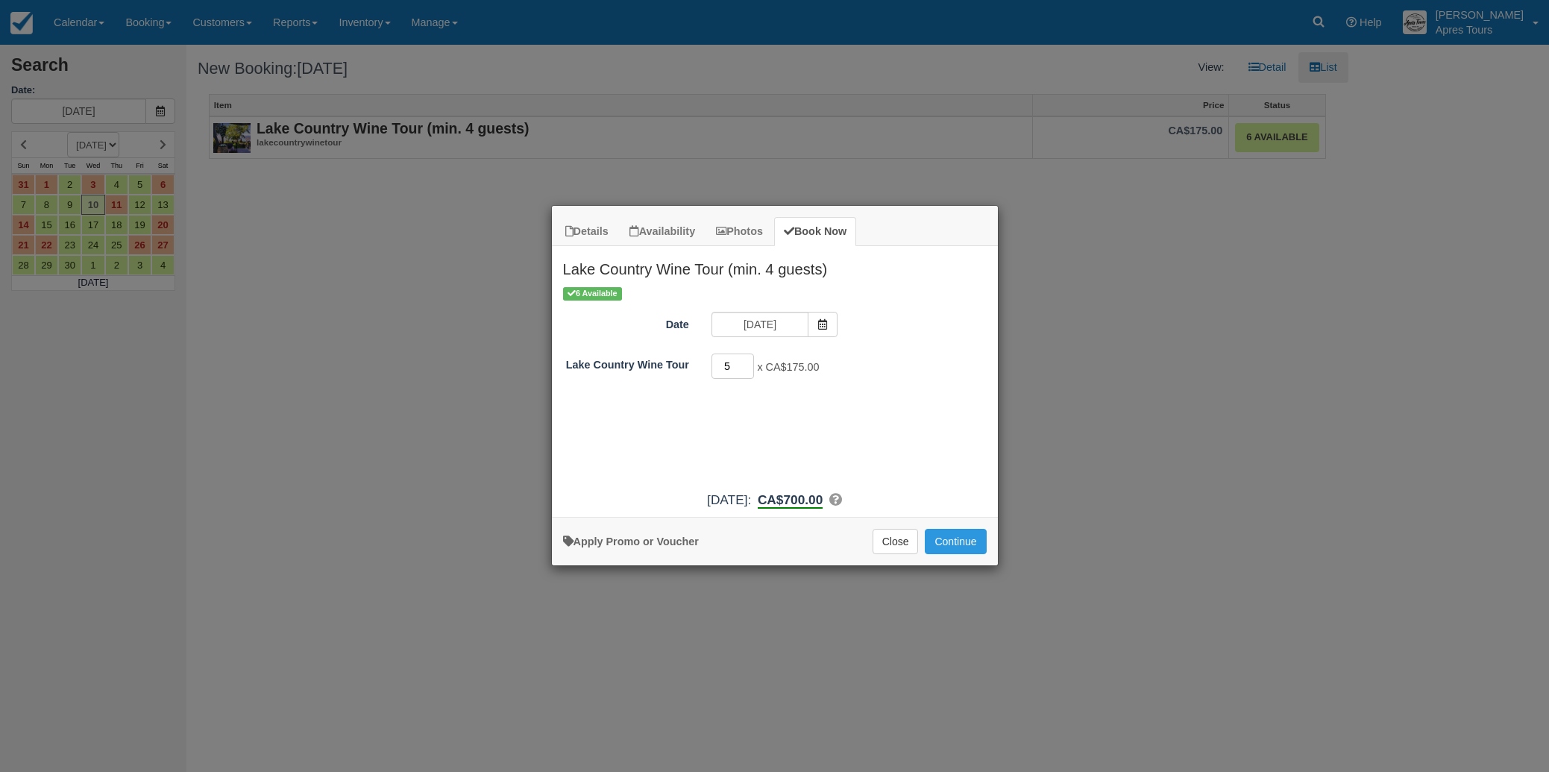
click at [749, 362] on input "5" at bounding box center [732, 365] width 43 height 25
type input "6"
click at [749, 362] on input "6" at bounding box center [732, 365] width 43 height 25
click at [963, 544] on button "Continue" at bounding box center [955, 541] width 61 height 25
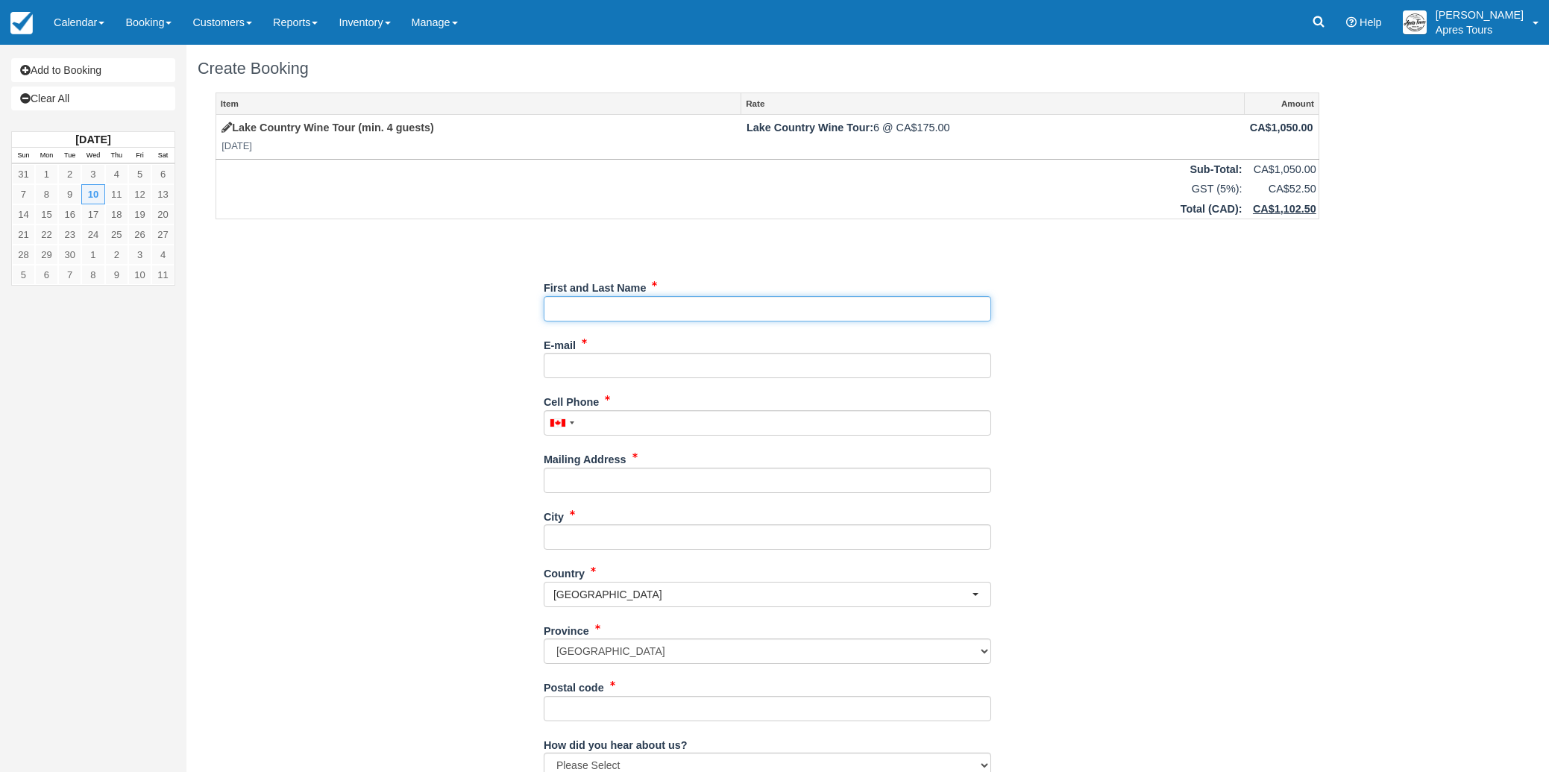
click at [573, 309] on input "First and Last Name" at bounding box center [767, 308] width 447 height 25
paste input "[PERSON_NAME]"
type input "[PERSON_NAME]"
click at [607, 426] on input "Cell Phone" at bounding box center [767, 422] width 447 height 25
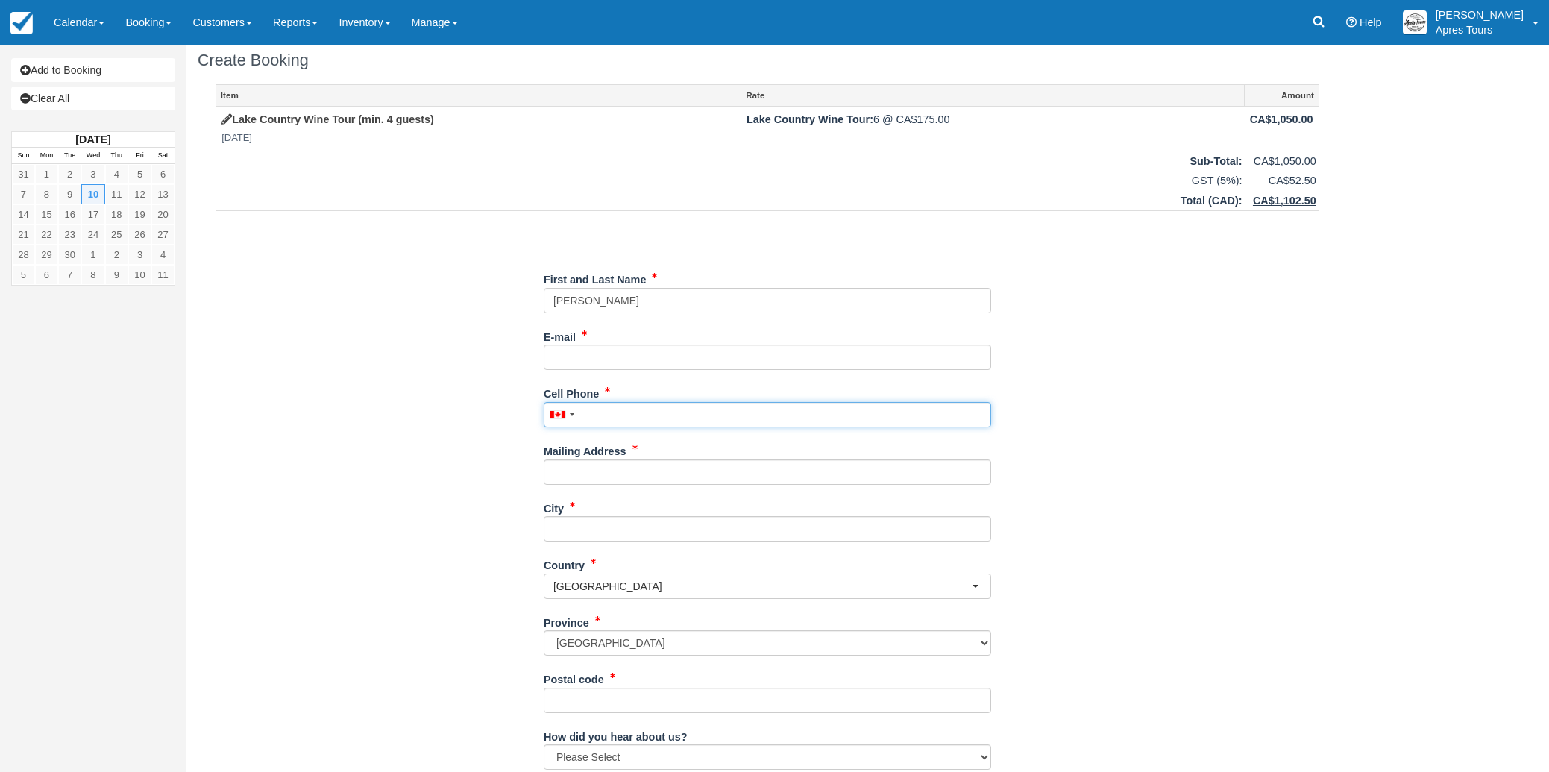
scroll to position [5, 0]
click at [589, 421] on input "Cell Phone" at bounding box center [767, 417] width 447 height 25
paste input "780-293-2121."
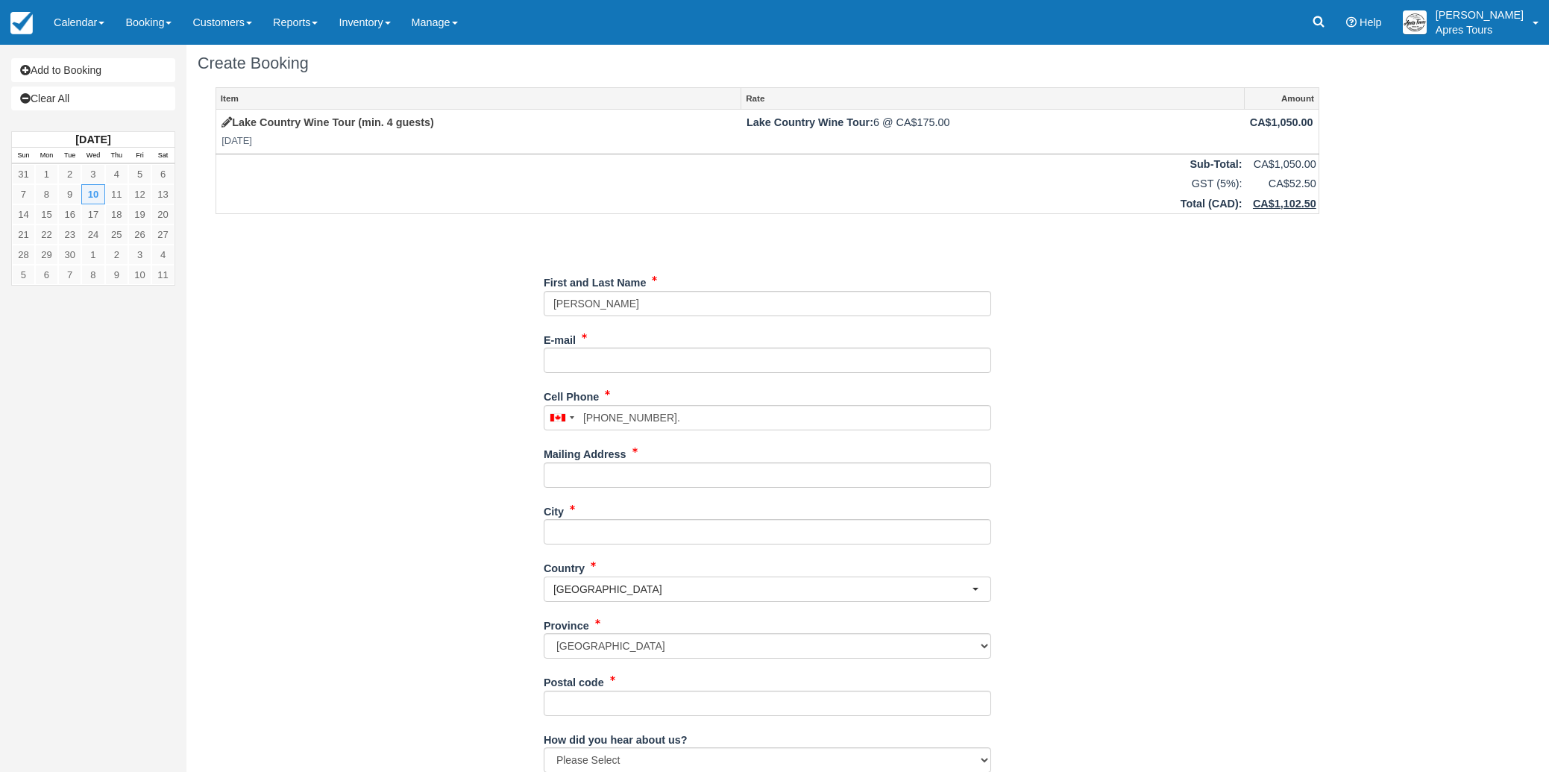
type input "(780) 293-2121"
click at [386, 437] on div "Item Rate Amount Lake Country Wine Tour (min. 4 guests) Wed Sep 10, 2025 Lake C…" at bounding box center [767, 489] width 1139 height 804
click at [597, 362] on input "E-mail" at bounding box center [767, 359] width 447 height 25
paste input "[EMAIL_ADDRESS][DOMAIN_NAME]"
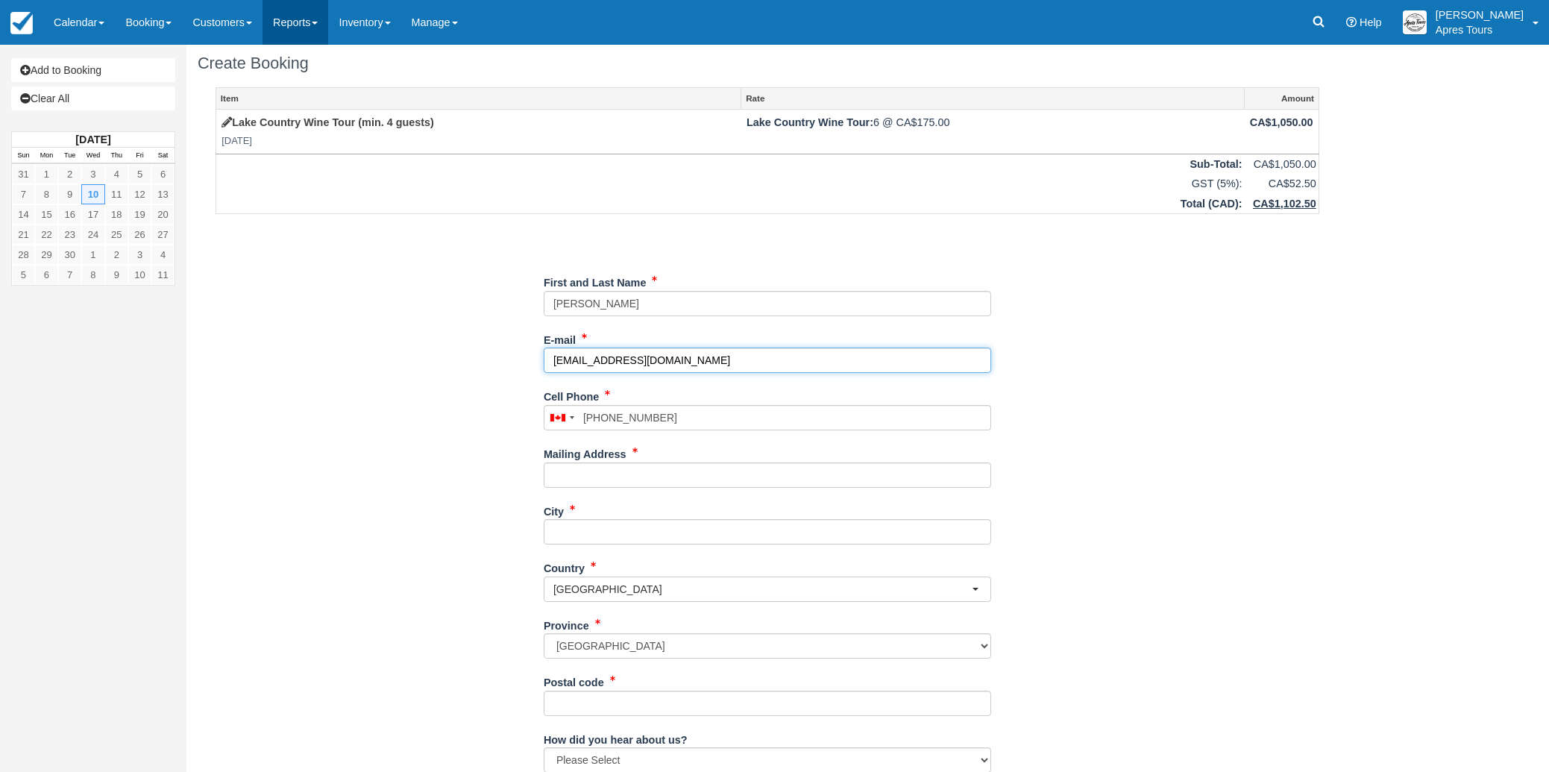
type input "[EMAIL_ADDRESS][DOMAIN_NAME]"
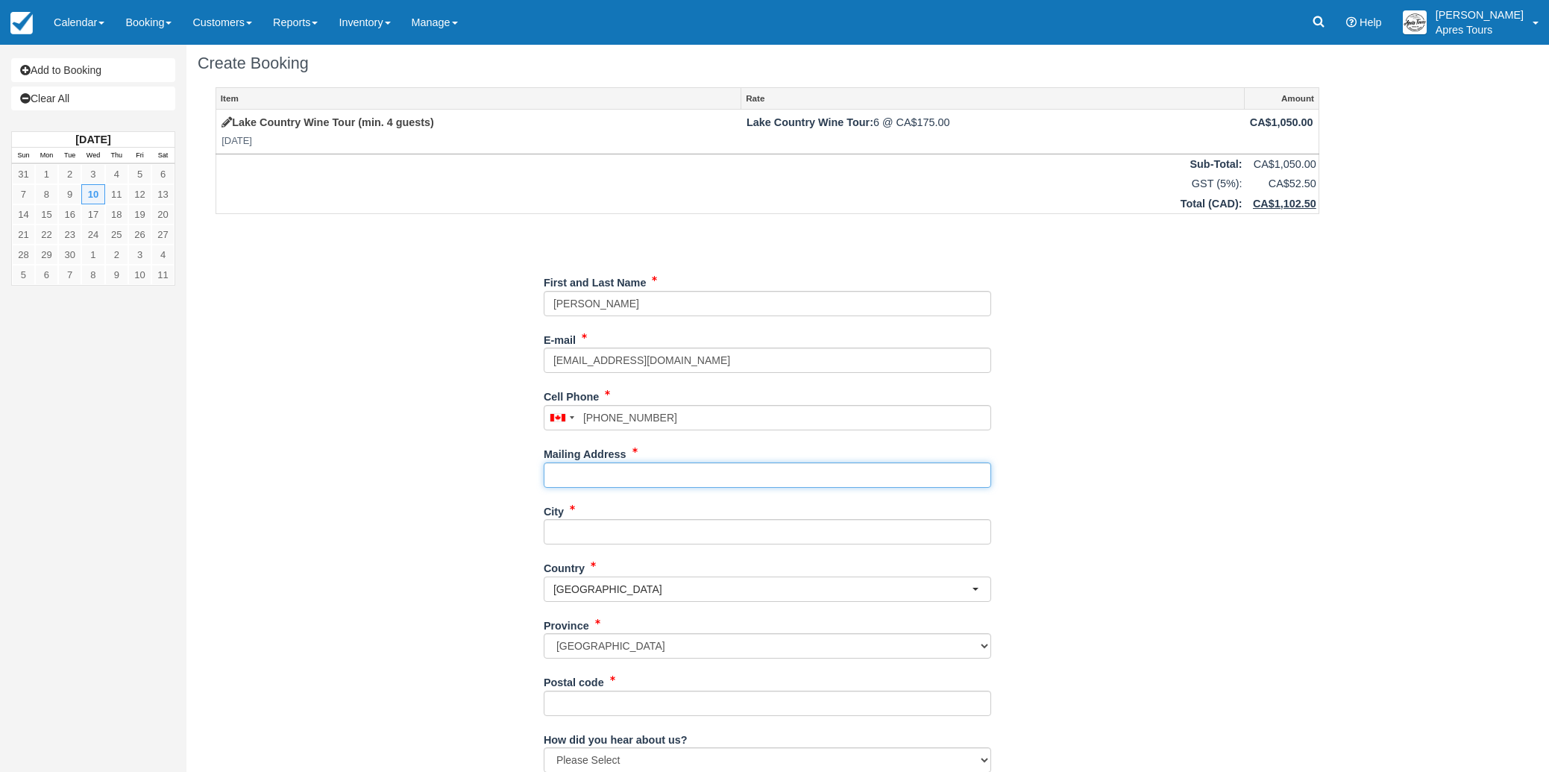
click at [684, 480] on input "Mailing Address" at bounding box center [767, 474] width 447 height 25
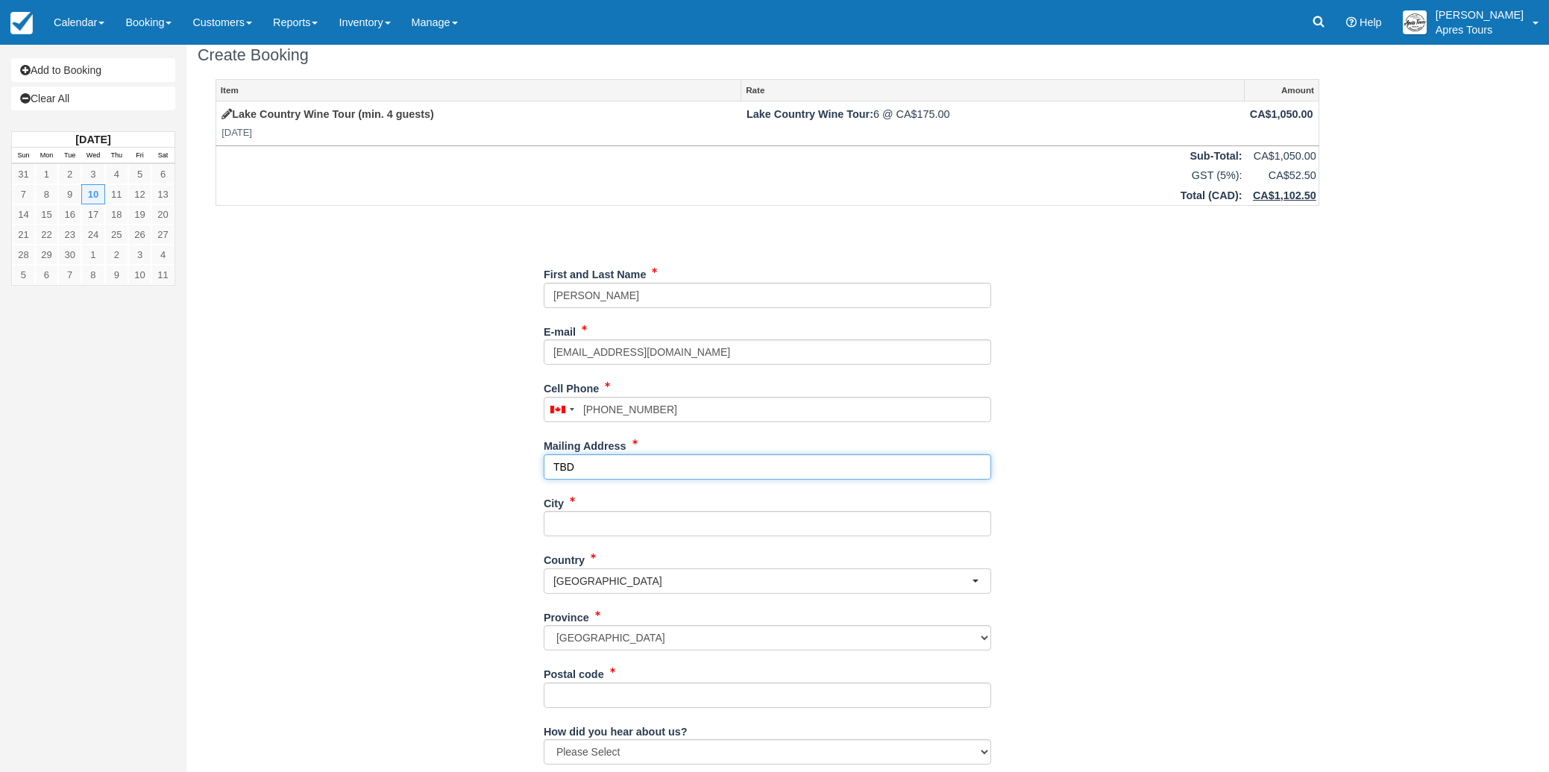
scroll to position [17, 0]
type input "TBD"
click at [639, 521] on input "City" at bounding box center [767, 519] width 447 height 25
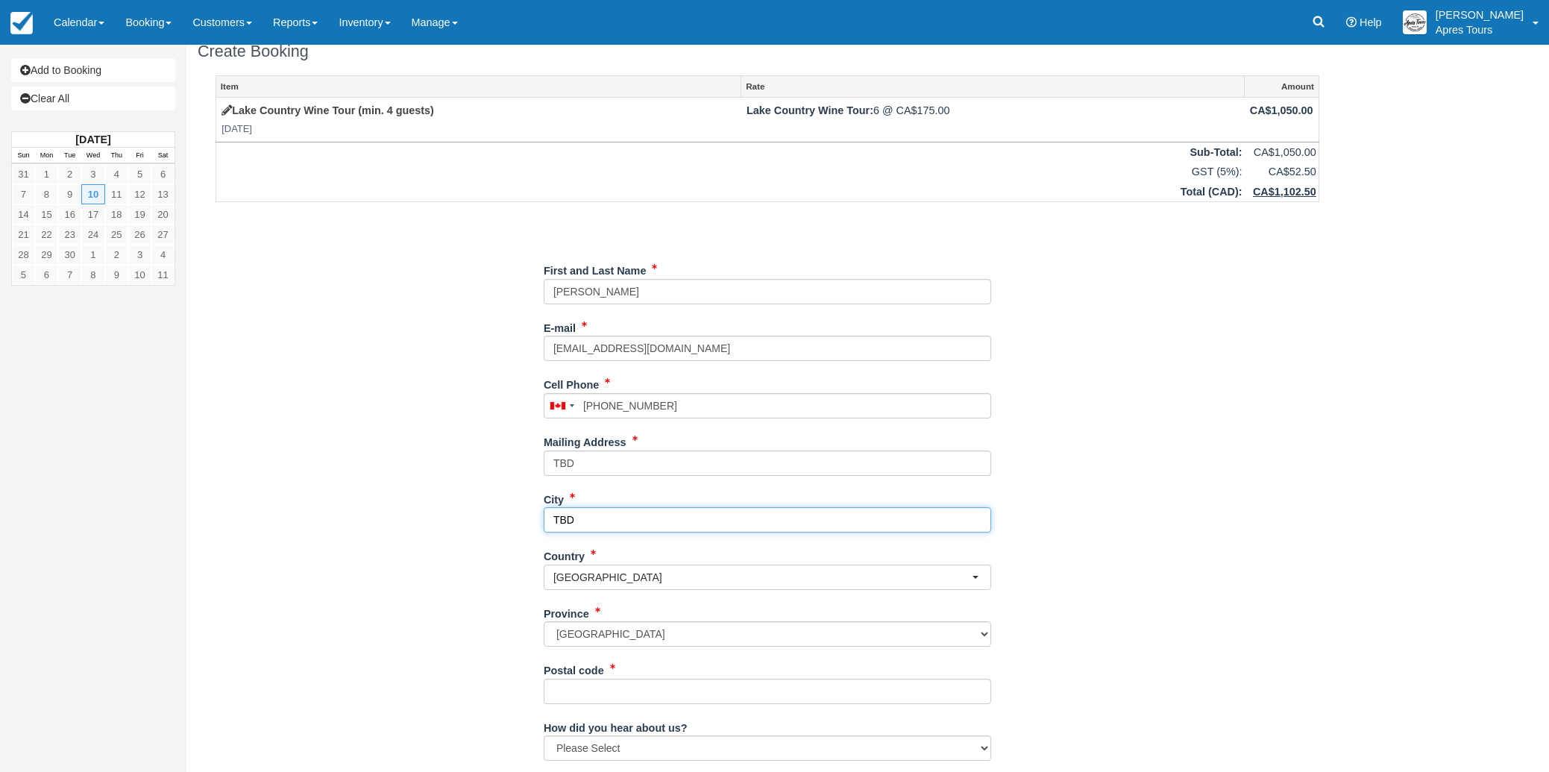
type input "TBD"
click at [423, 529] on div "Item Rate Amount Lake Country Wine Tour (min. 4 guests) Wed Sep 10, 2025 Lake C…" at bounding box center [767, 477] width 1139 height 804
click at [591, 695] on input "Postal code" at bounding box center [767, 691] width 447 height 25
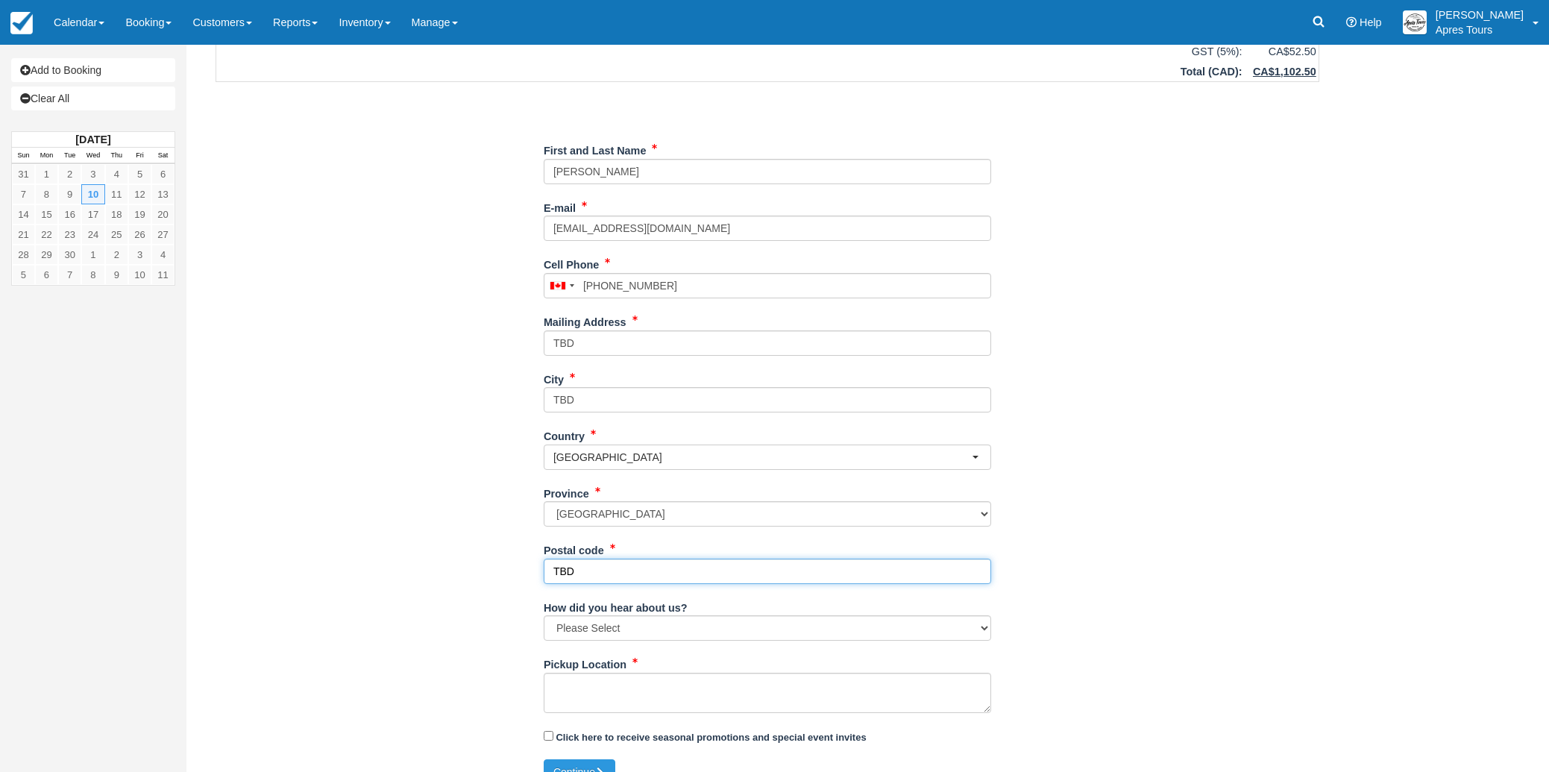
scroll to position [144, 0]
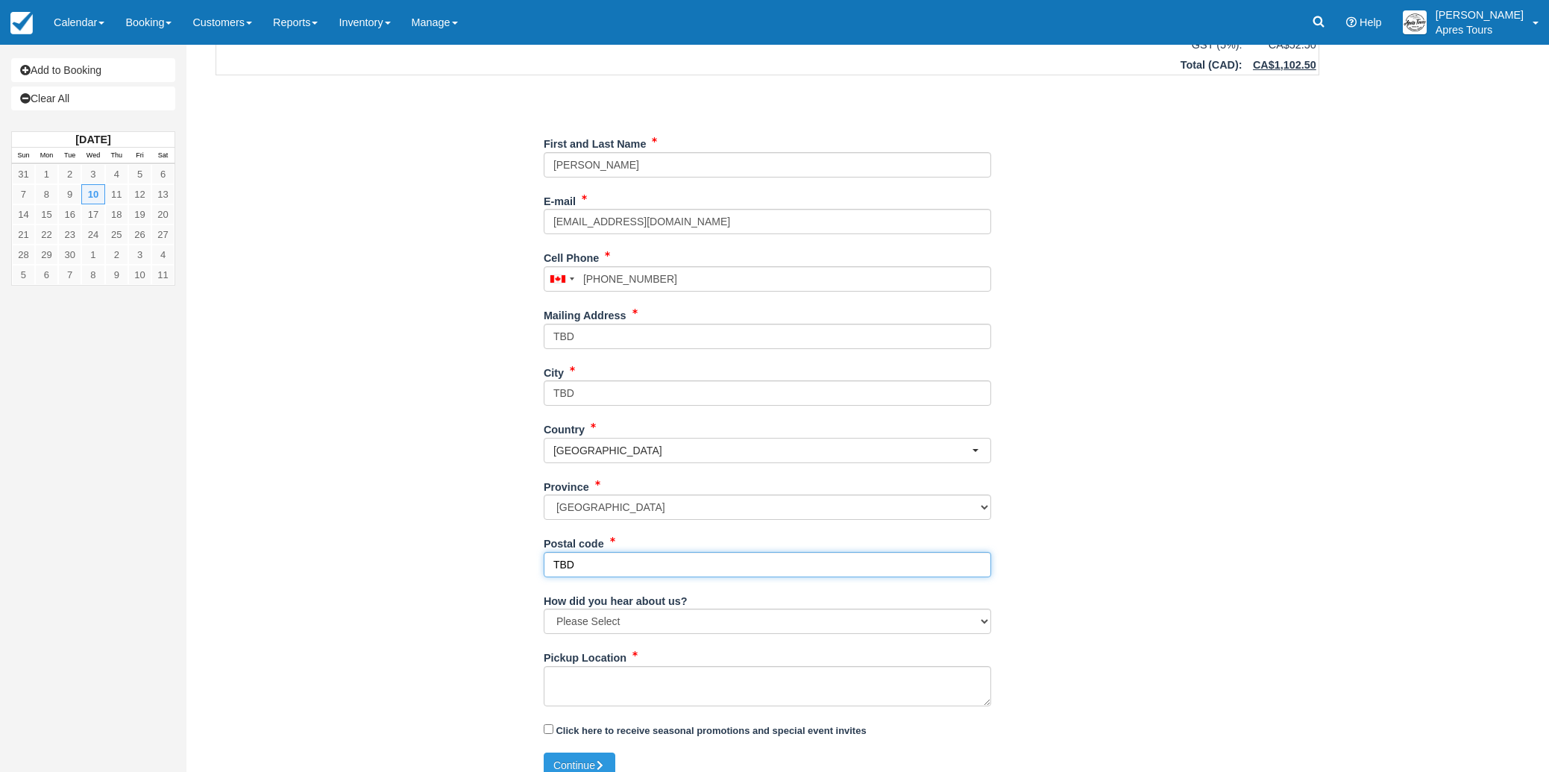
type input "TBD"
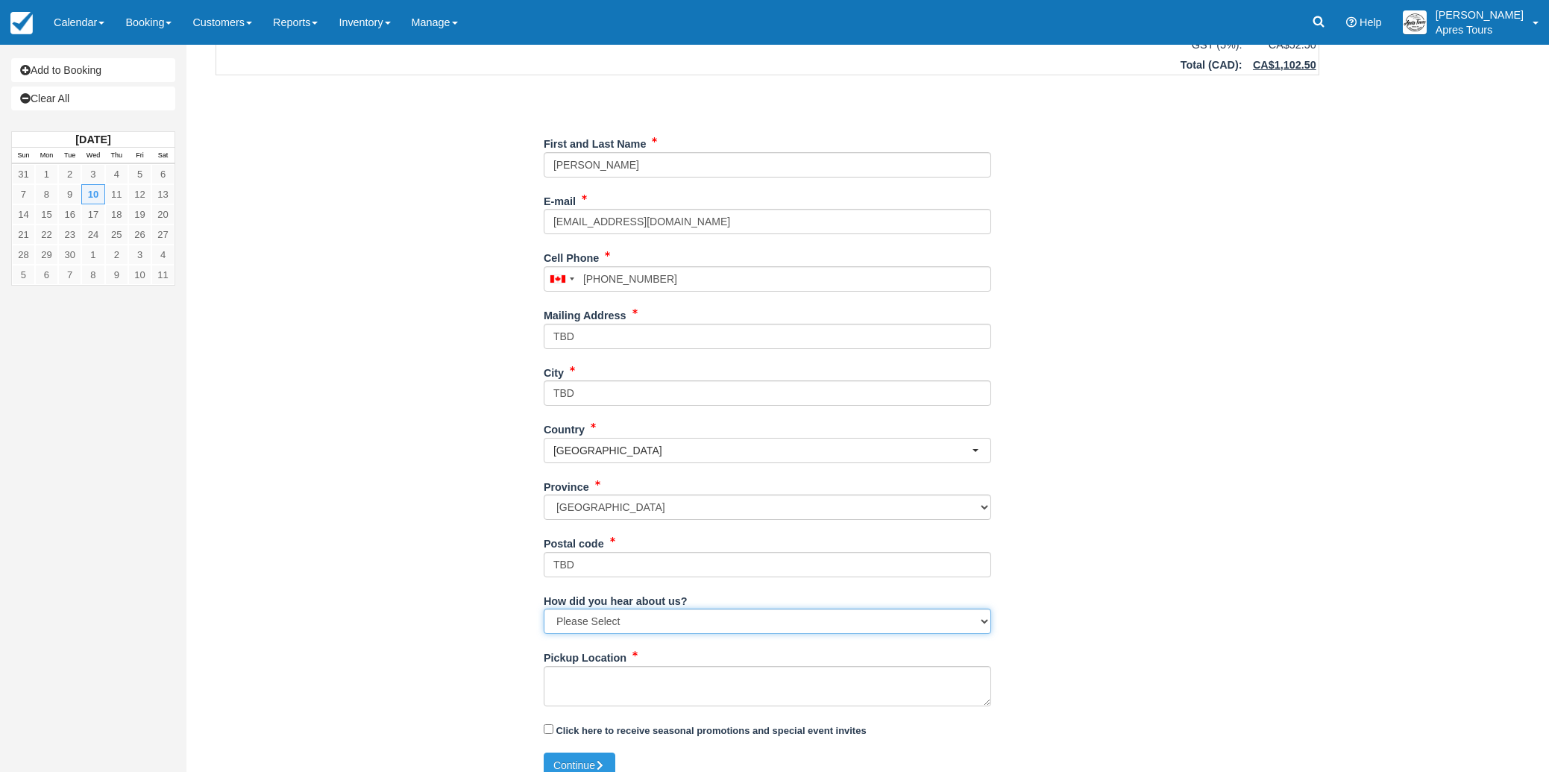
click at [793, 626] on select "Please Select Social Media Google Trip Advisor Referral - Friends/Family Repeat…" at bounding box center [767, 620] width 447 height 25
select select "Referral - Friends/Family"
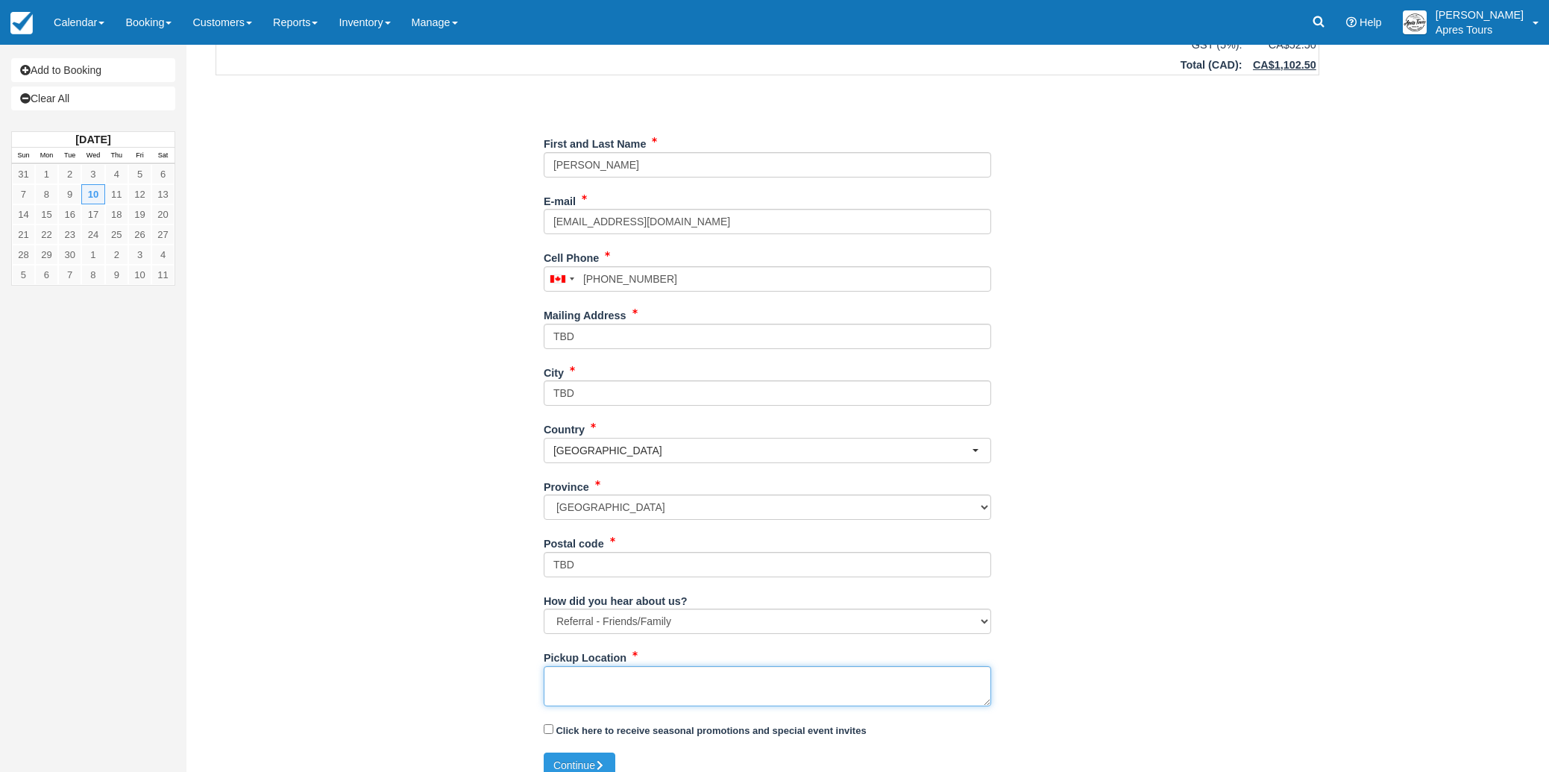
click at [582, 679] on textarea "Pickup Location" at bounding box center [767, 686] width 447 height 40
paste textarea "pick-up address is 15026 Oyama Road"
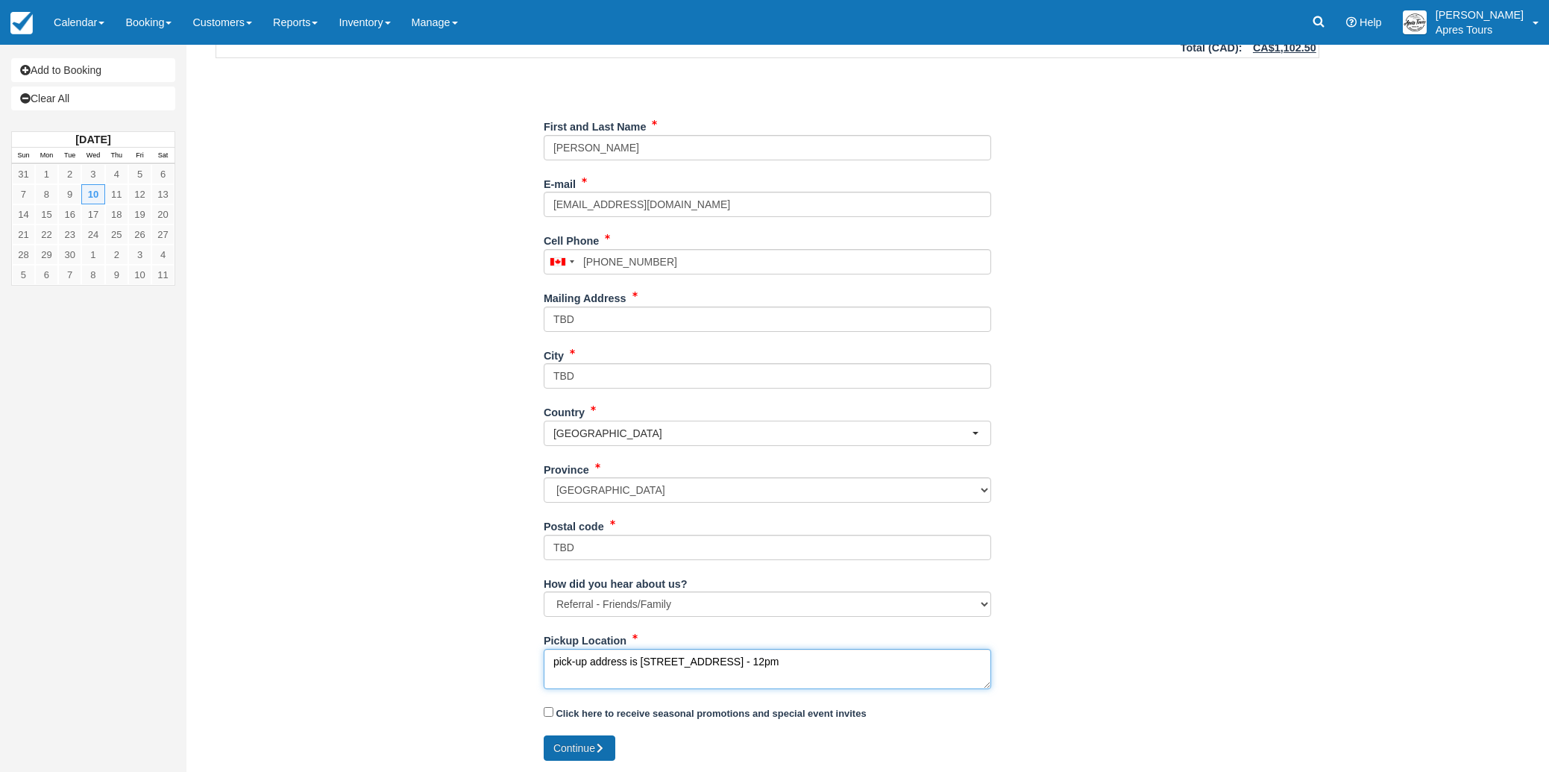
type textarea "pick-up address is 15026 Oyama Road - 12pm"
click at [580, 748] on button "Continue" at bounding box center [580, 747] width 72 height 25
type input "+17802932121"
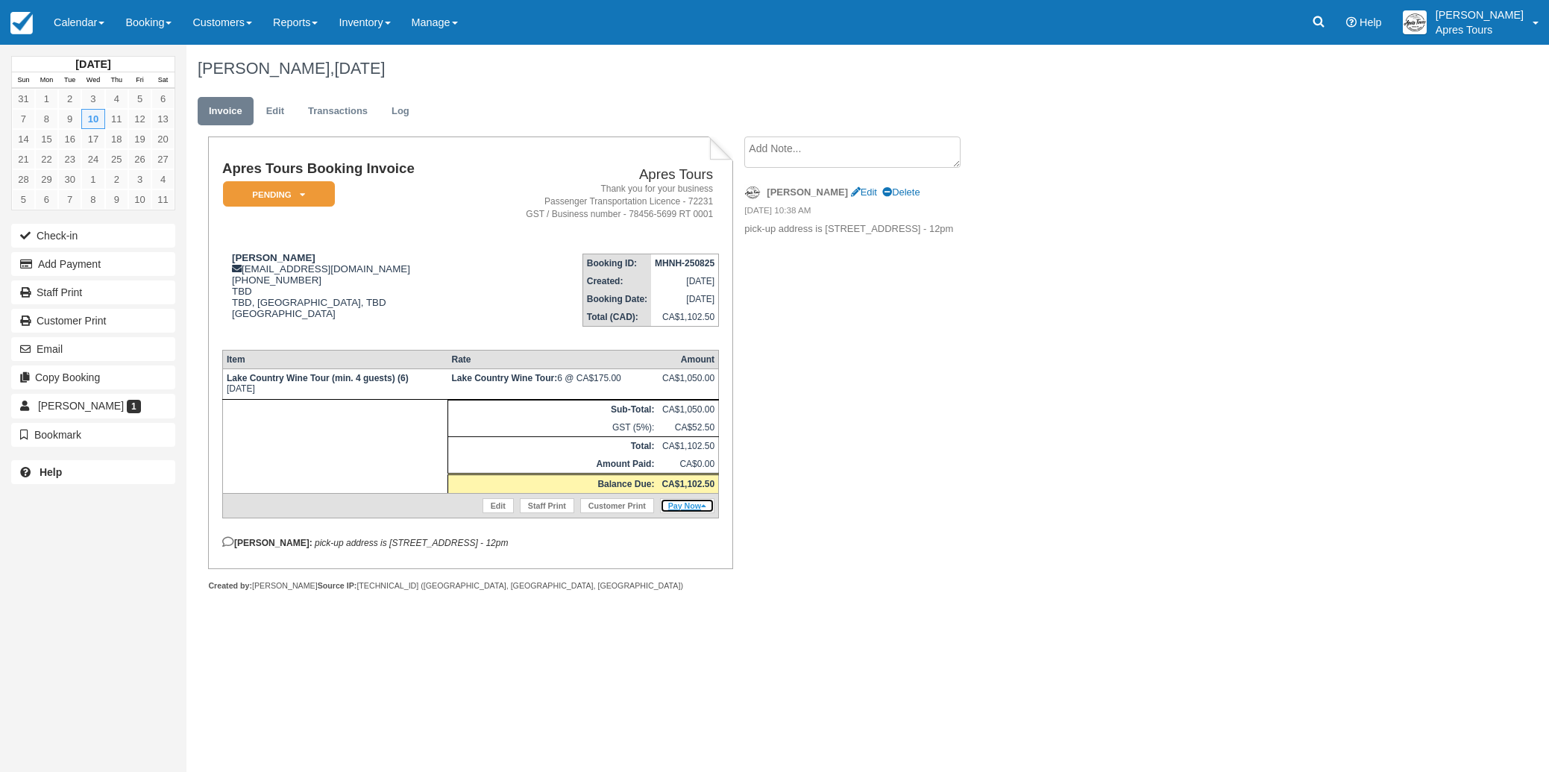
click at [691, 513] on link "Pay Now" at bounding box center [687, 505] width 54 height 15
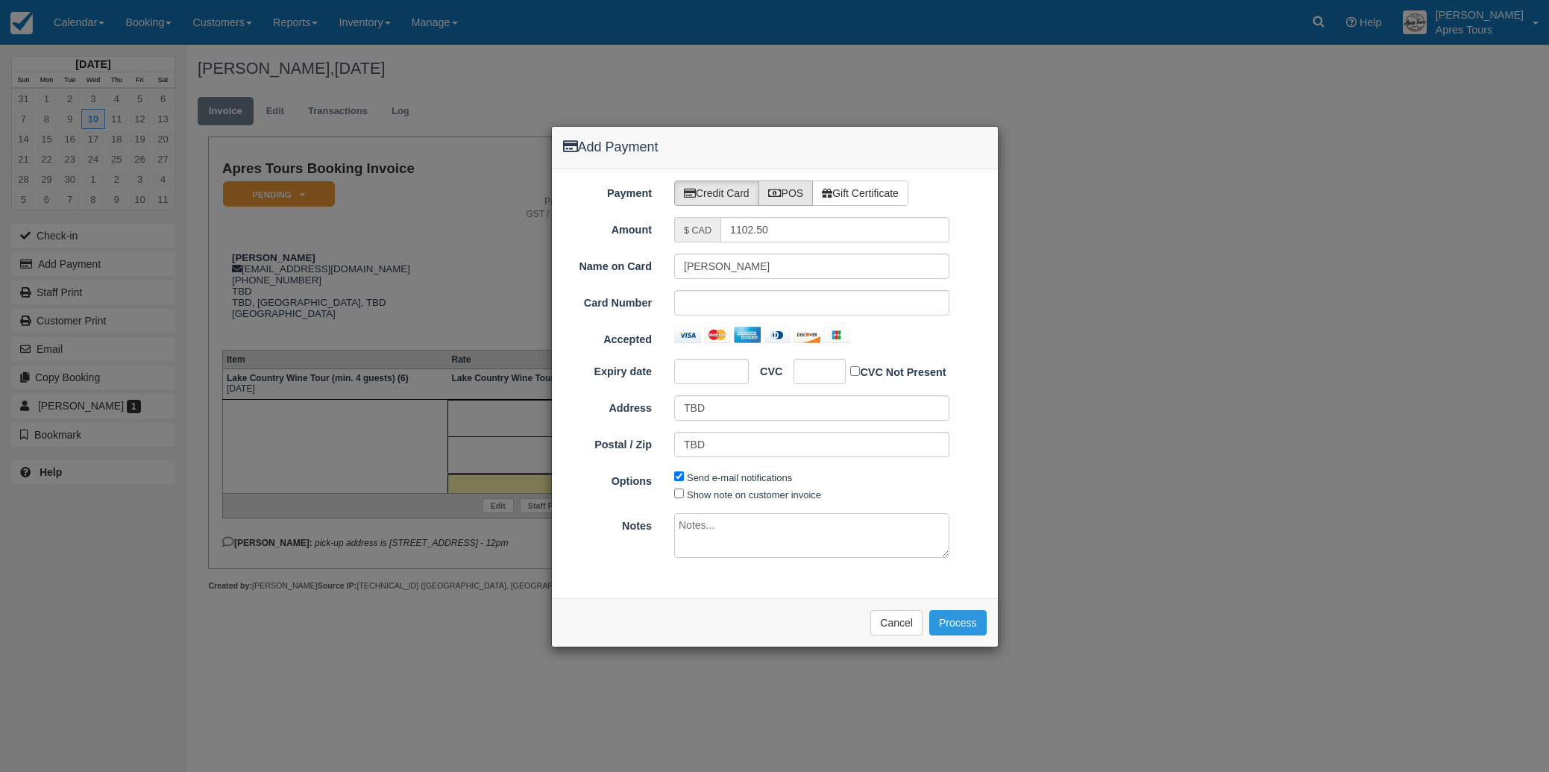
click at [792, 192] on label "POS" at bounding box center [785, 192] width 55 height 25
radio input "true"
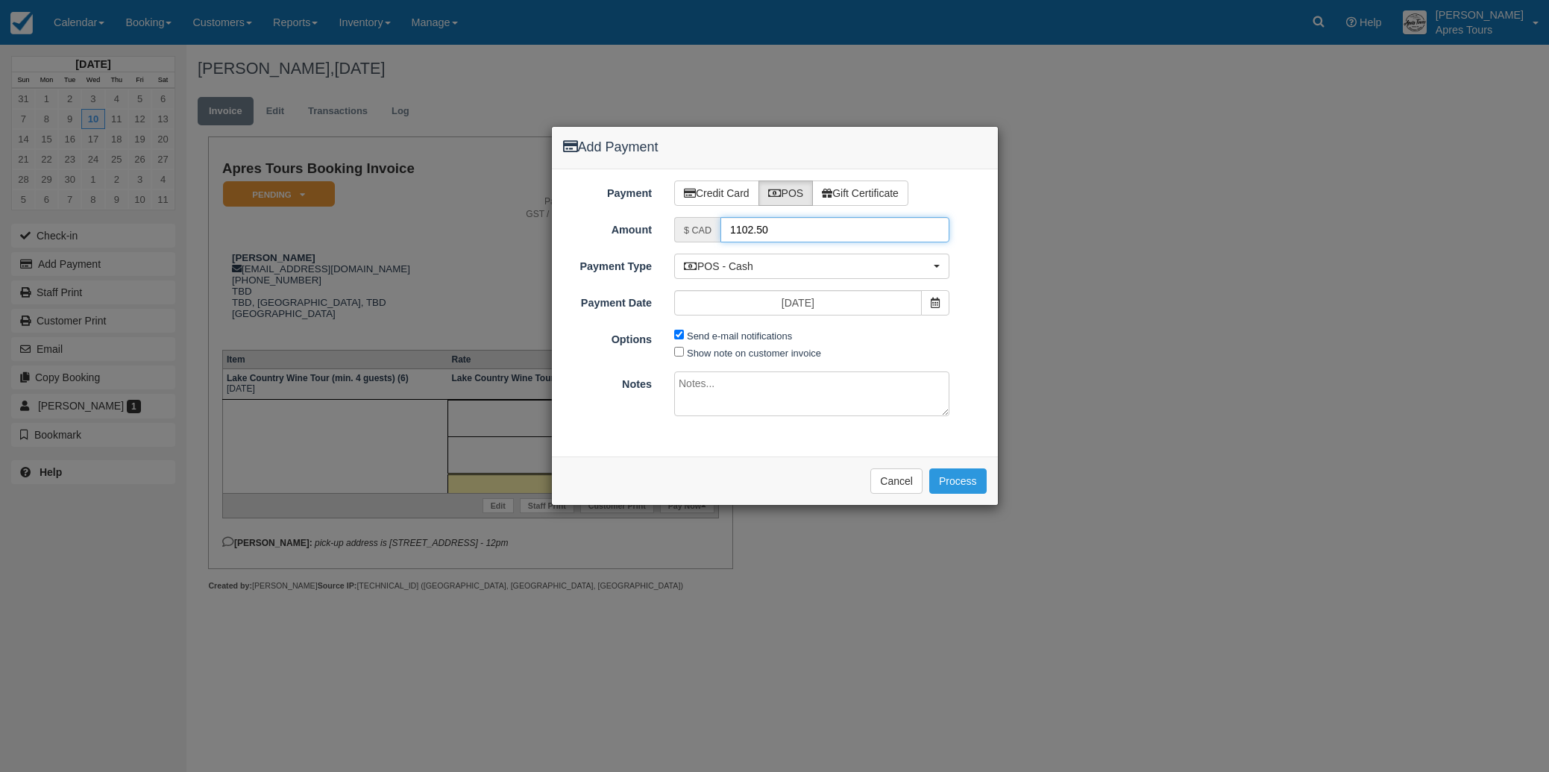
click at [772, 232] on input "1102.50" at bounding box center [834, 229] width 229 height 25
type input "1"
type input "250.00"
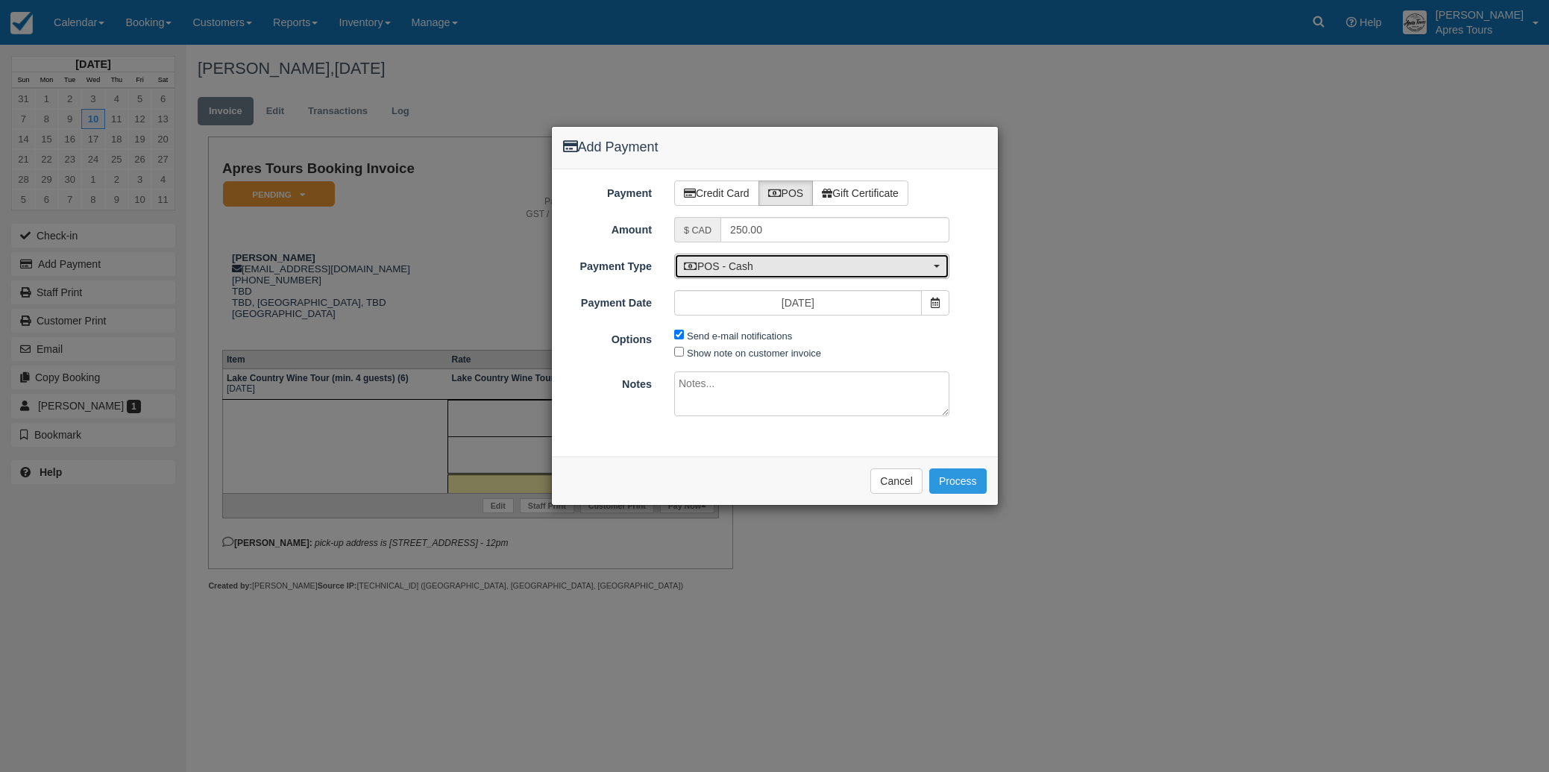
click at [774, 268] on span "POS - Cash" at bounding box center [807, 266] width 246 height 15
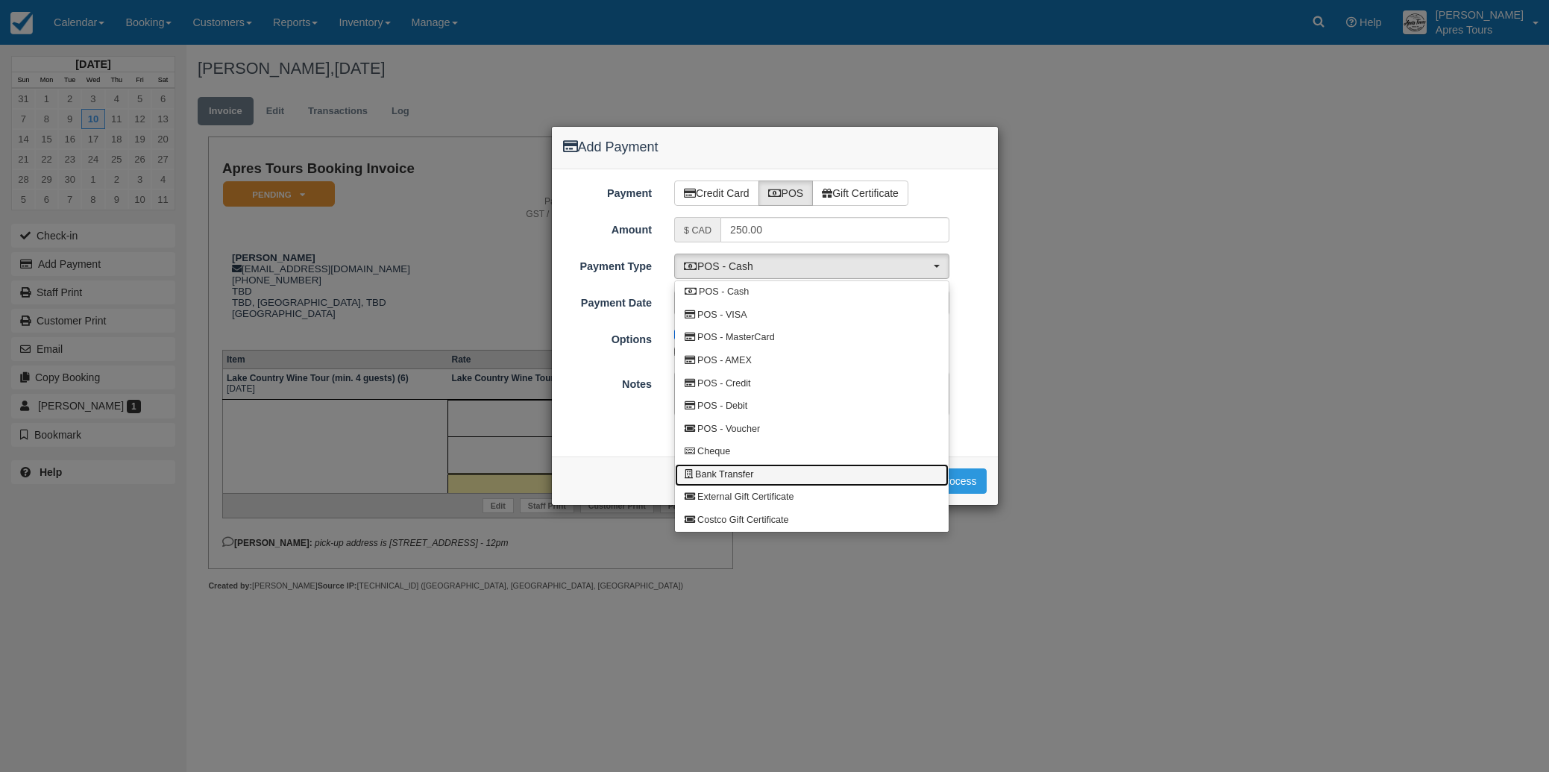
click at [751, 482] on link "Bank Transfer" at bounding box center [812, 475] width 274 height 23
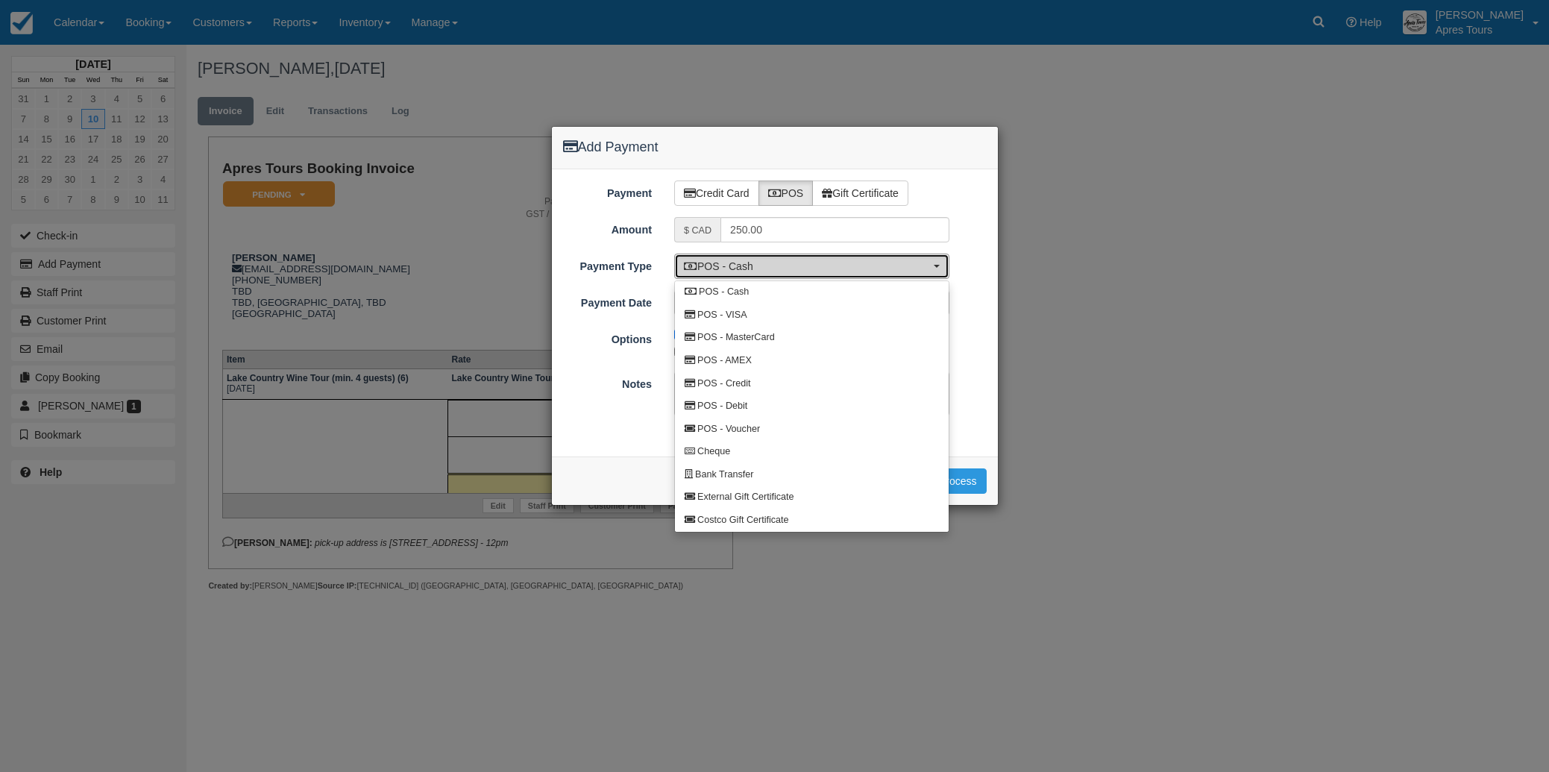
select select "BANK"
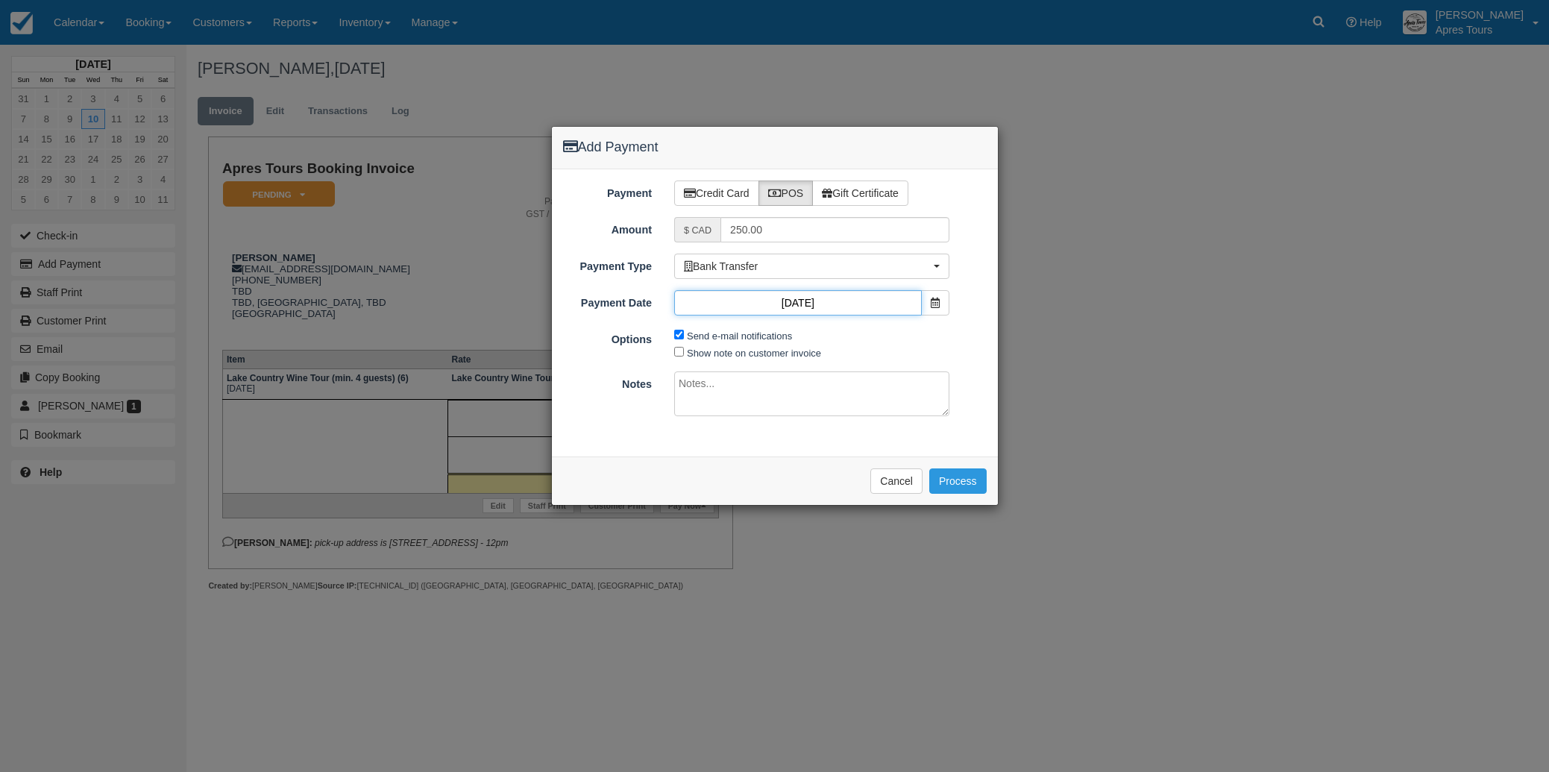
click at [854, 302] on input "[DATE]" at bounding box center [798, 302] width 248 height 25
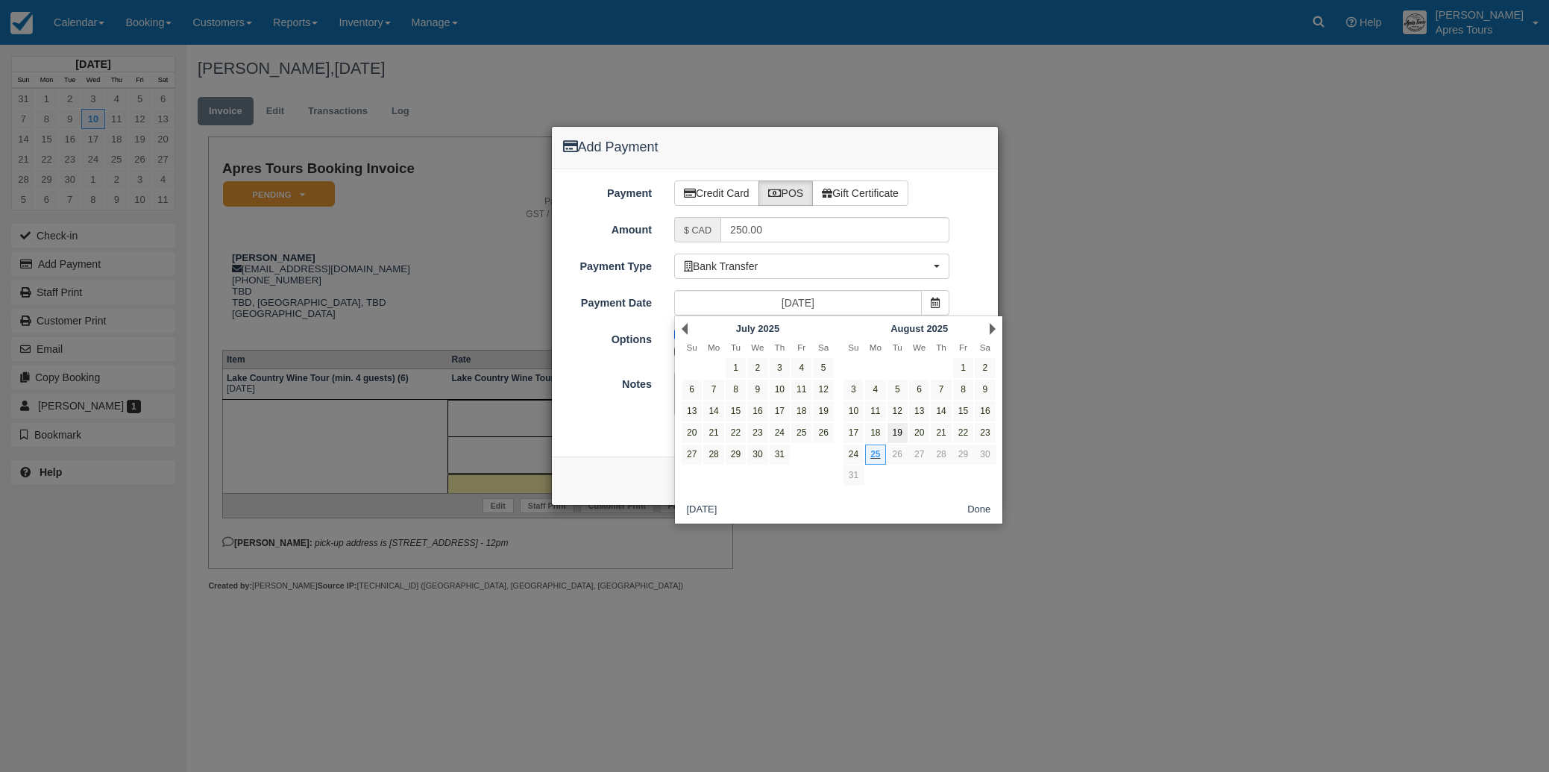
click at [903, 432] on link "19" at bounding box center [897, 433] width 20 height 20
type input "[DATE]"
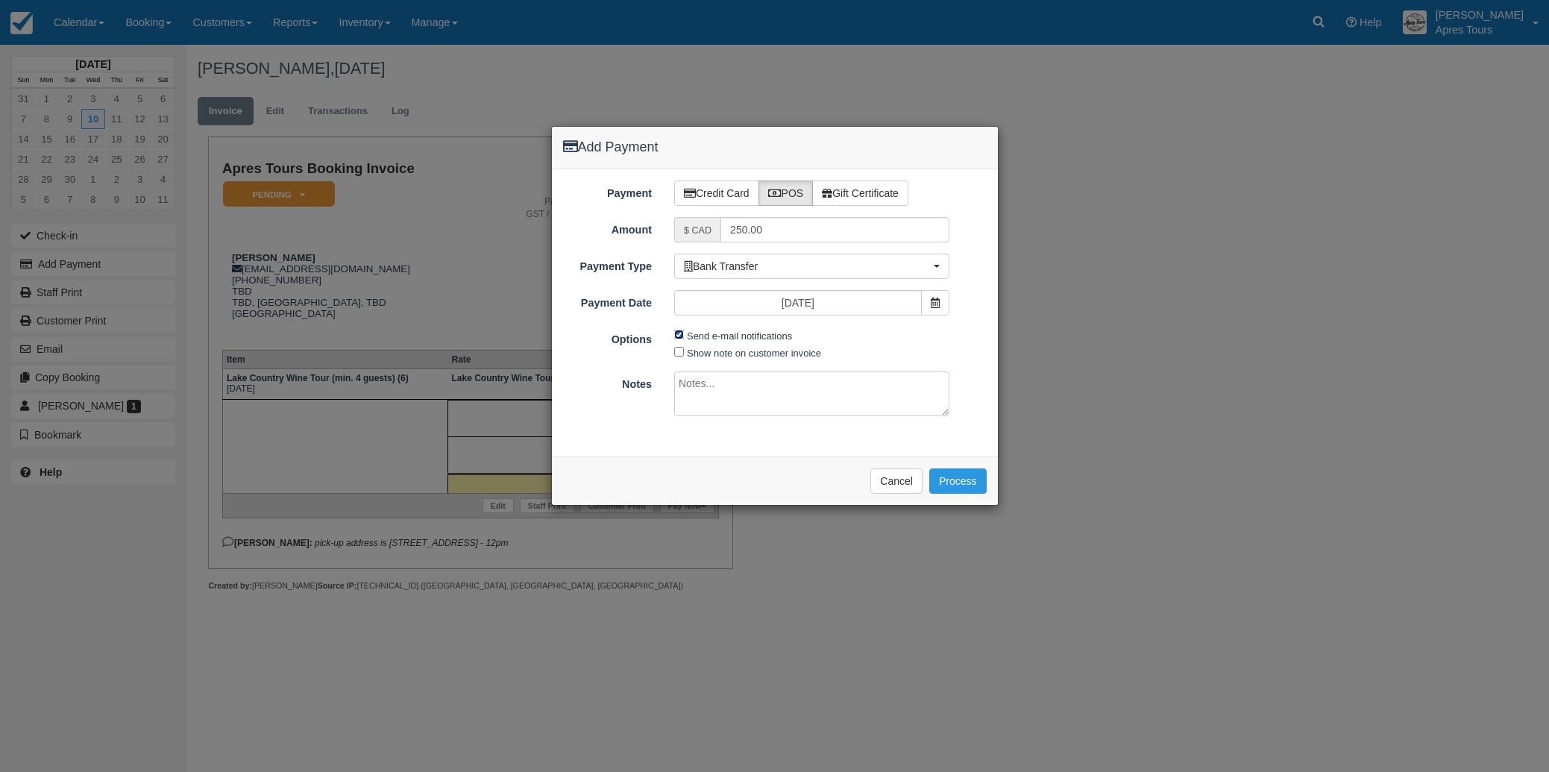
click at [679, 336] on input "Send e-mail notifications" at bounding box center [679, 335] width 10 height 10
checkbox input "false"
click at [678, 353] on input "Show note on customer invoice" at bounding box center [679, 352] width 10 height 10
checkbox input "true"
click at [704, 383] on textarea at bounding box center [811, 393] width 275 height 45
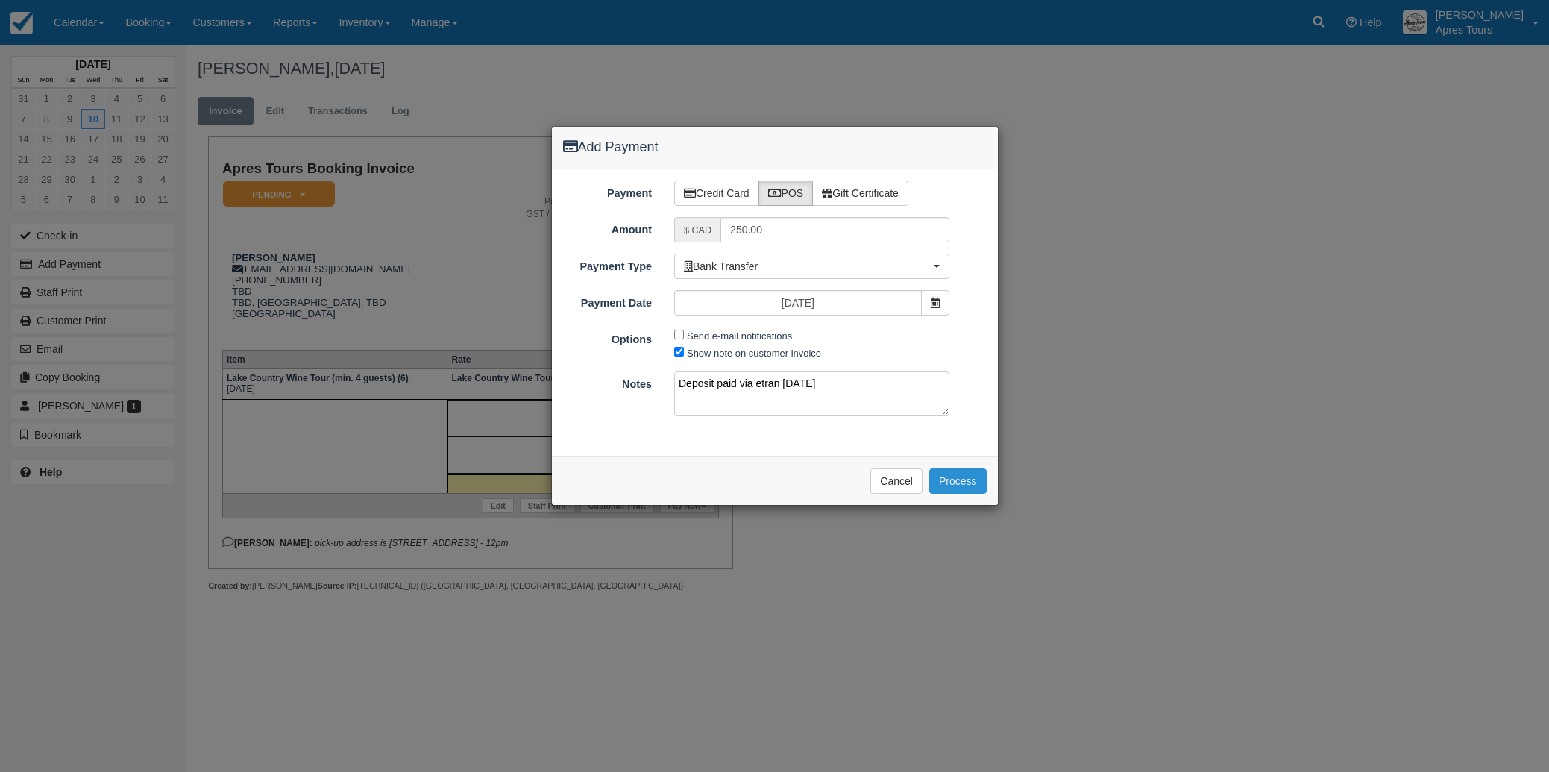
type textarea "Deposit paid via etran Aug 19th"
click at [969, 480] on button "Process" at bounding box center [957, 480] width 57 height 25
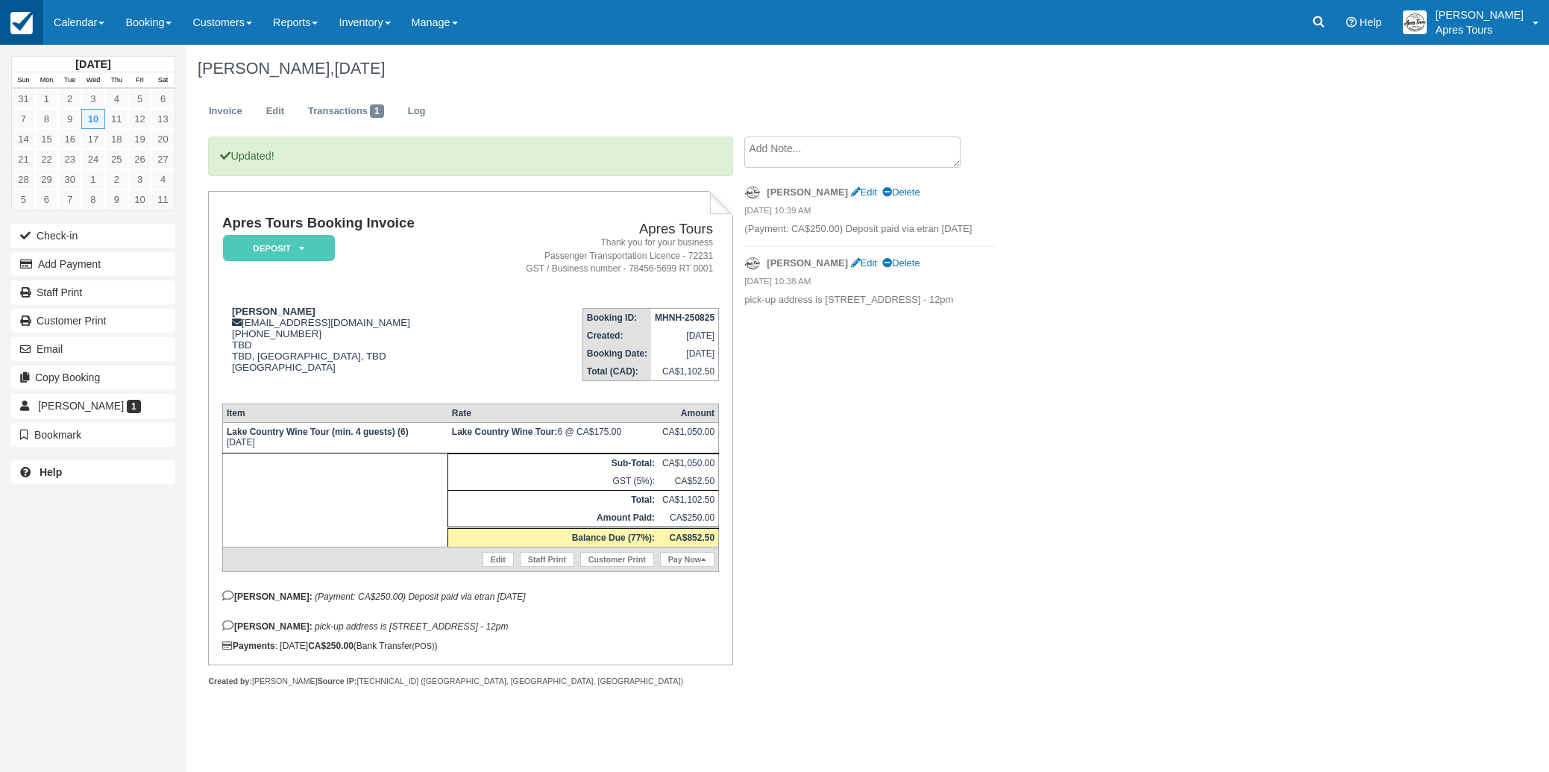
click at [26, 22] on img at bounding box center [21, 23] width 22 height 22
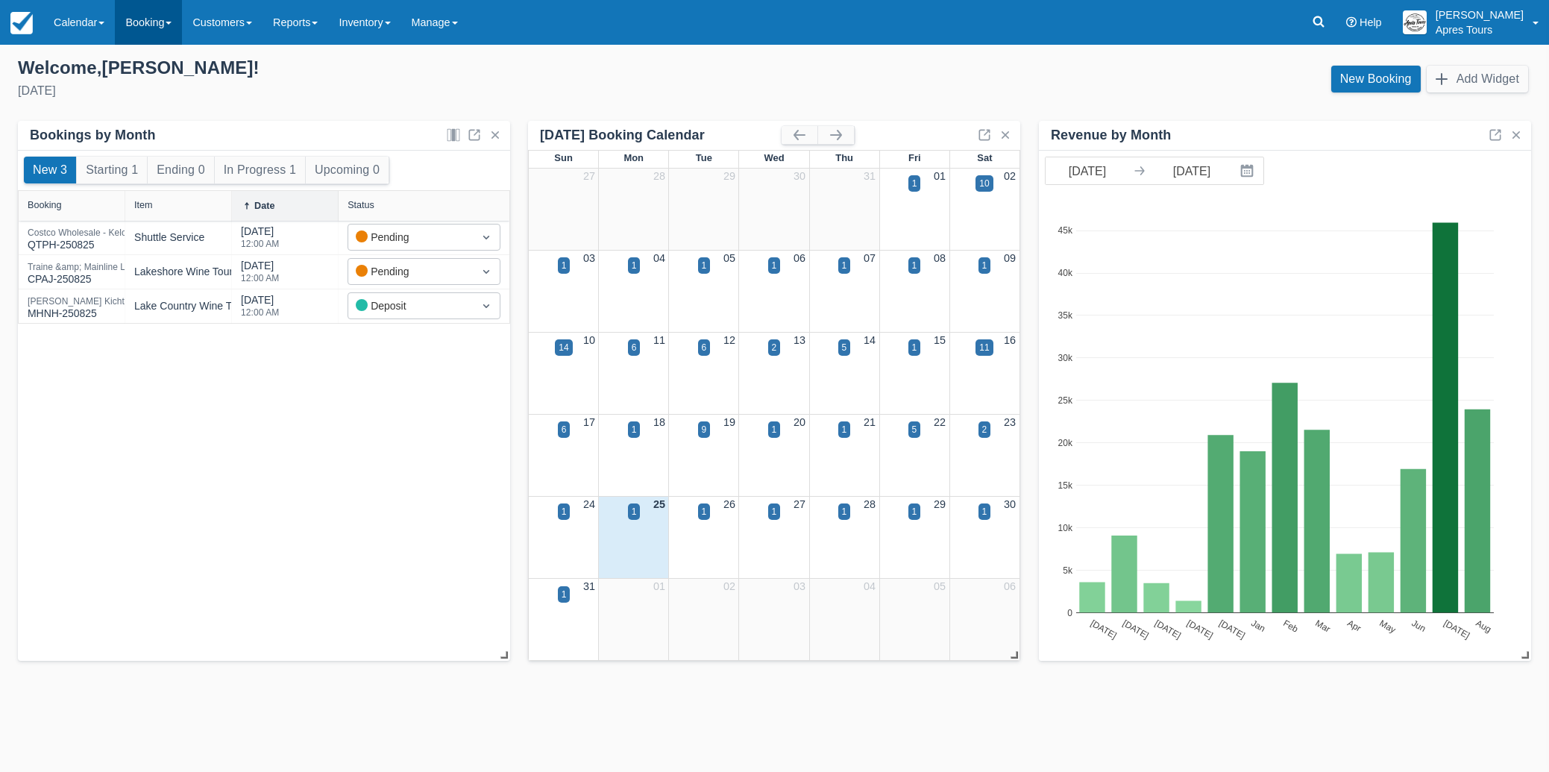
click at [156, 22] on link "Booking" at bounding box center [148, 22] width 67 height 45
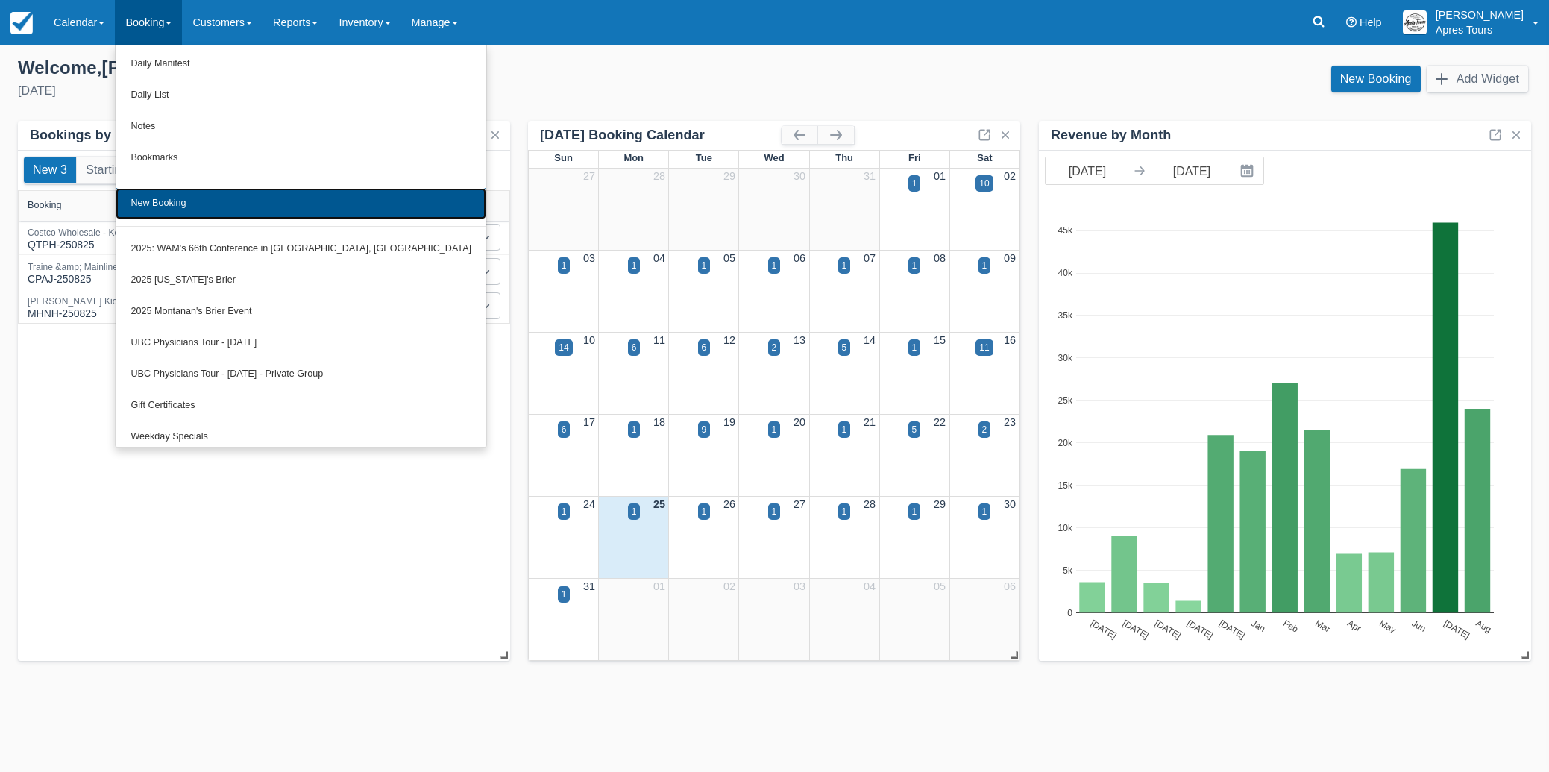
click at [173, 205] on link "New Booking" at bounding box center [301, 203] width 371 height 31
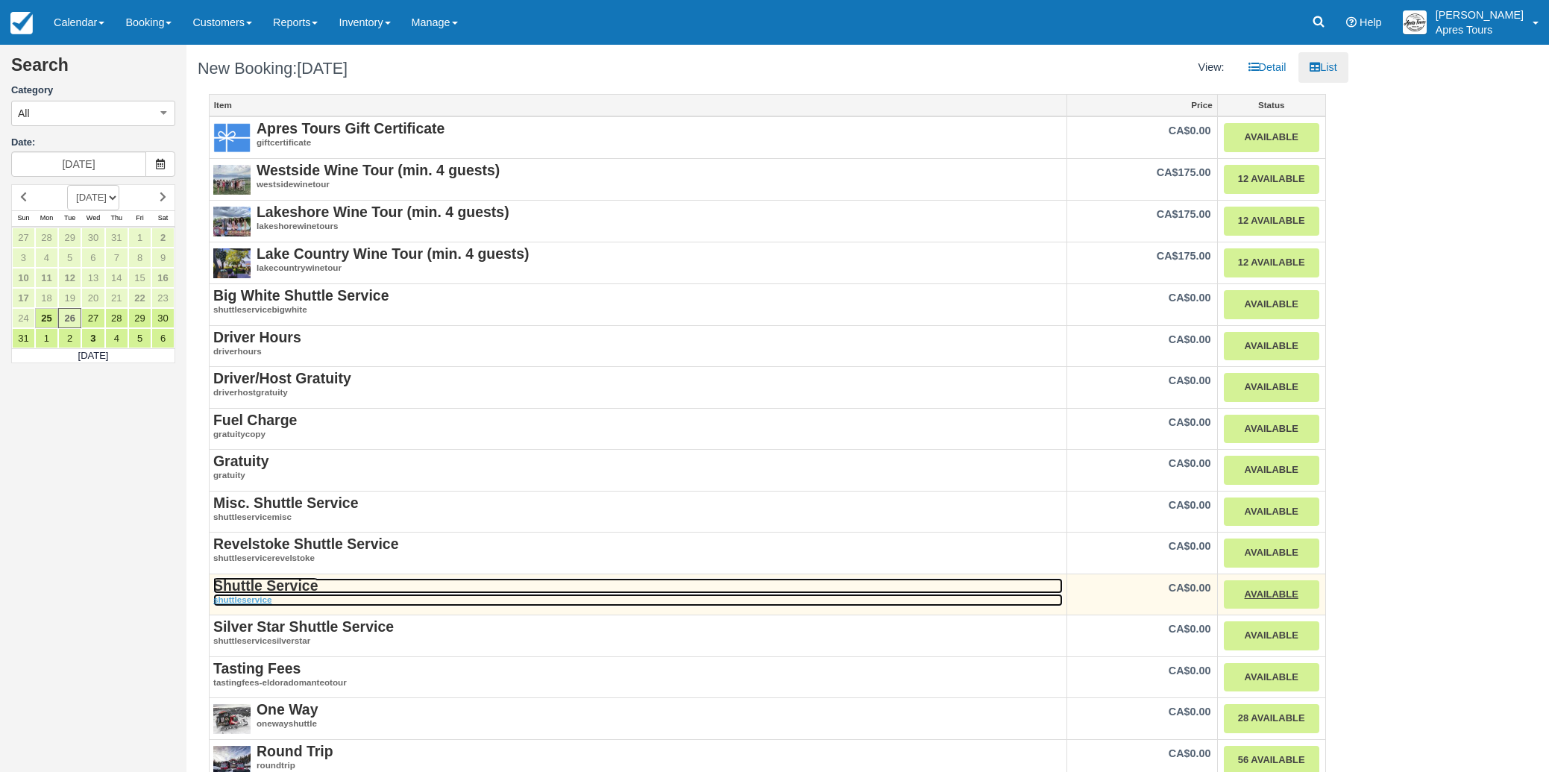
click at [251, 591] on strong "Shuttle Service" at bounding box center [265, 585] width 104 height 16
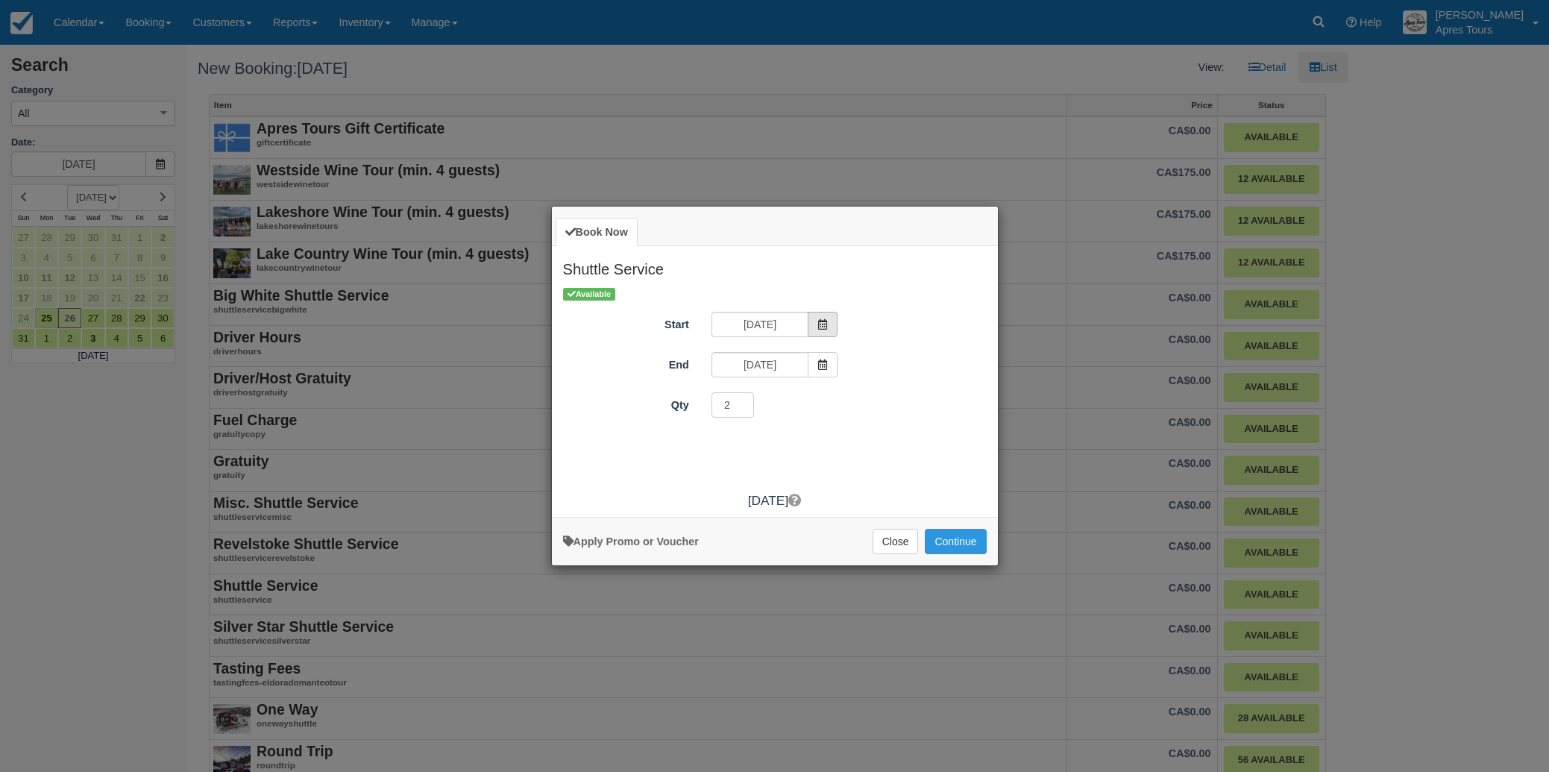
click at [825, 330] on span "Item Modal" at bounding box center [823, 324] width 30 height 25
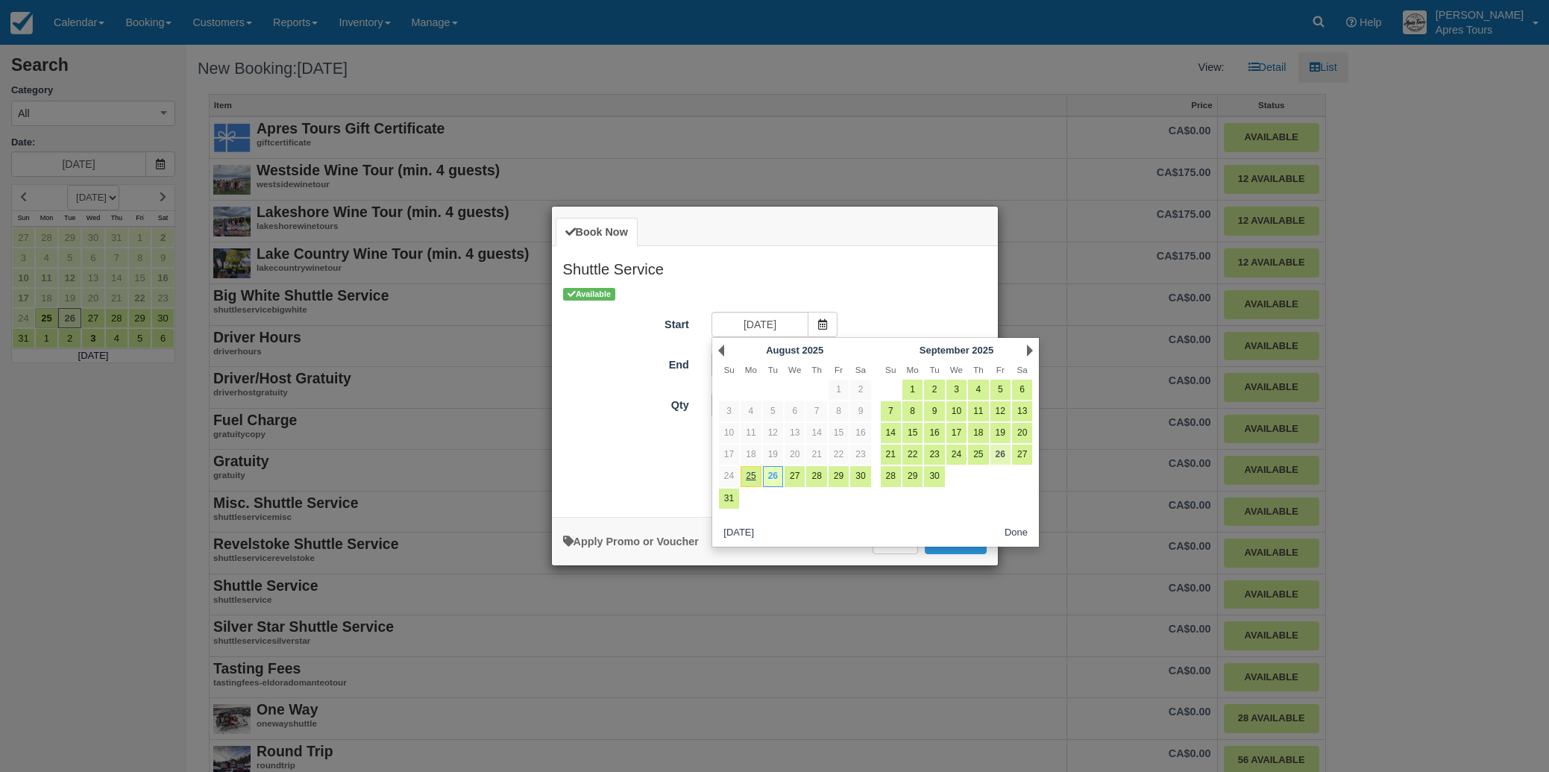
click at [998, 458] on link "26" at bounding box center [1000, 454] width 20 height 20
type input "Fri Sep 26 2025"
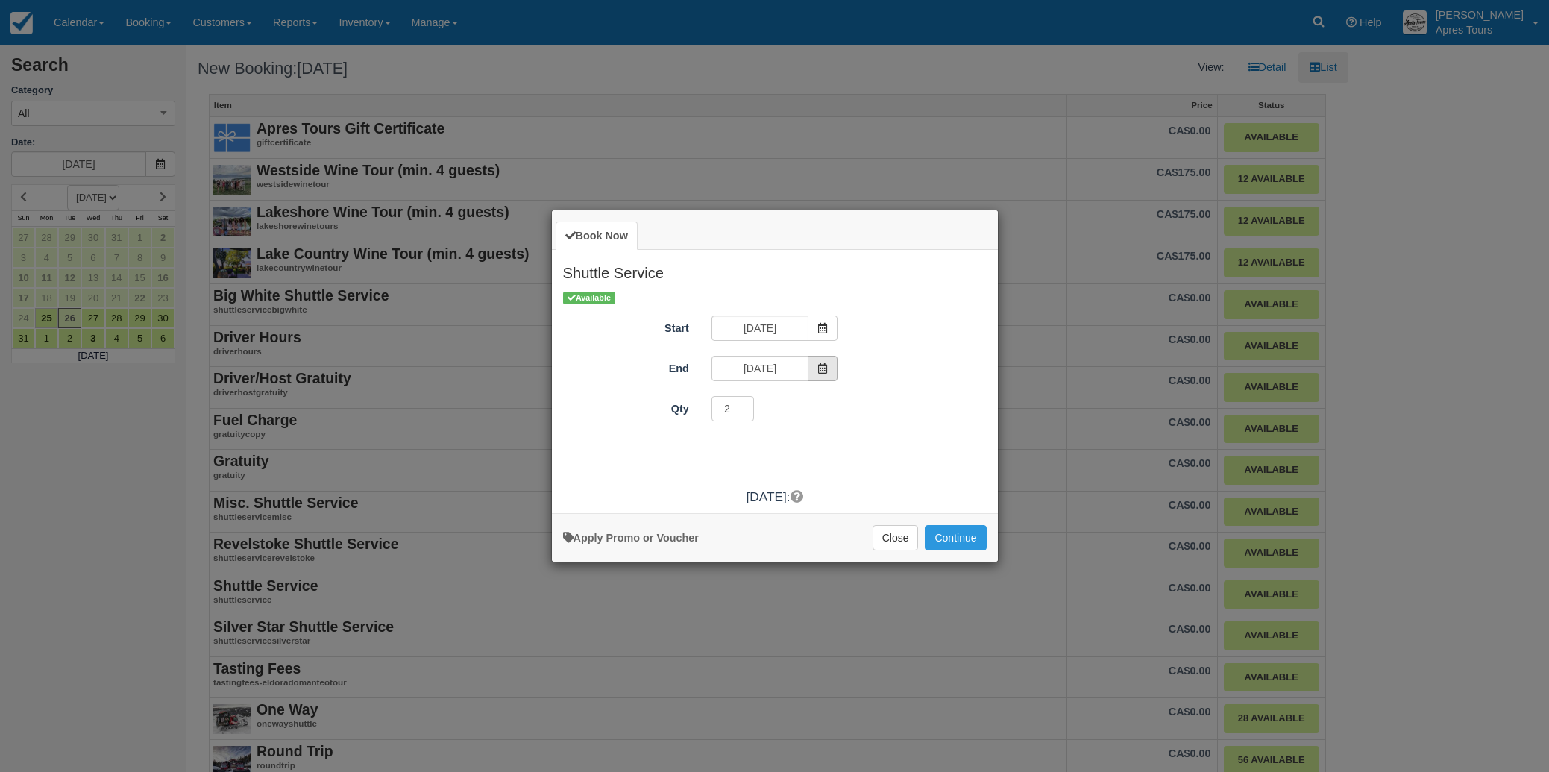
click at [825, 374] on span "Item Modal" at bounding box center [823, 368] width 30 height 25
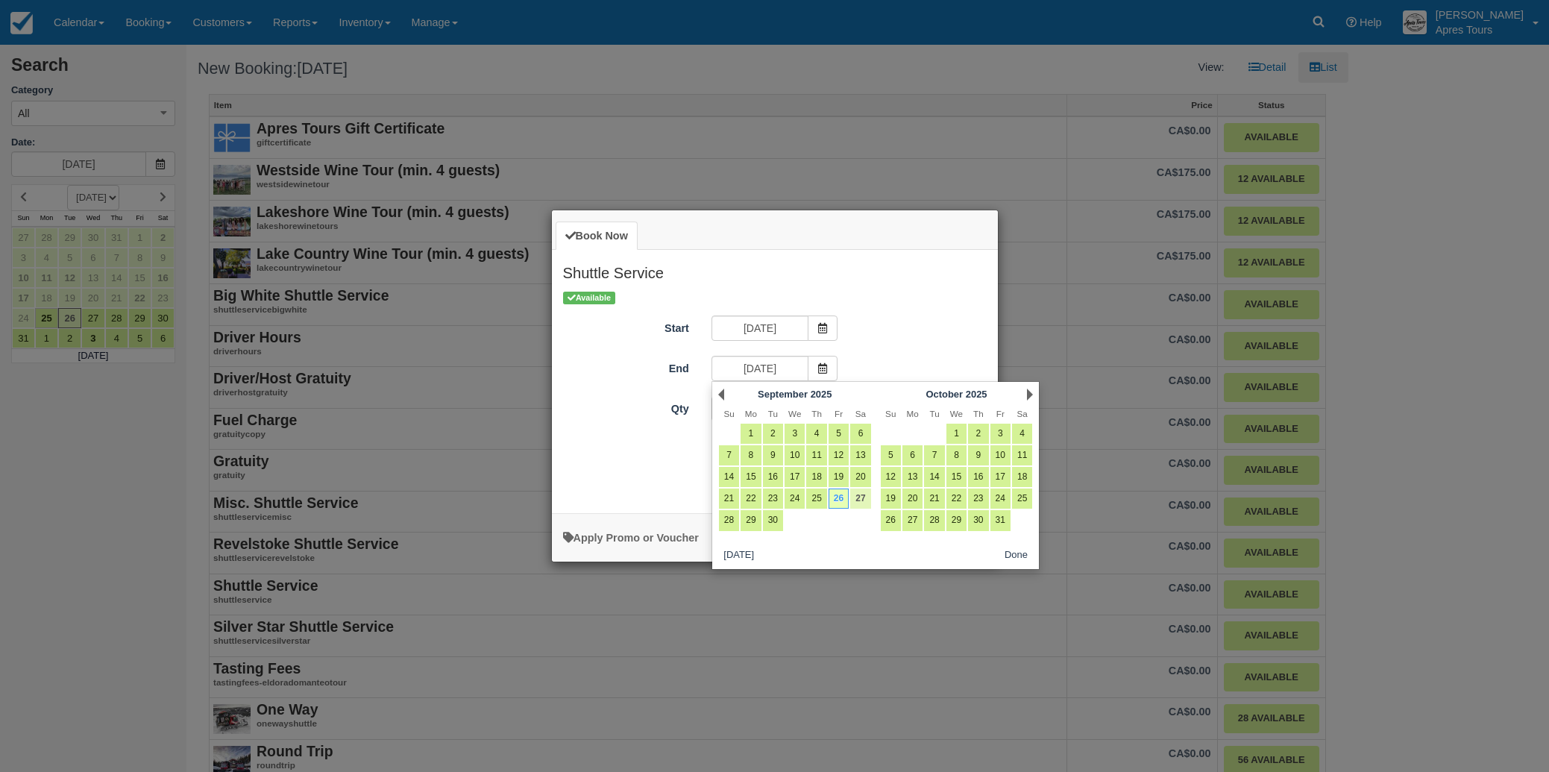
click at [865, 497] on link "27" at bounding box center [860, 498] width 20 height 20
type input "Sat Sep 27 2025"
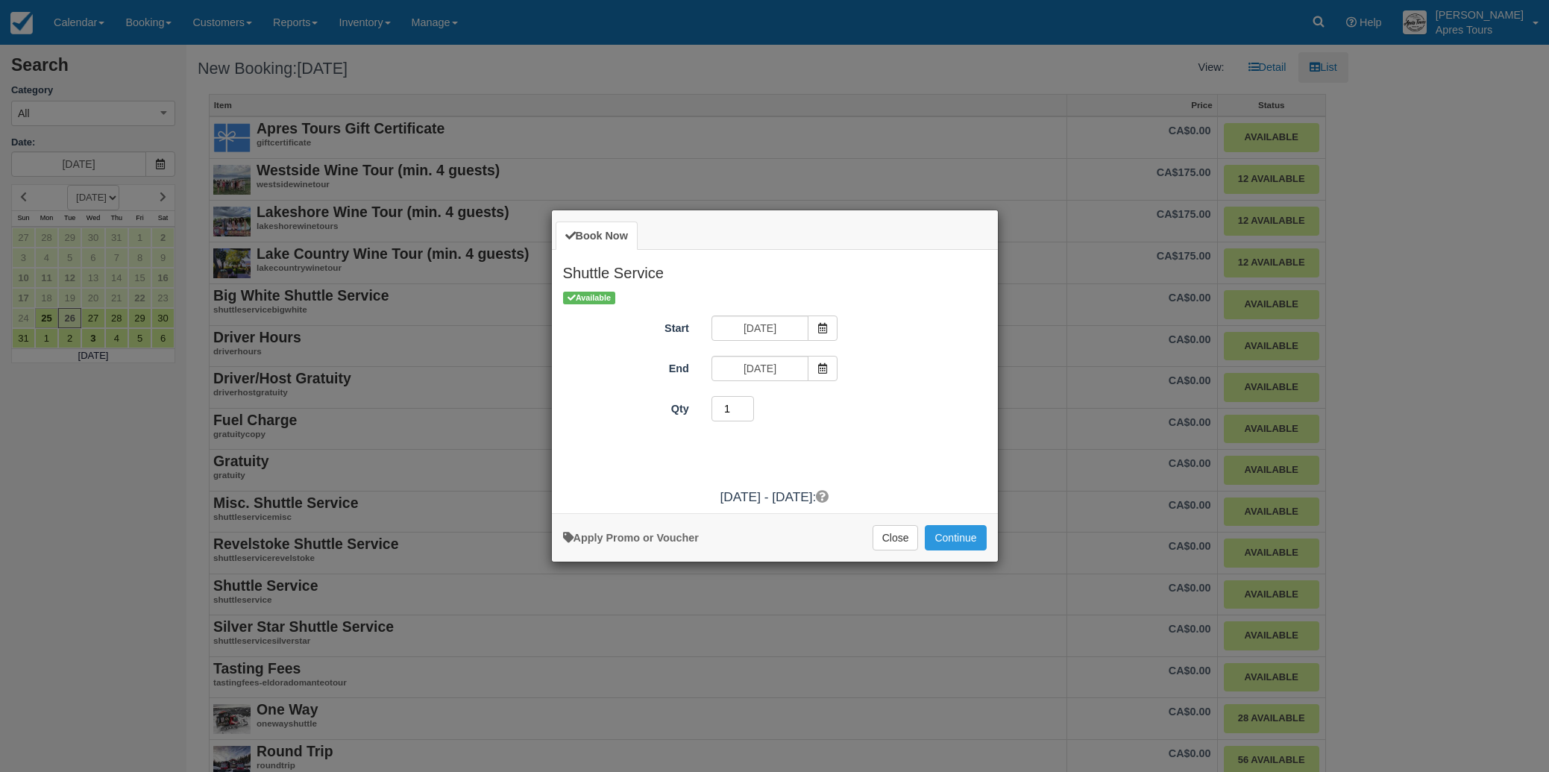
type input "1"
click at [749, 415] on input "1" at bounding box center [732, 408] width 43 height 25
click at [970, 538] on button "Continue" at bounding box center [955, 537] width 61 height 25
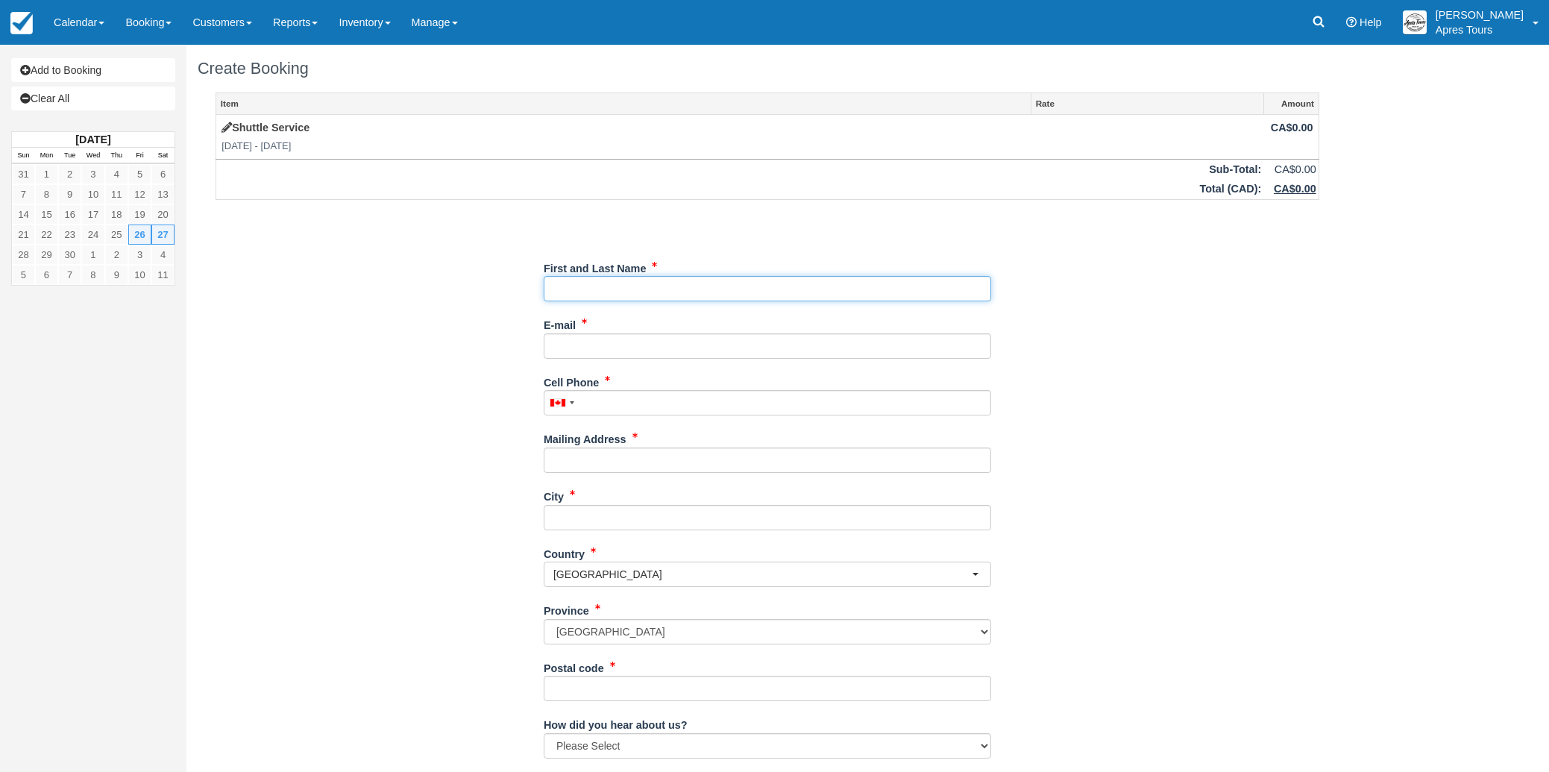
click at [740, 279] on input "First and Last Name" at bounding box center [767, 288] width 447 height 25
click at [592, 309] on link "[PERSON_NAME] ([PERSON_NAME][EMAIL_ADDRESS][DOMAIN_NAME])" at bounding box center [767, 310] width 446 height 19
type input "[PERSON_NAME]"
type input "[PERSON_NAME][EMAIL_ADDRESS][DOMAIN_NAME]"
type input "[PHONE_NUMBER]"
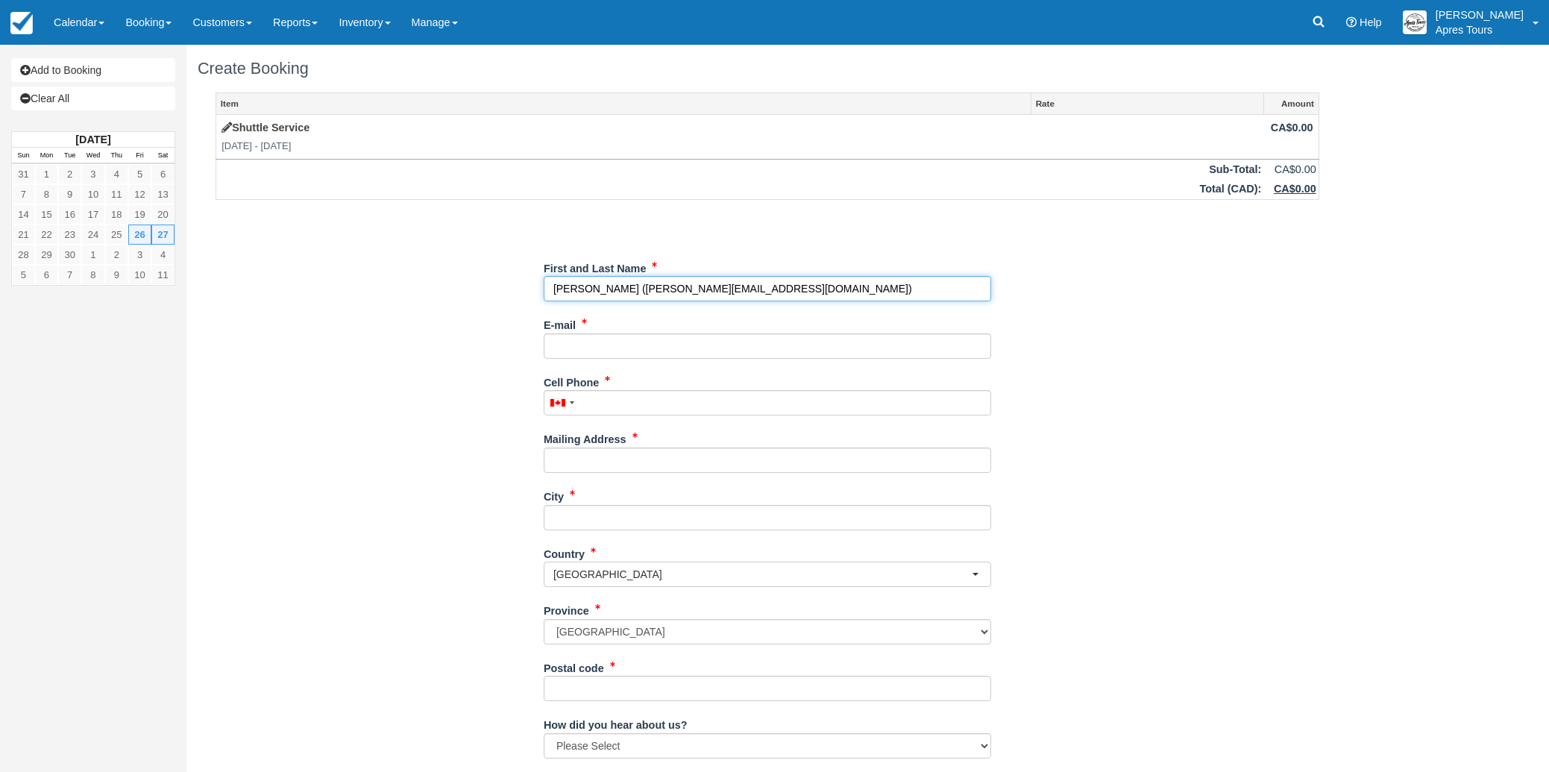
type input "[STREET_ADDRESS]"
type input "Kelowna"
type input "V1Y 0A7"
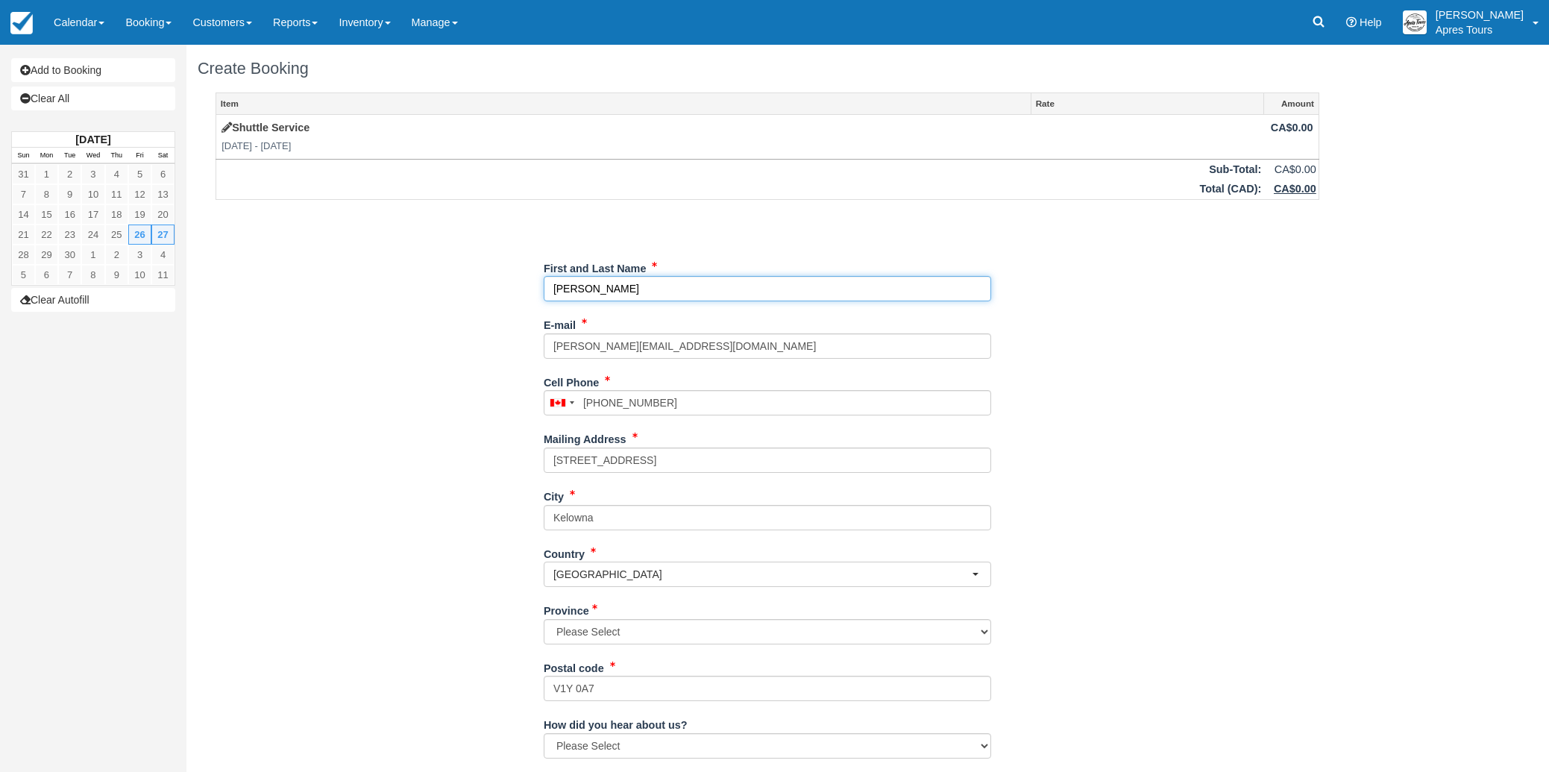
select select "BC"
type input "[PERSON_NAME]"
click at [433, 320] on div "Item Rate Amount Shuttle Service Fri Sep 26 2025 - Sat Sep 27 2025 CA$0.00 Sub-…" at bounding box center [767, 484] width 1139 height 784
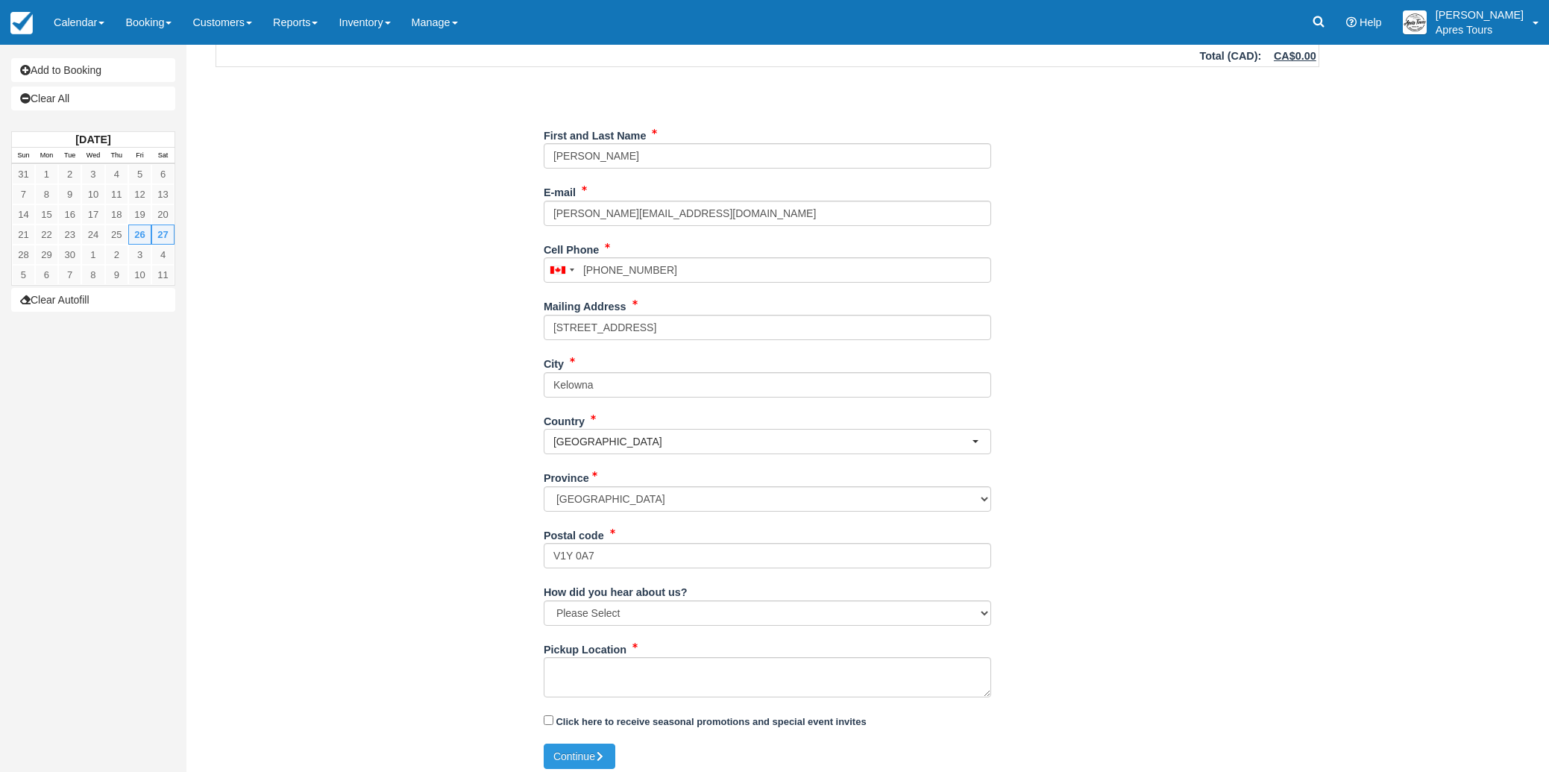
scroll to position [141, 0]
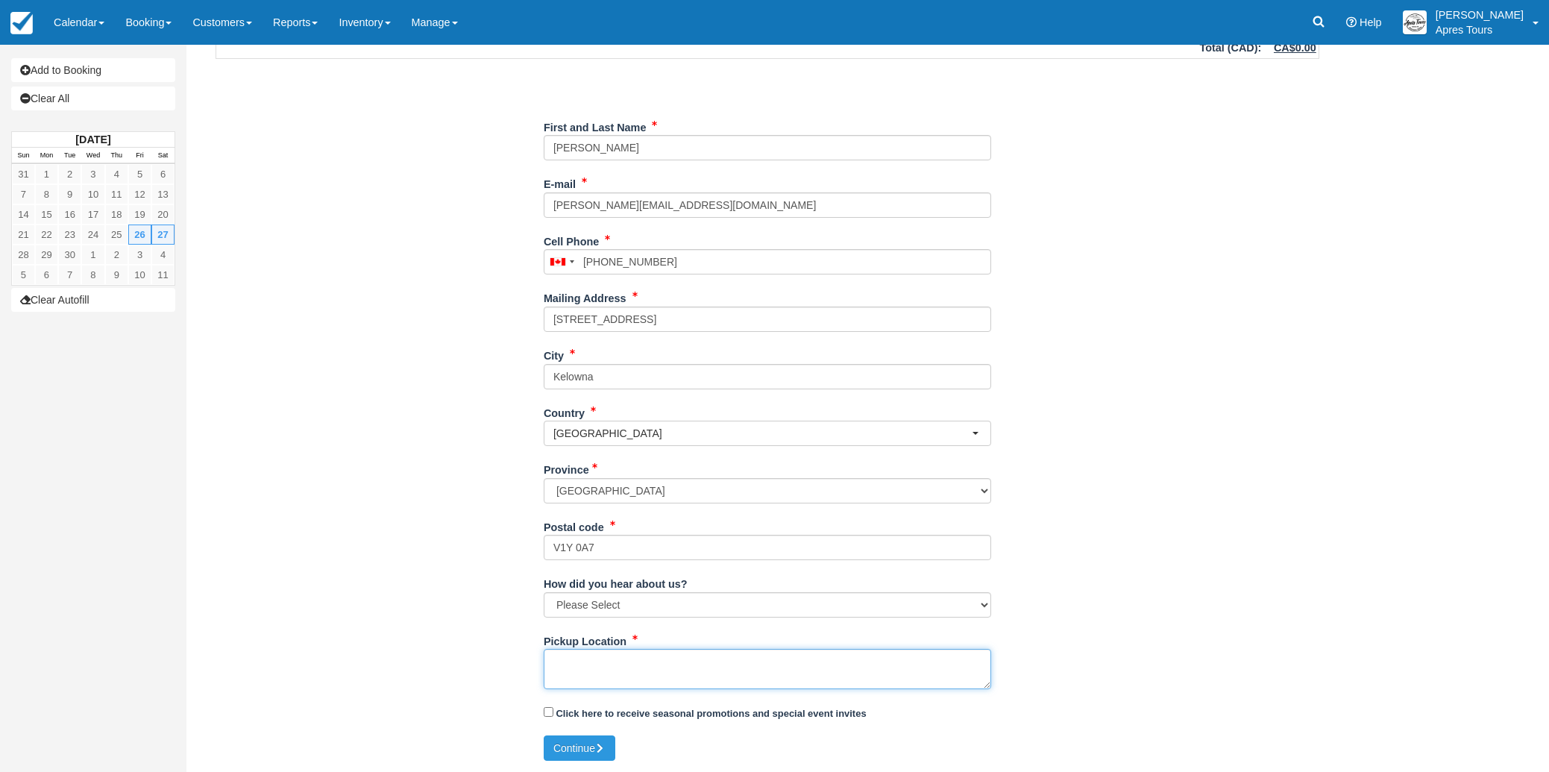
click at [614, 665] on textarea "Pickup Location" at bounding box center [767, 669] width 447 height 40
type textarea "See notes for details-locations & times"
click at [587, 744] on button "Continue" at bounding box center [580, 747] width 72 height 25
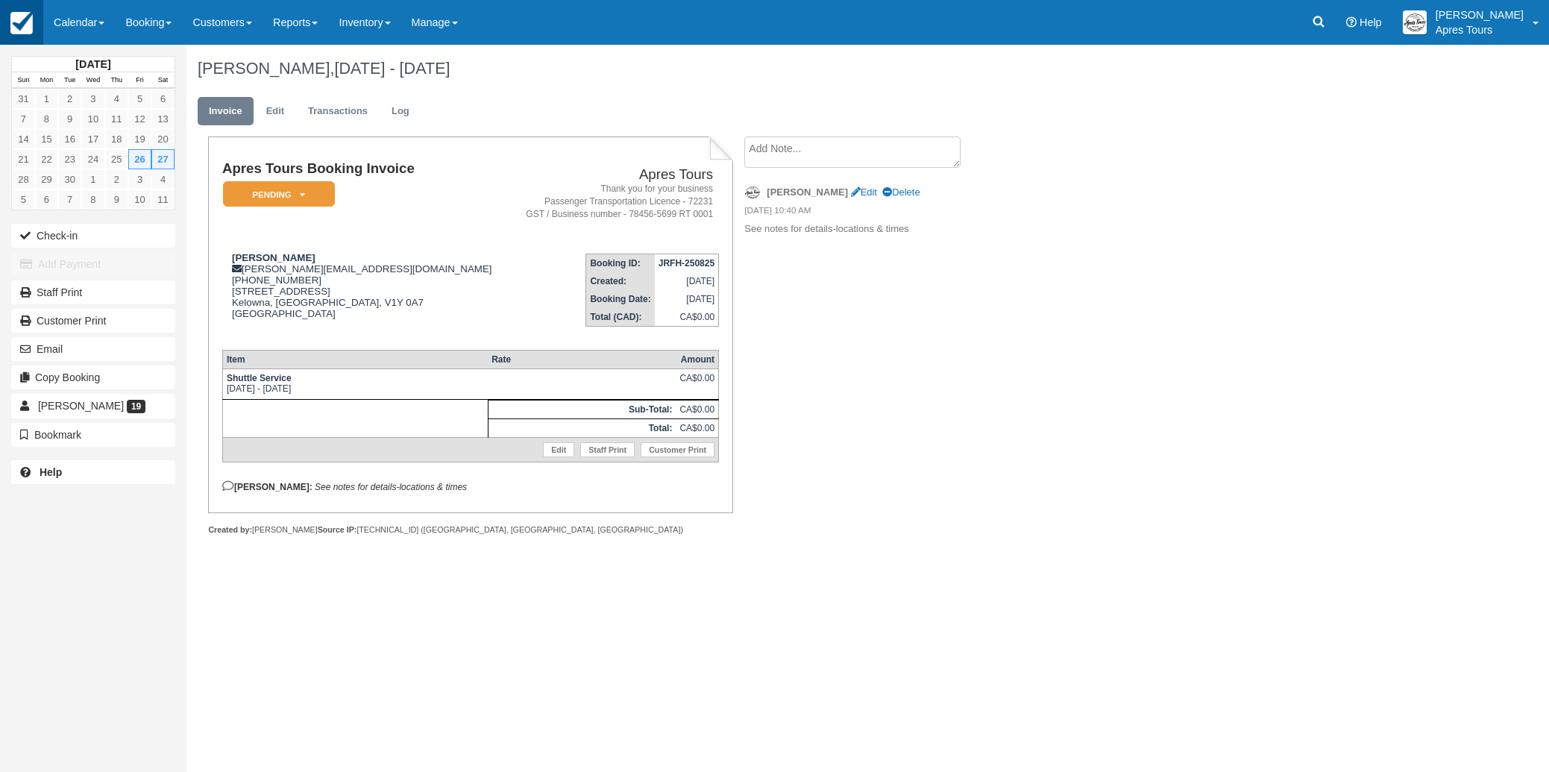
click at [24, 26] on img at bounding box center [21, 23] width 22 height 22
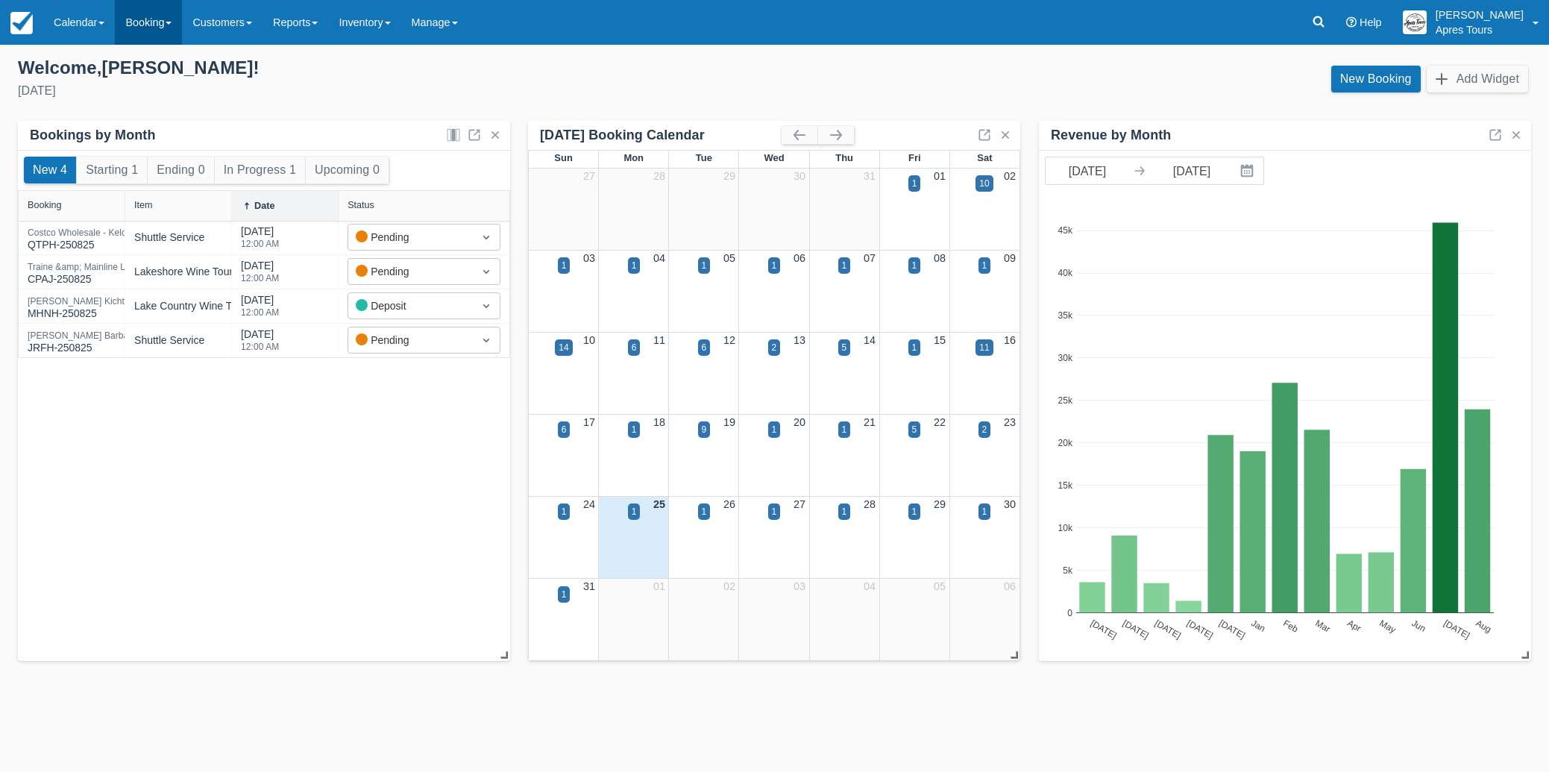
click at [159, 22] on link "Booking" at bounding box center [148, 22] width 67 height 45
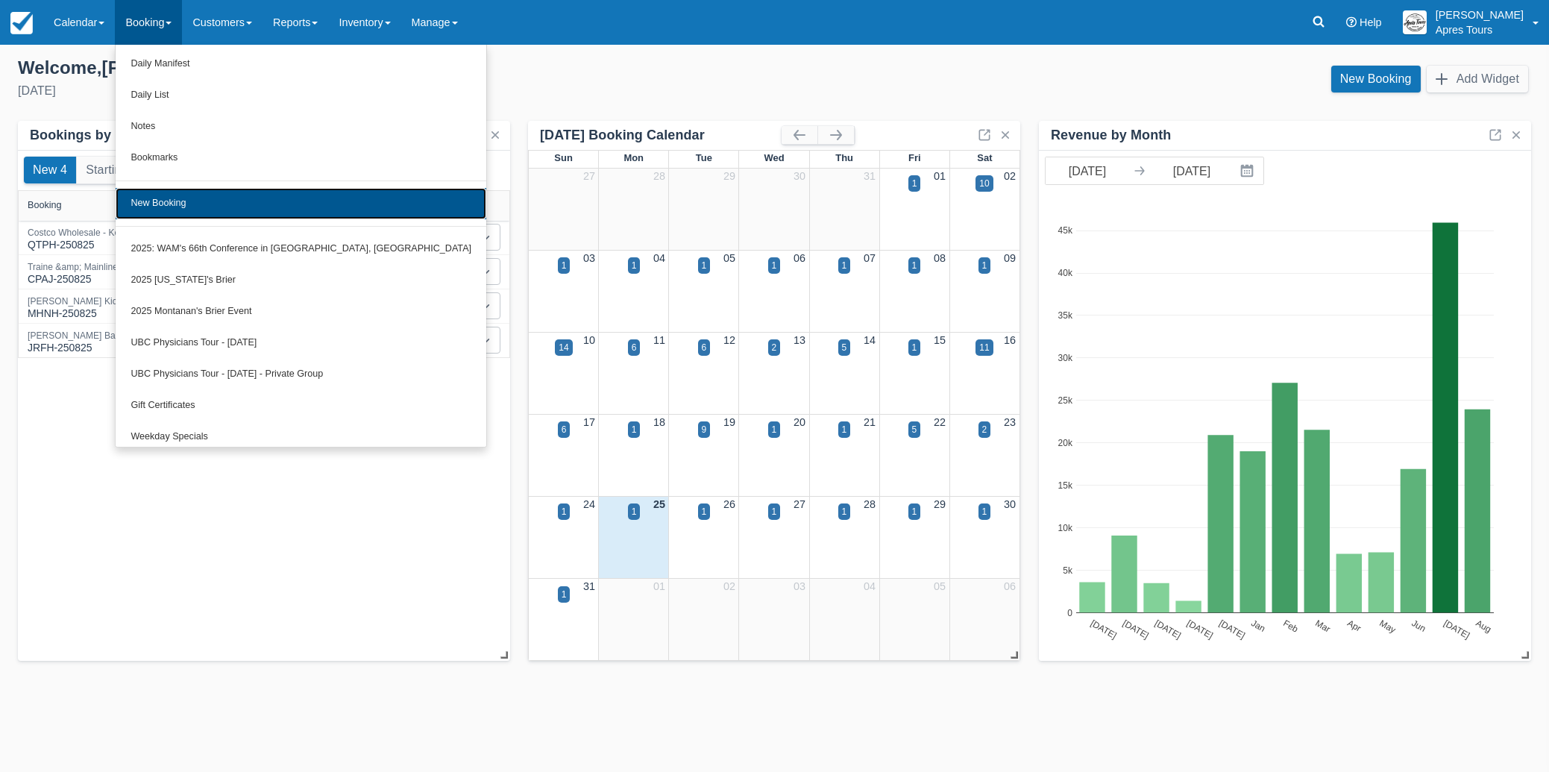
click at [172, 210] on link "New Booking" at bounding box center [301, 203] width 371 height 31
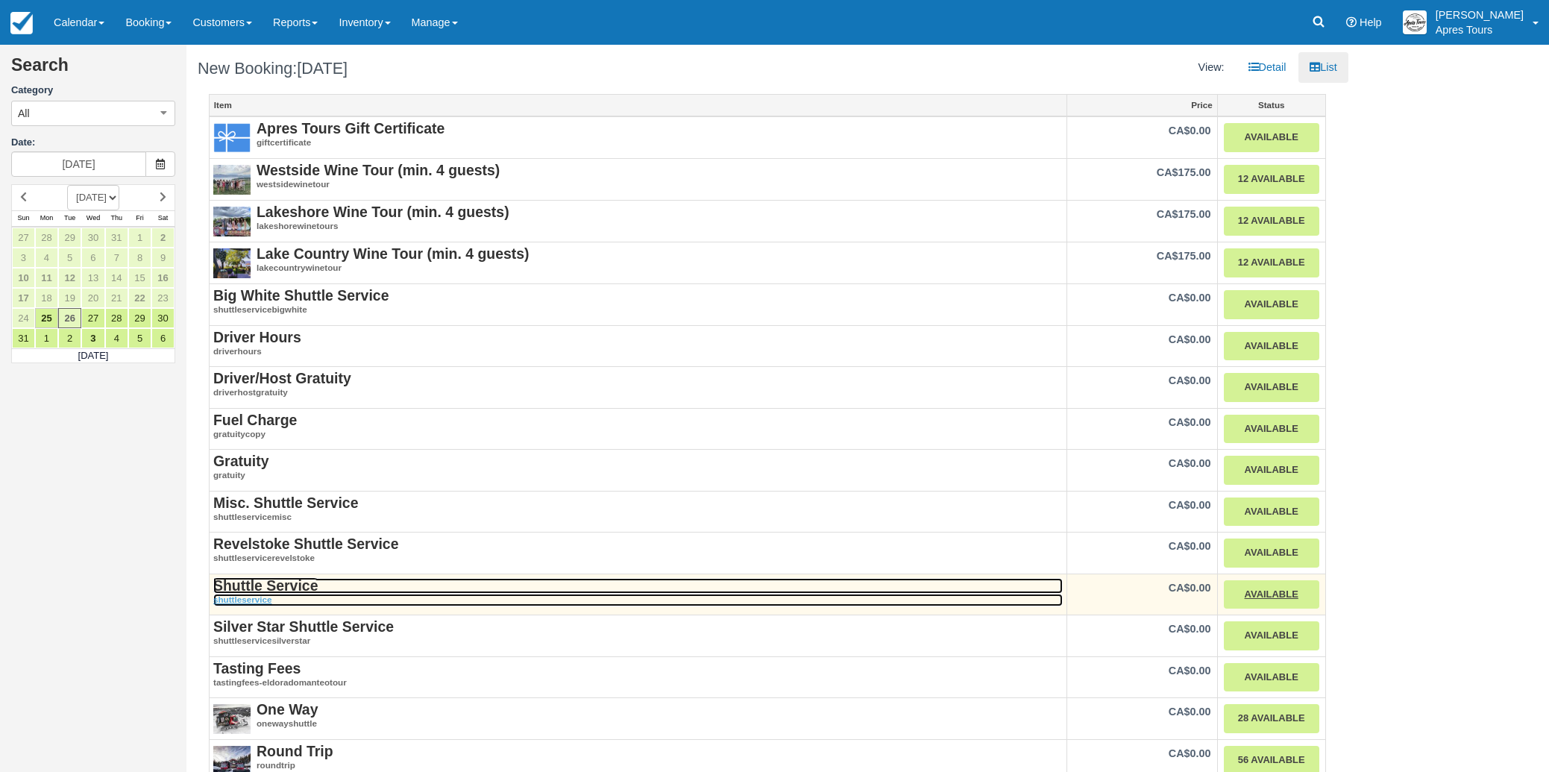
click at [267, 585] on strong "Shuttle Service" at bounding box center [265, 585] width 104 height 16
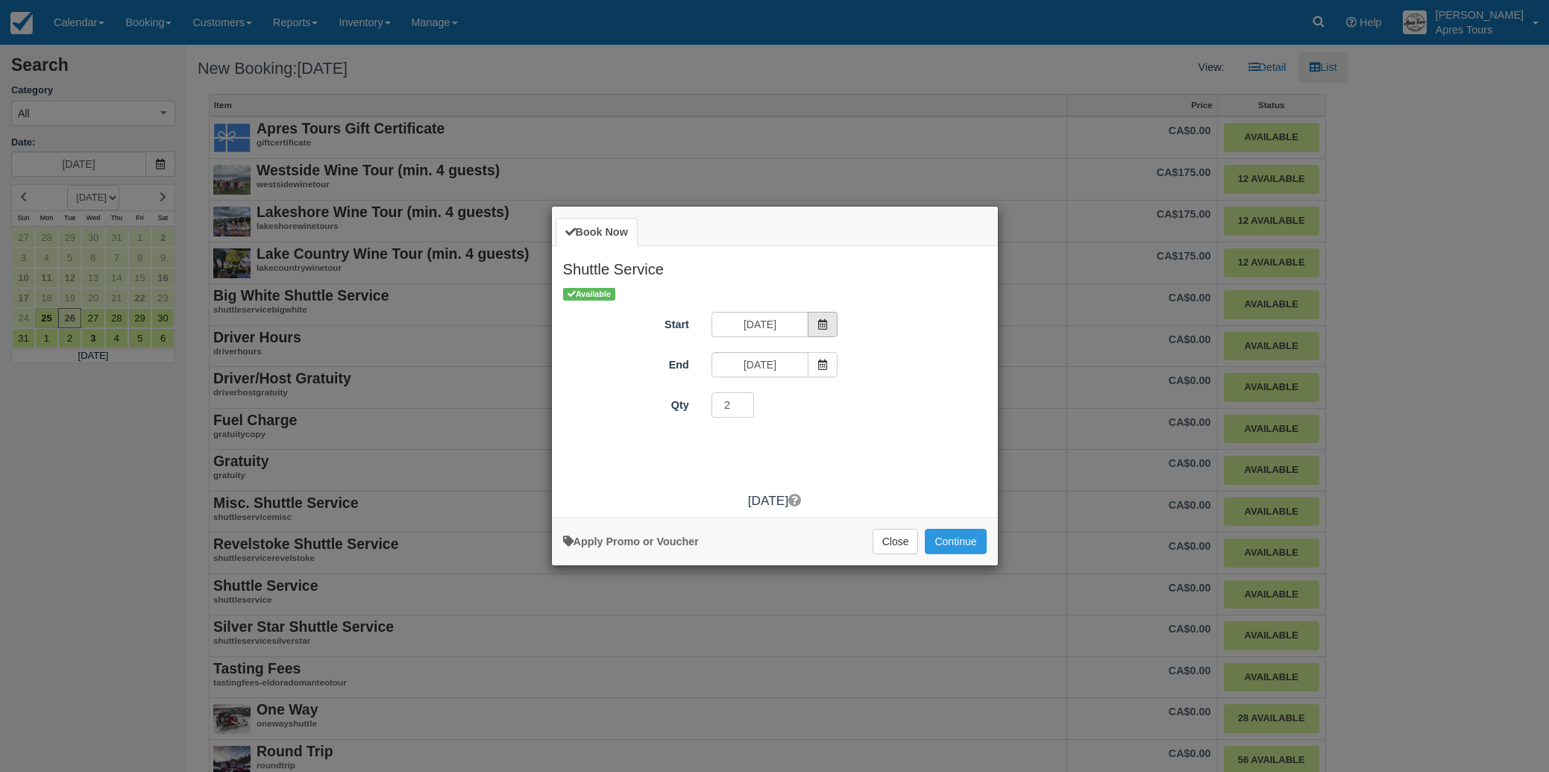
click at [821, 319] on icon "Item Modal" at bounding box center [822, 324] width 10 height 10
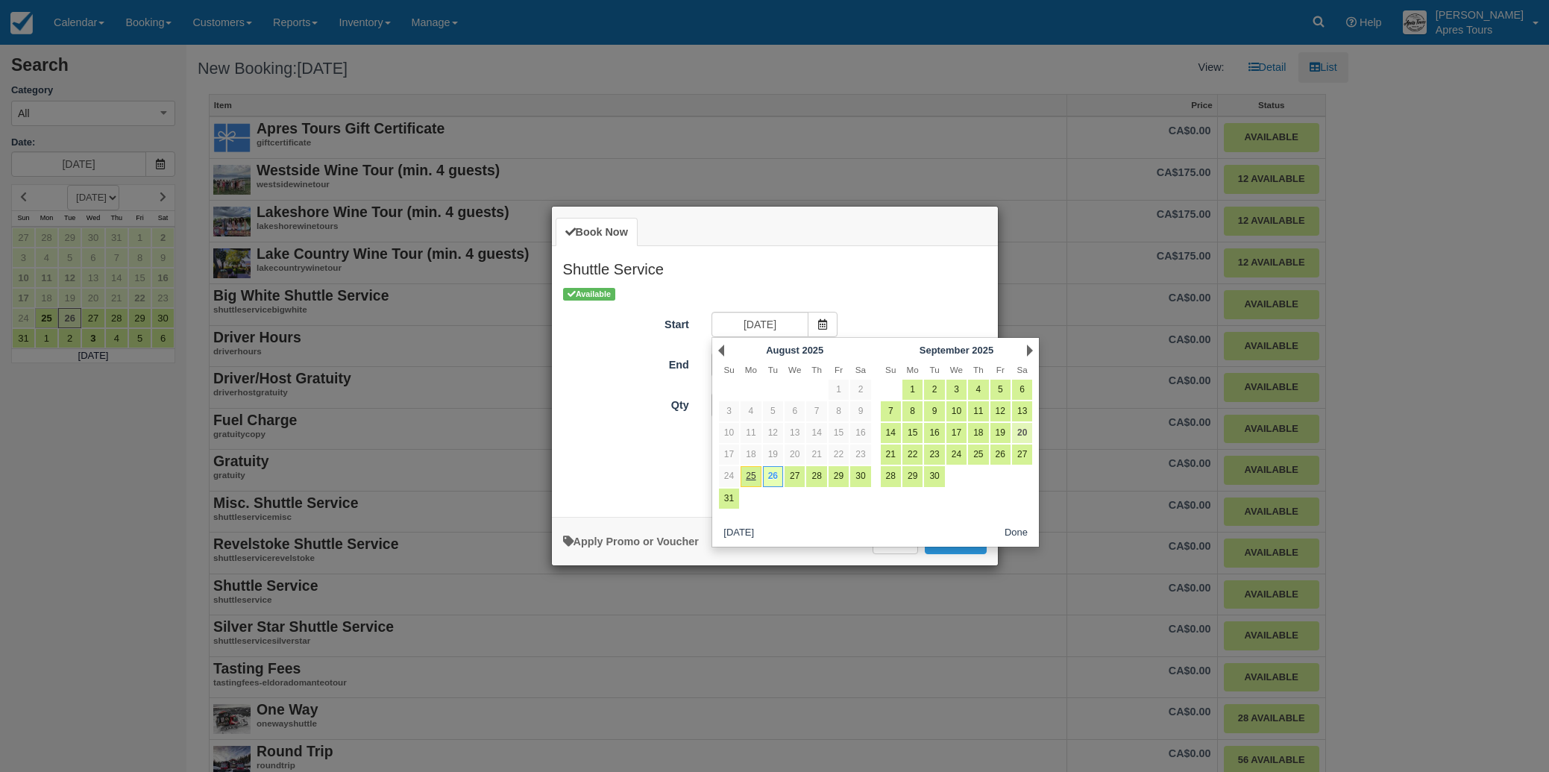
click at [1022, 440] on link "20" at bounding box center [1022, 433] width 20 height 20
type input "[DATE]"
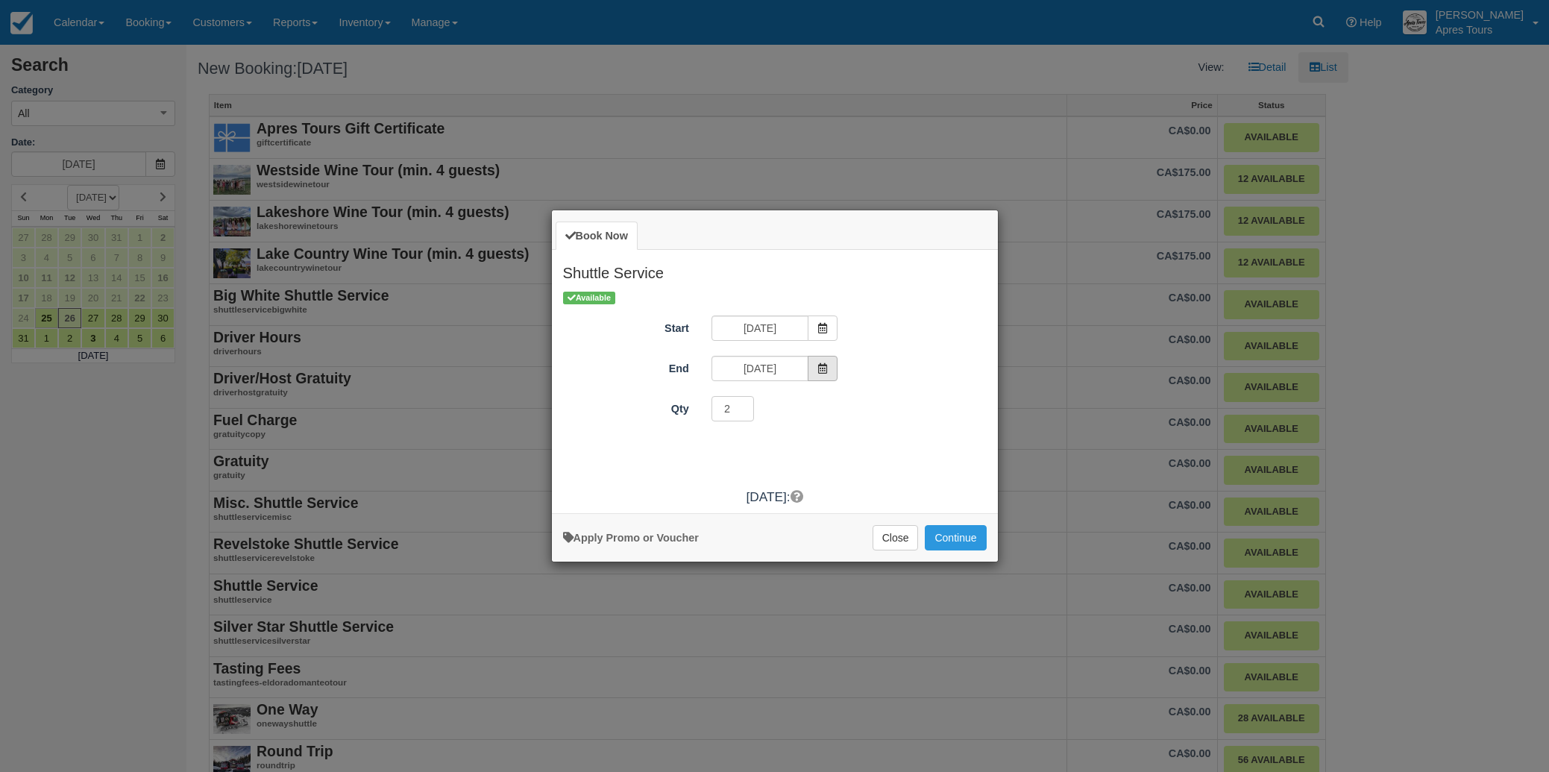
click at [817, 371] on span "Item Modal" at bounding box center [823, 368] width 30 height 25
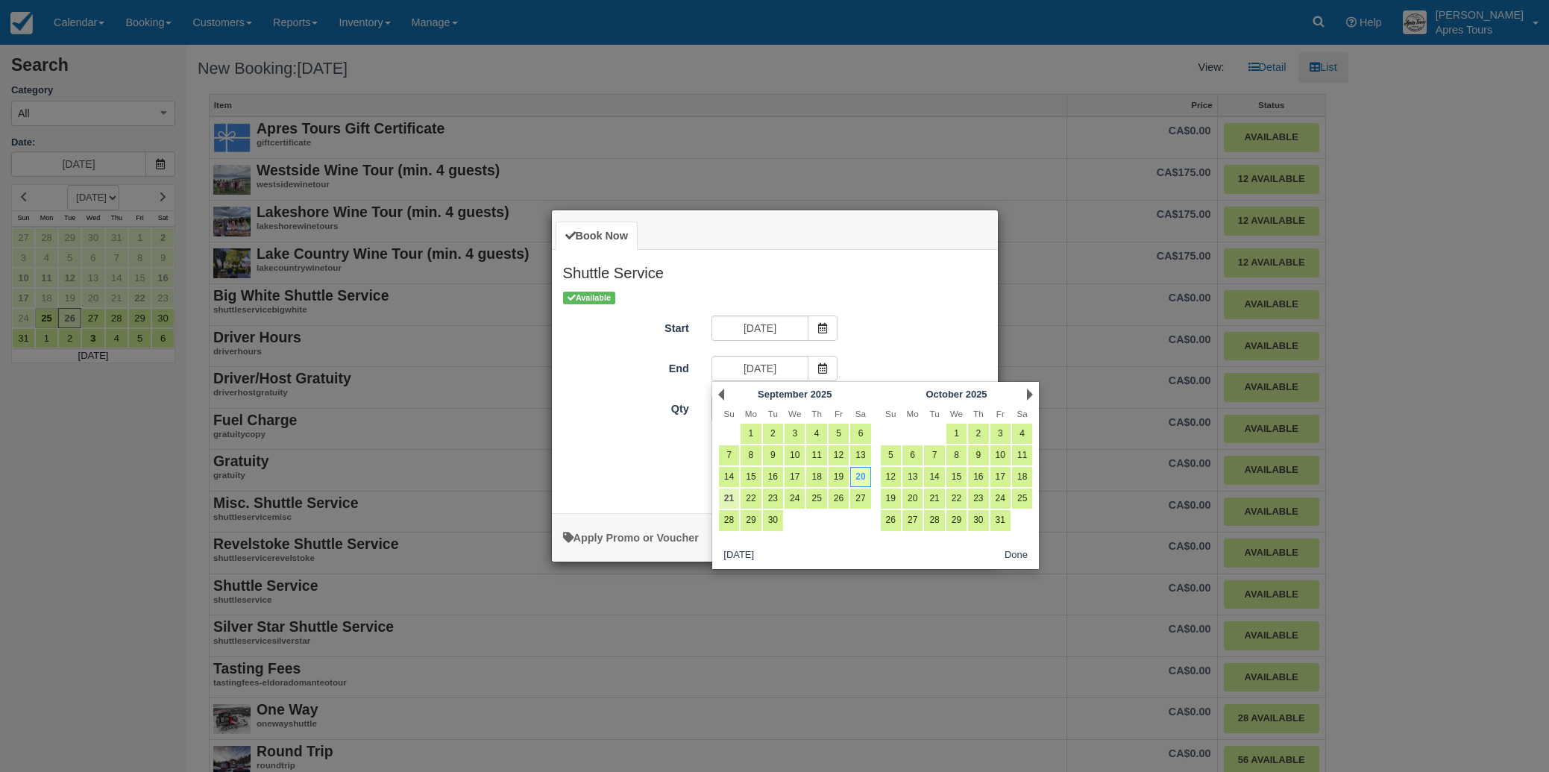
click at [731, 504] on link "21" at bounding box center [729, 498] width 20 height 20
type input "Sun Sep 21 2025"
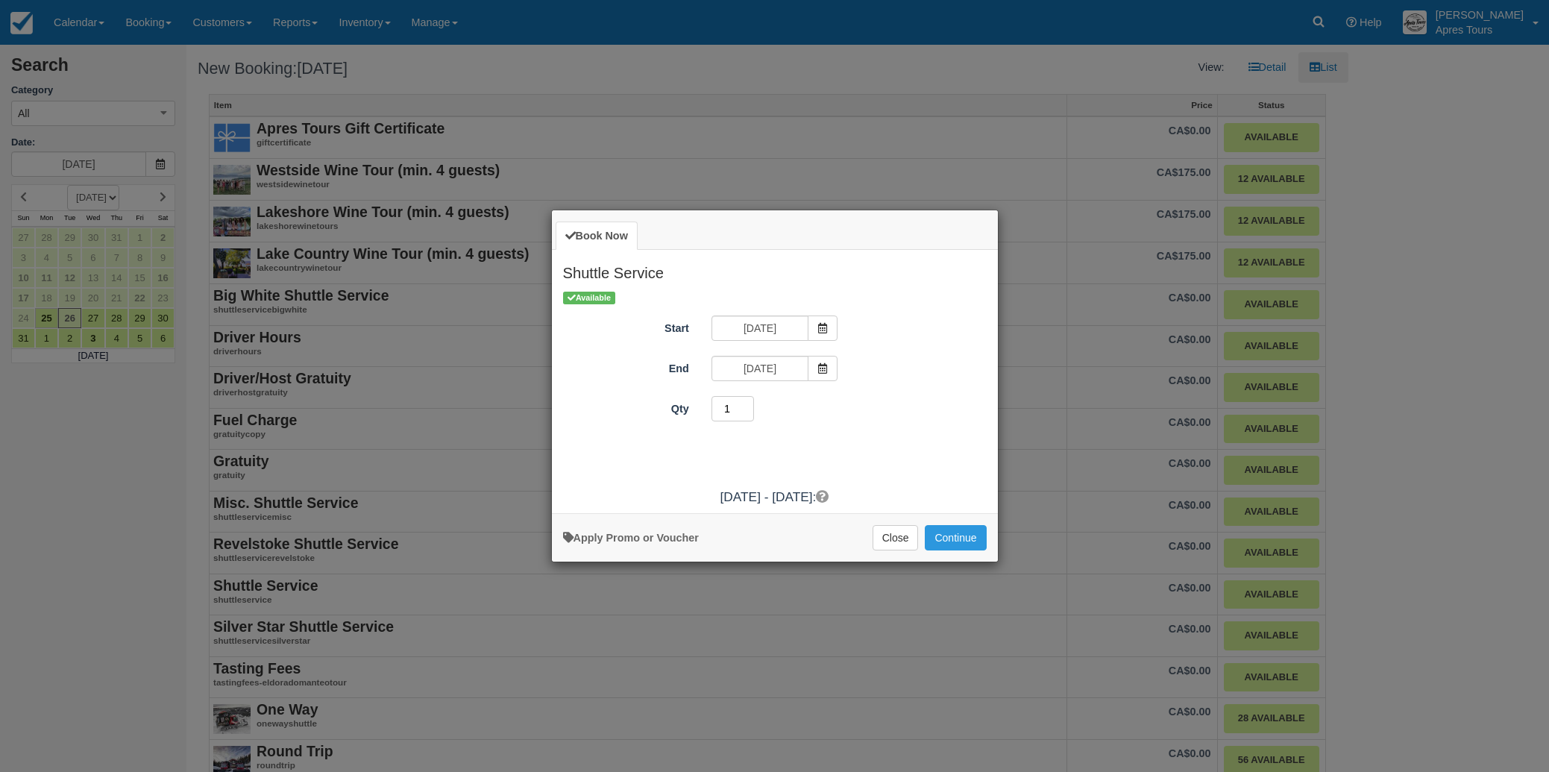
type input "1"
click at [749, 414] on input "1" at bounding box center [732, 408] width 43 height 25
click at [965, 535] on button "Continue" at bounding box center [955, 537] width 61 height 25
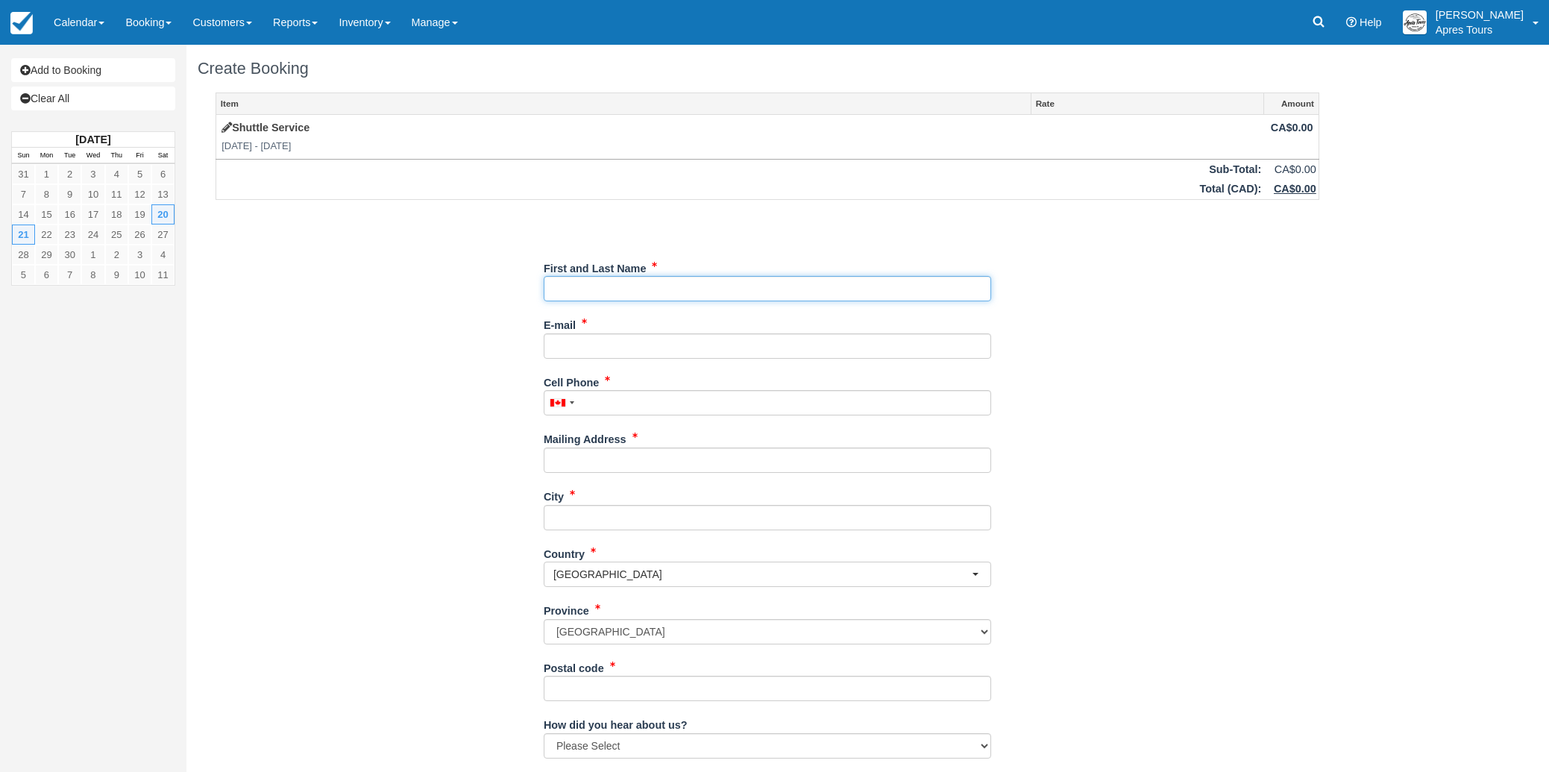
click at [695, 292] on input "First and Last Name" at bounding box center [767, 288] width 447 height 25
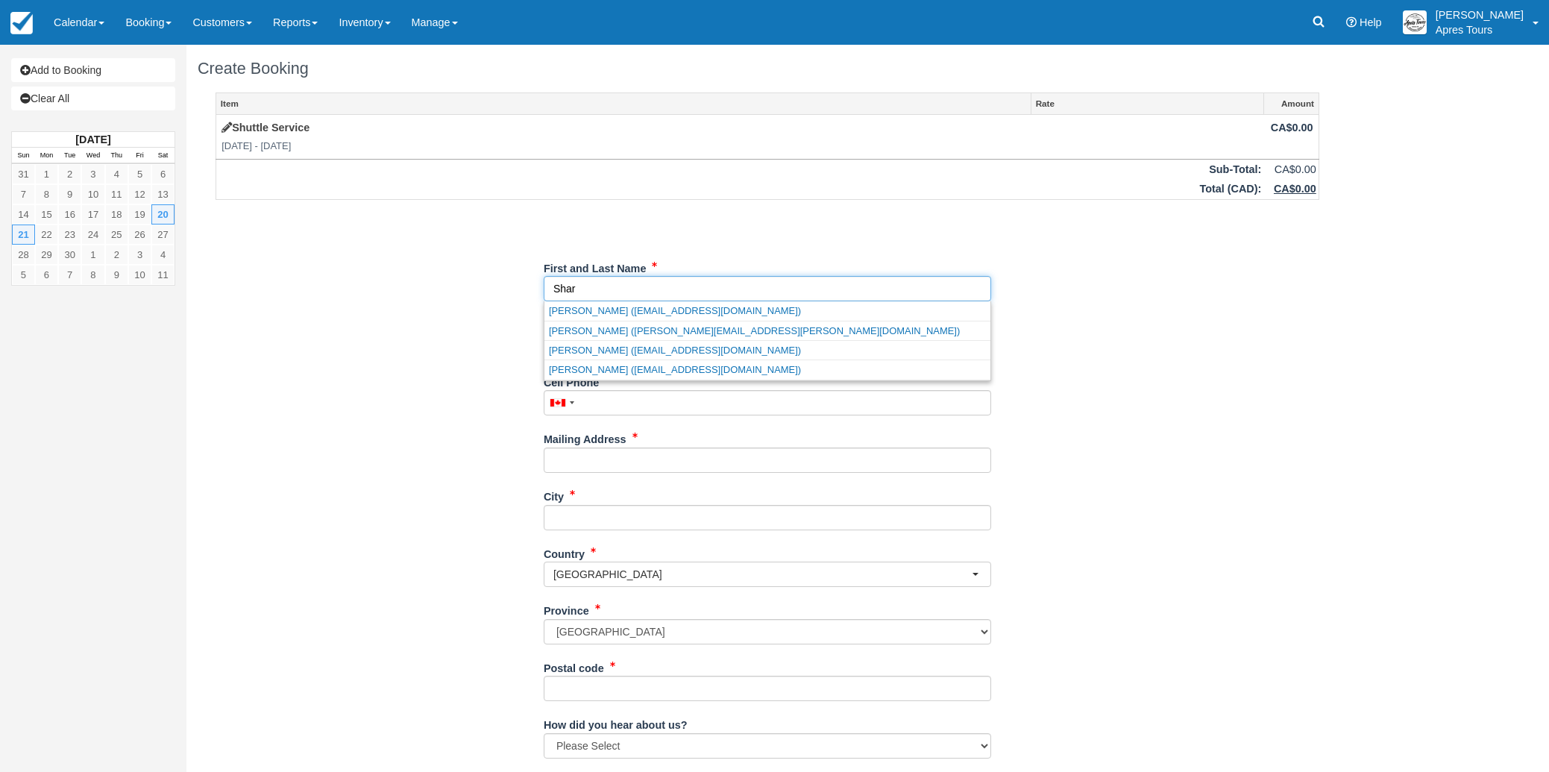
click at [737, 376] on link "Sharon Telford (btelford@telusplanet.net)" at bounding box center [767, 369] width 446 height 19
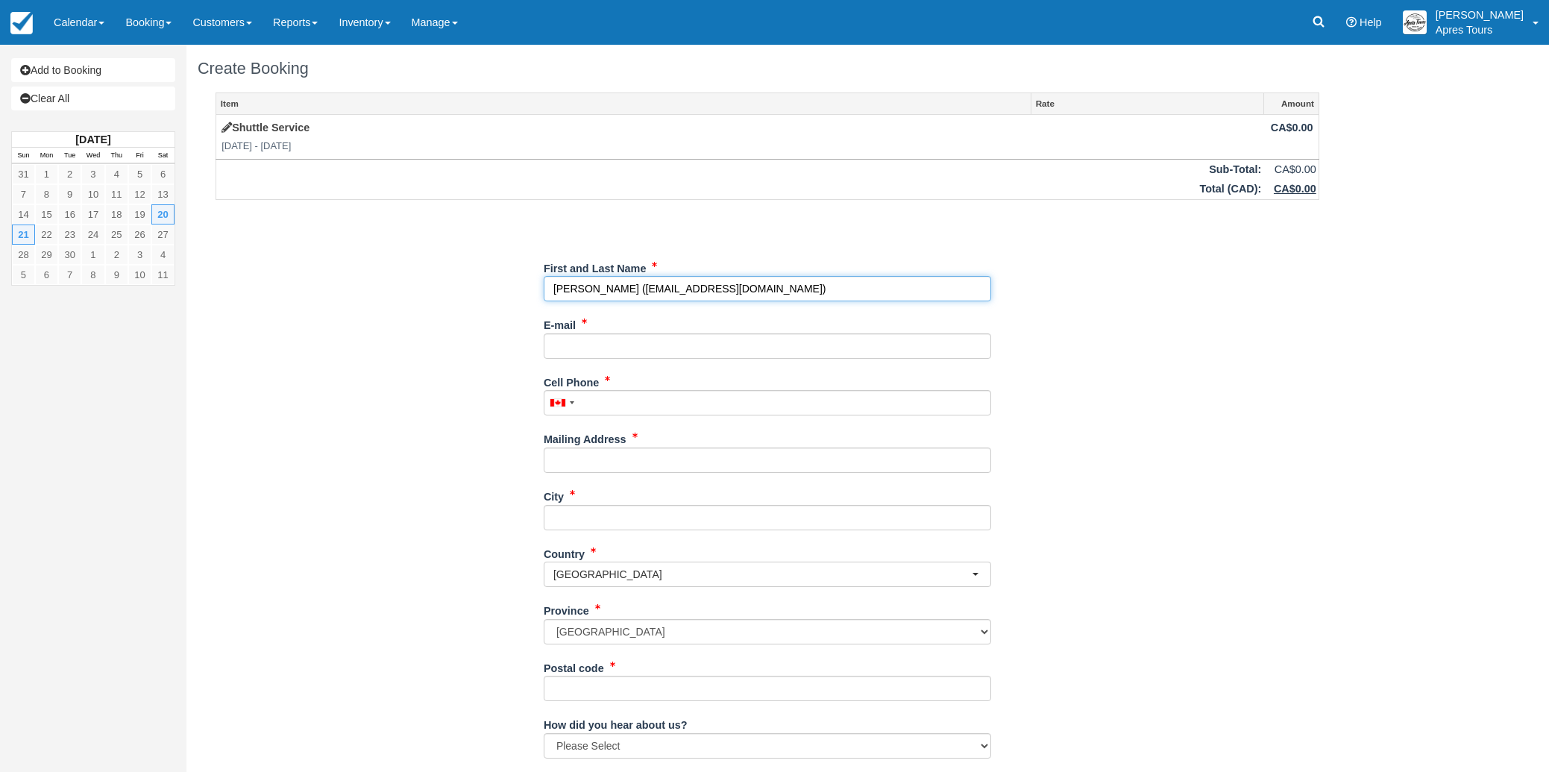
type input "Sharon Telford"
type input "btelford@telusplanet.net"
type input "+17804908329"
type input "113 Sunset Blvd"
type input "Vernon"
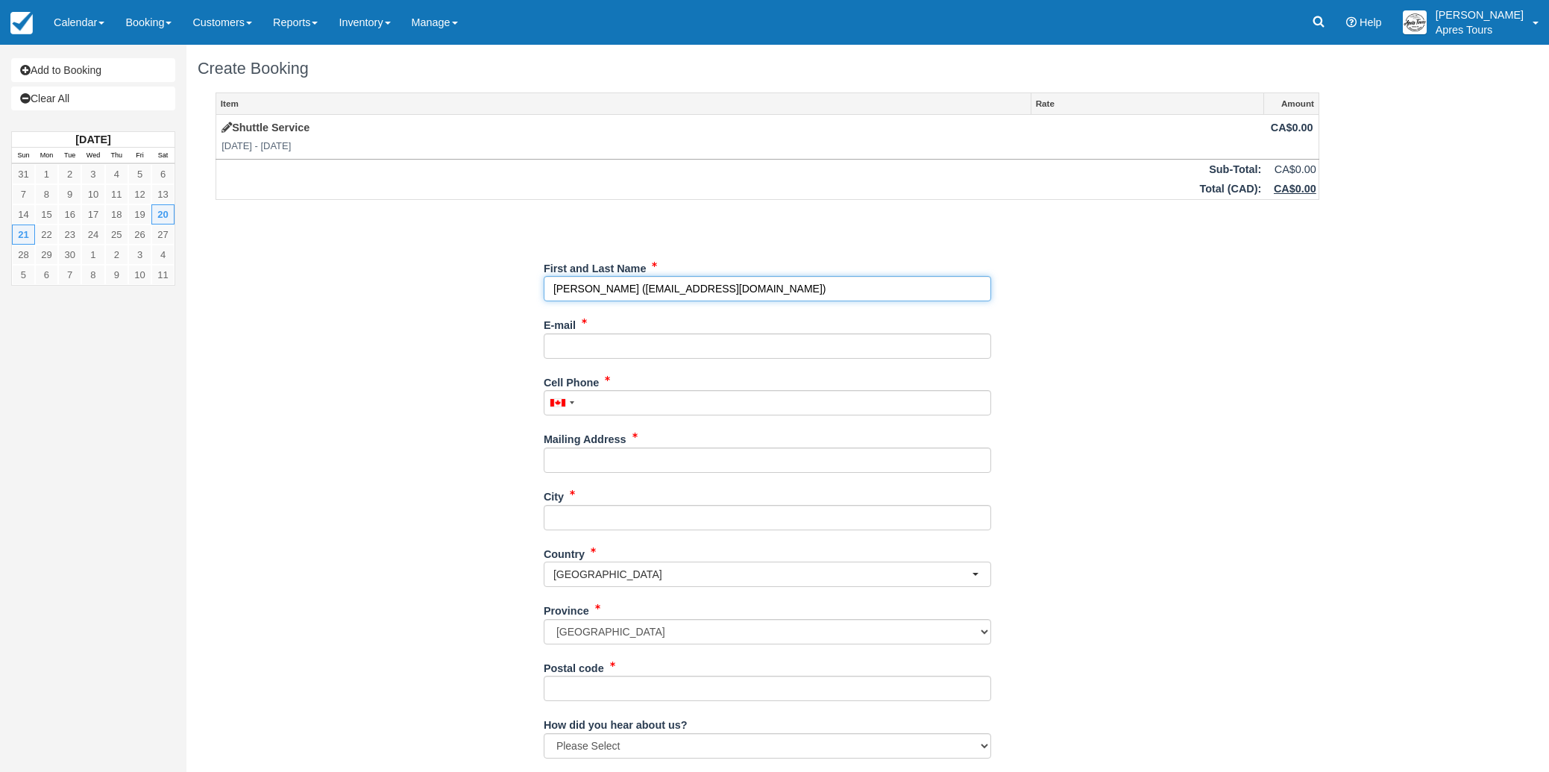
type input "V1W 1A3"
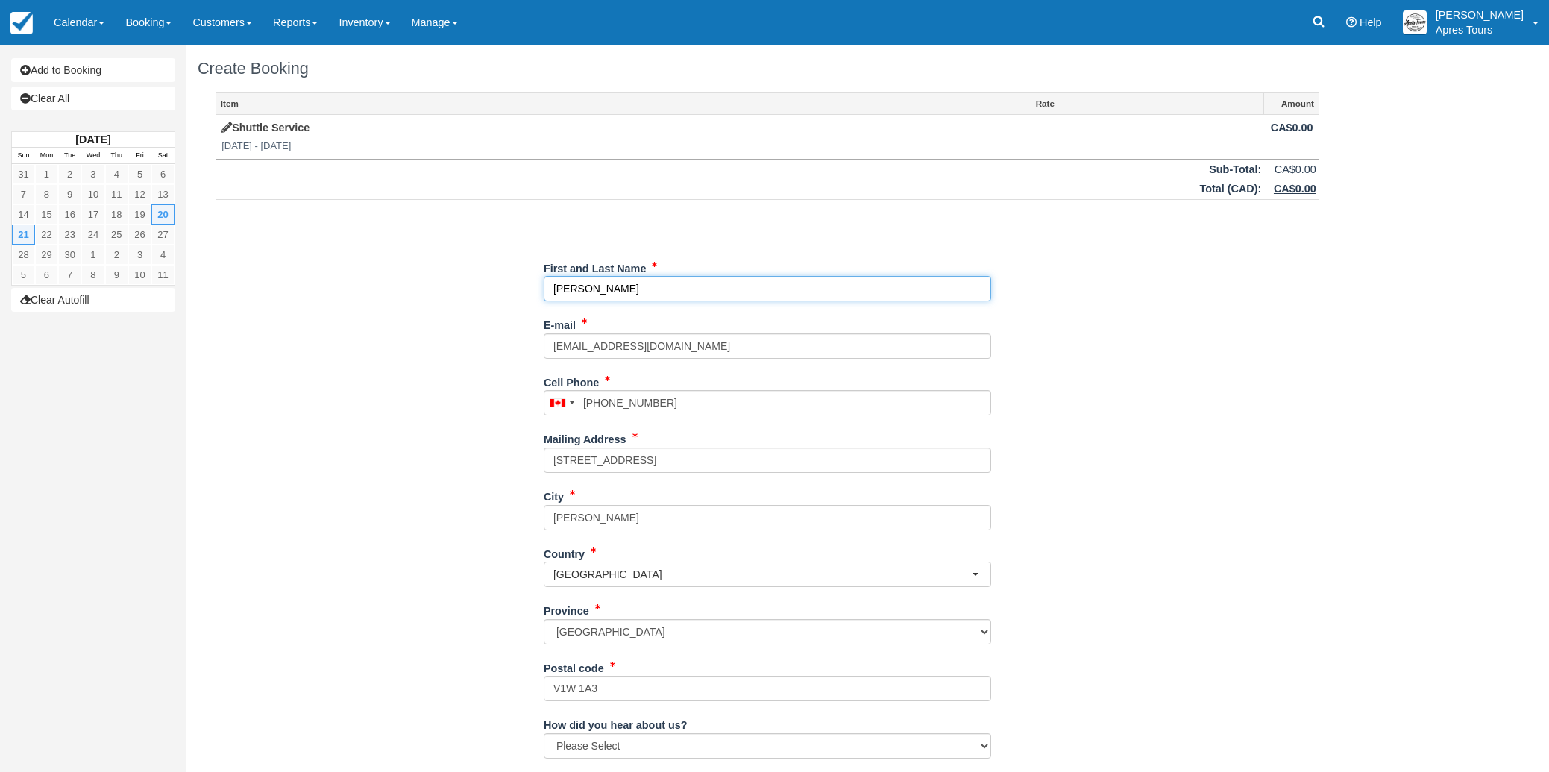
select select "BC"
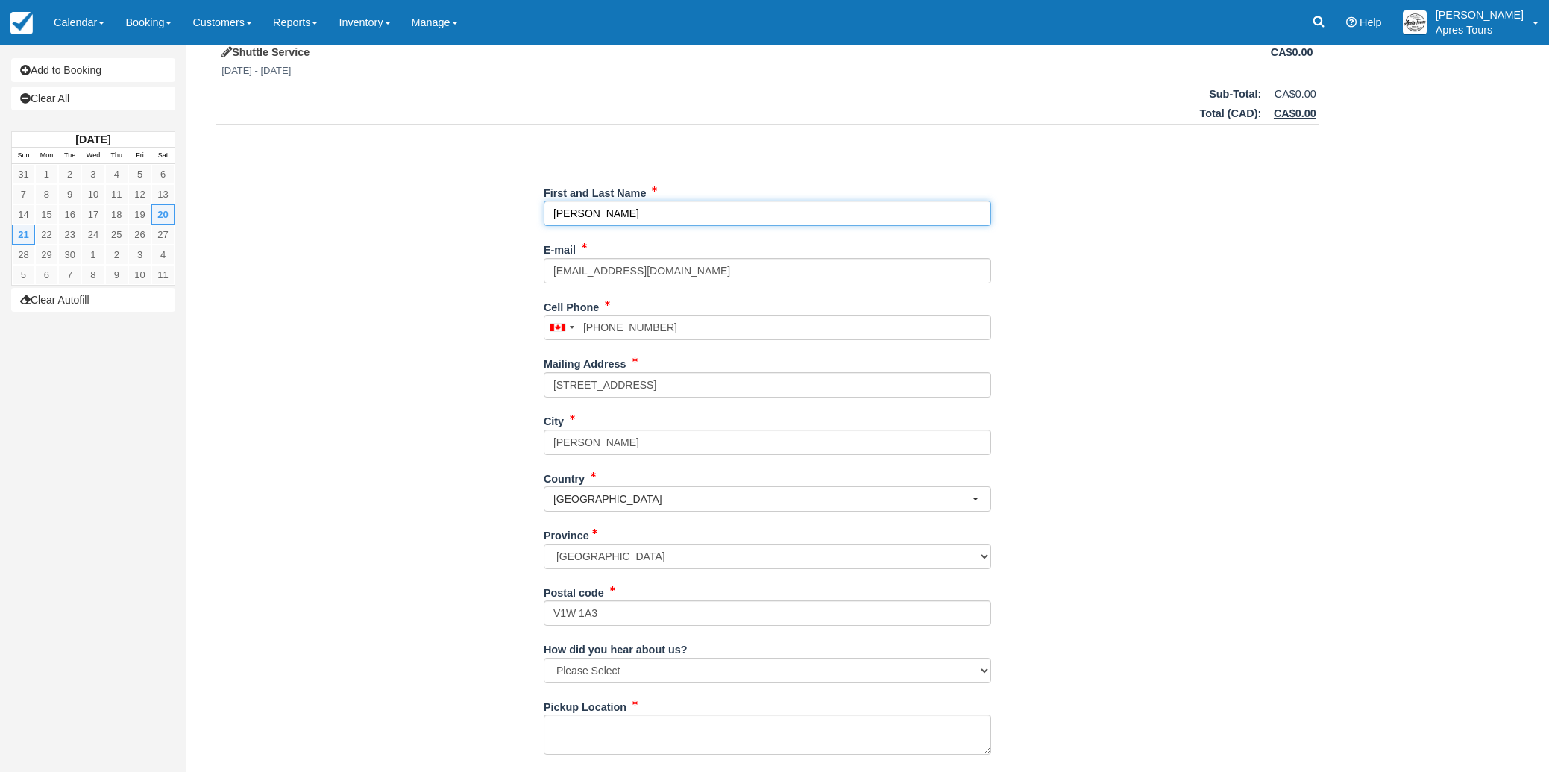
scroll to position [141, 0]
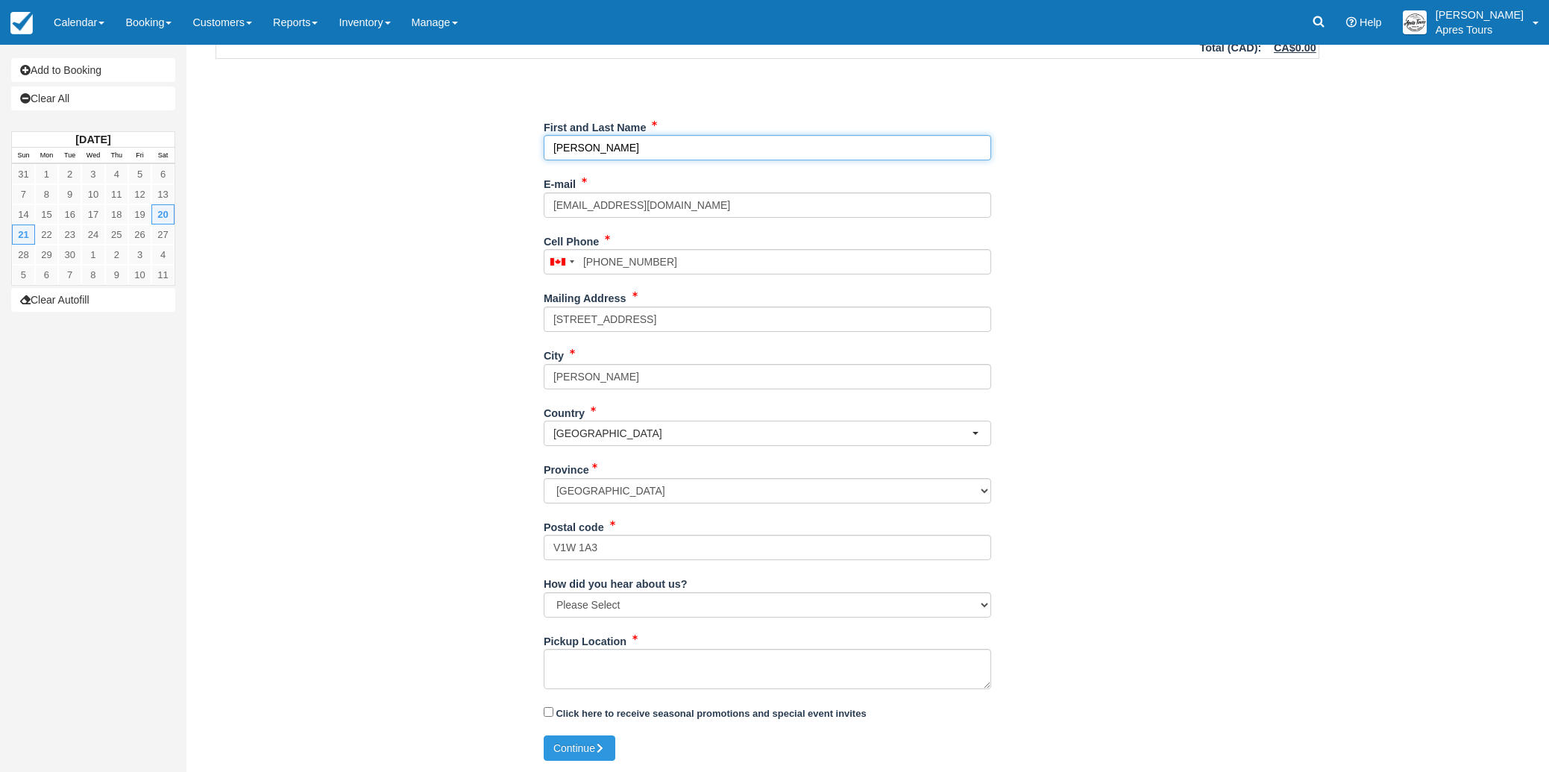
type input "Sharon Telford"
click at [577, 662] on textarea "Pickup Location" at bounding box center [767, 669] width 447 height 40
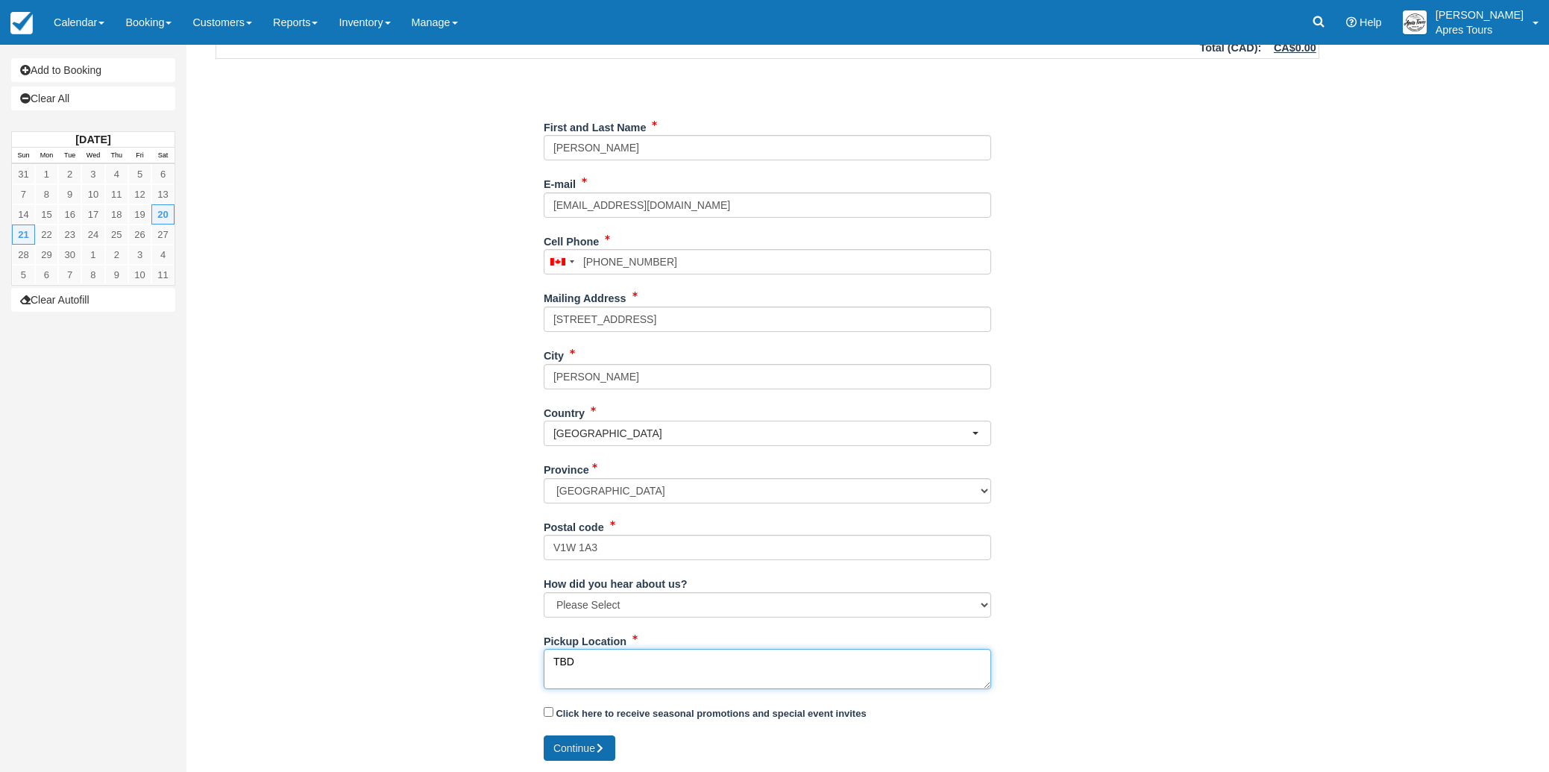
type textarea "TBD"
click at [581, 746] on button "Continue" at bounding box center [580, 747] width 72 height 25
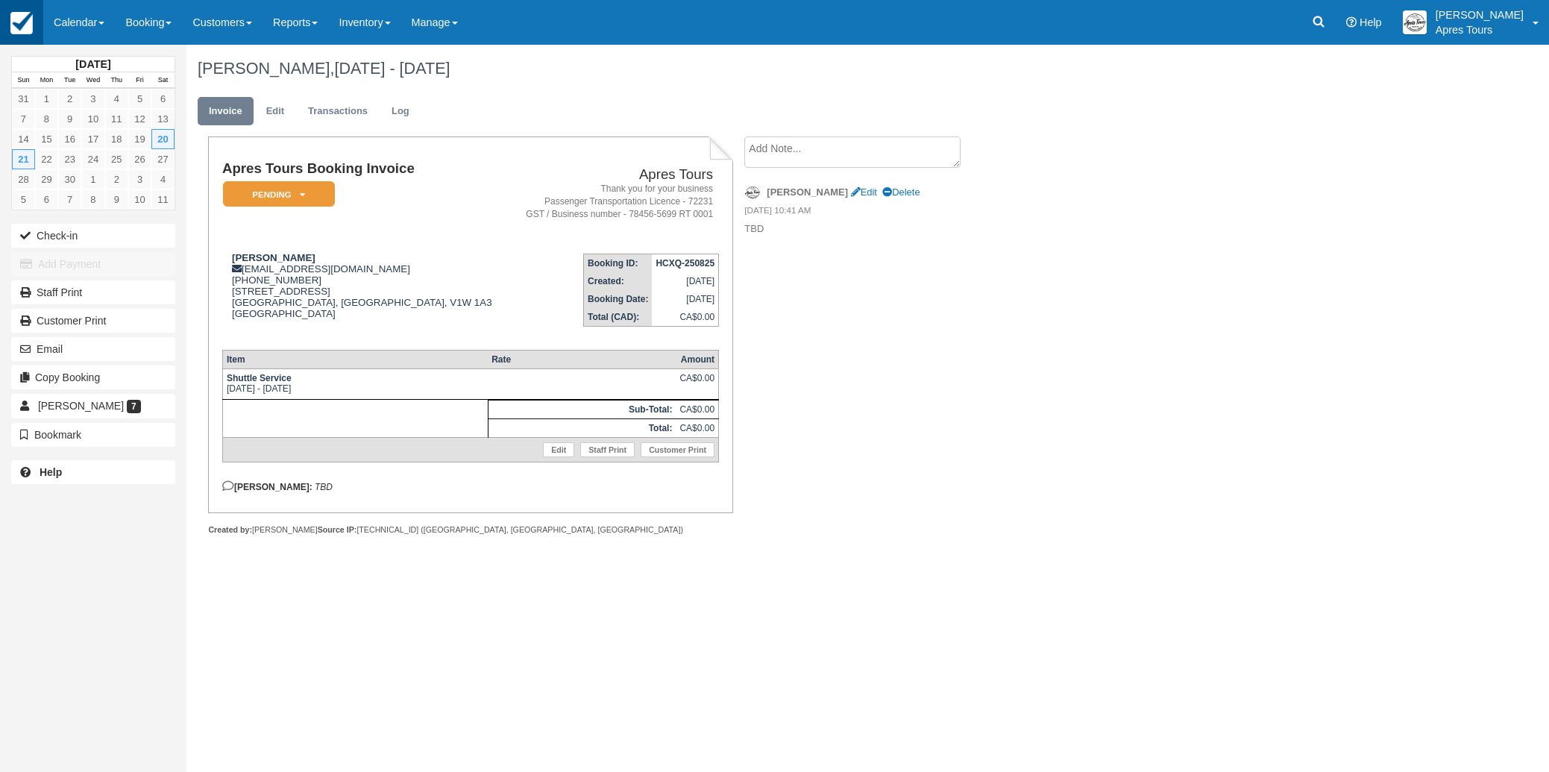
click at [27, 23] on img at bounding box center [21, 23] width 22 height 22
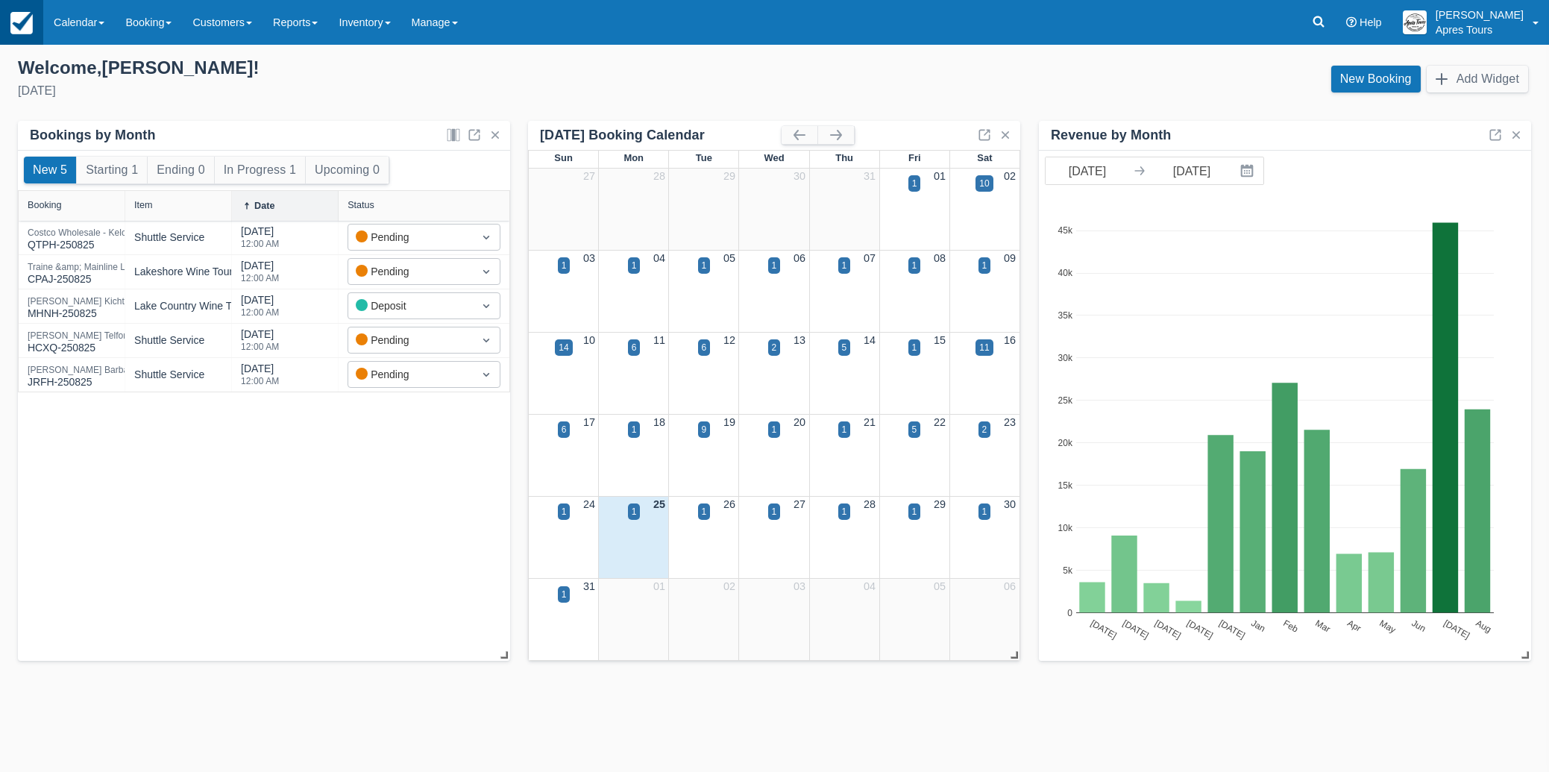
click at [22, 28] on img at bounding box center [21, 23] width 22 height 22
